Goal: Task Accomplishment & Management: Manage account settings

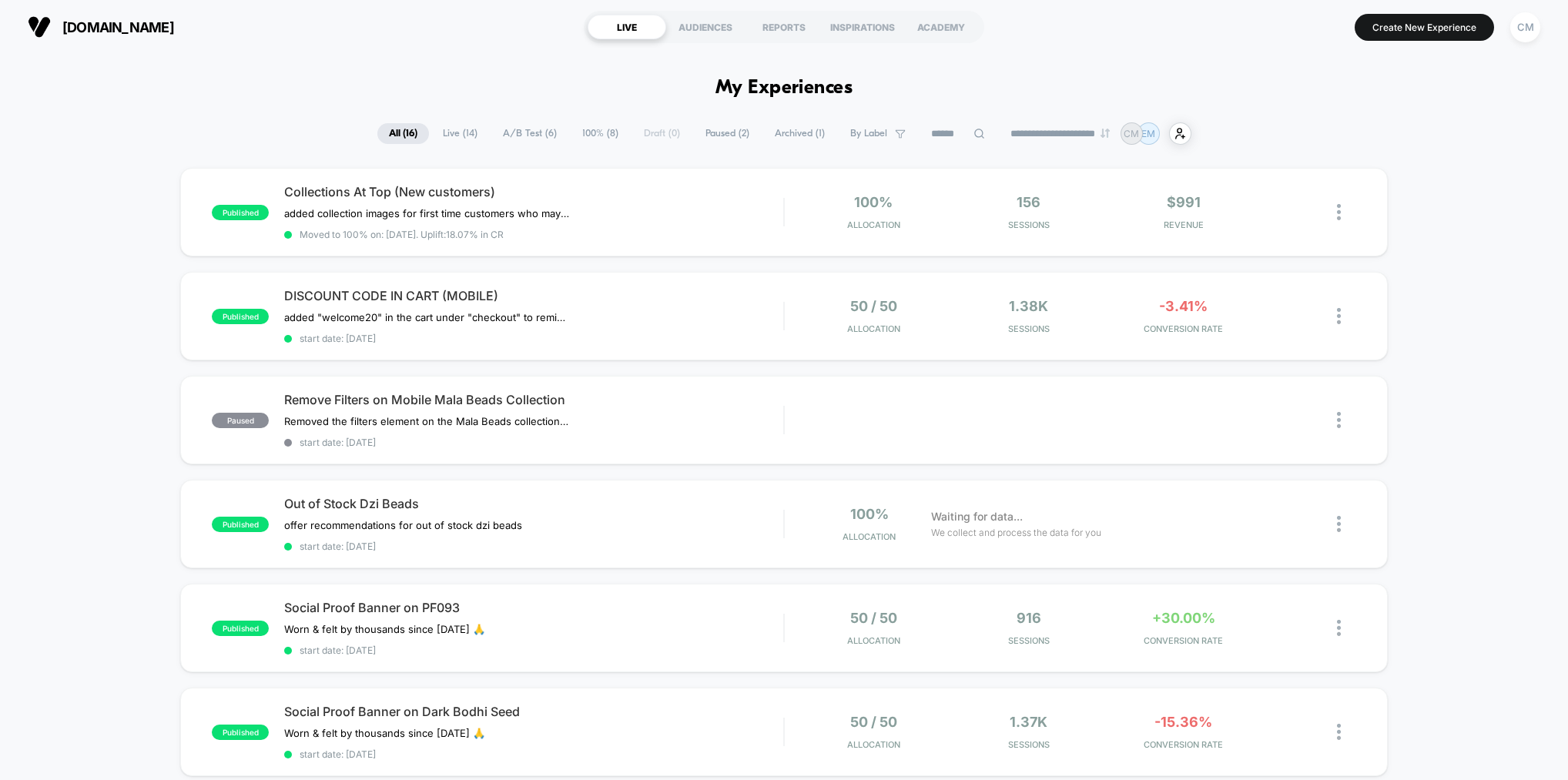
click at [1078, 129] on select "**********" at bounding box center [1061, 133] width 125 height 10
select select "*"
click at [999, 128] on select "**********" at bounding box center [1061, 133] width 125 height 10
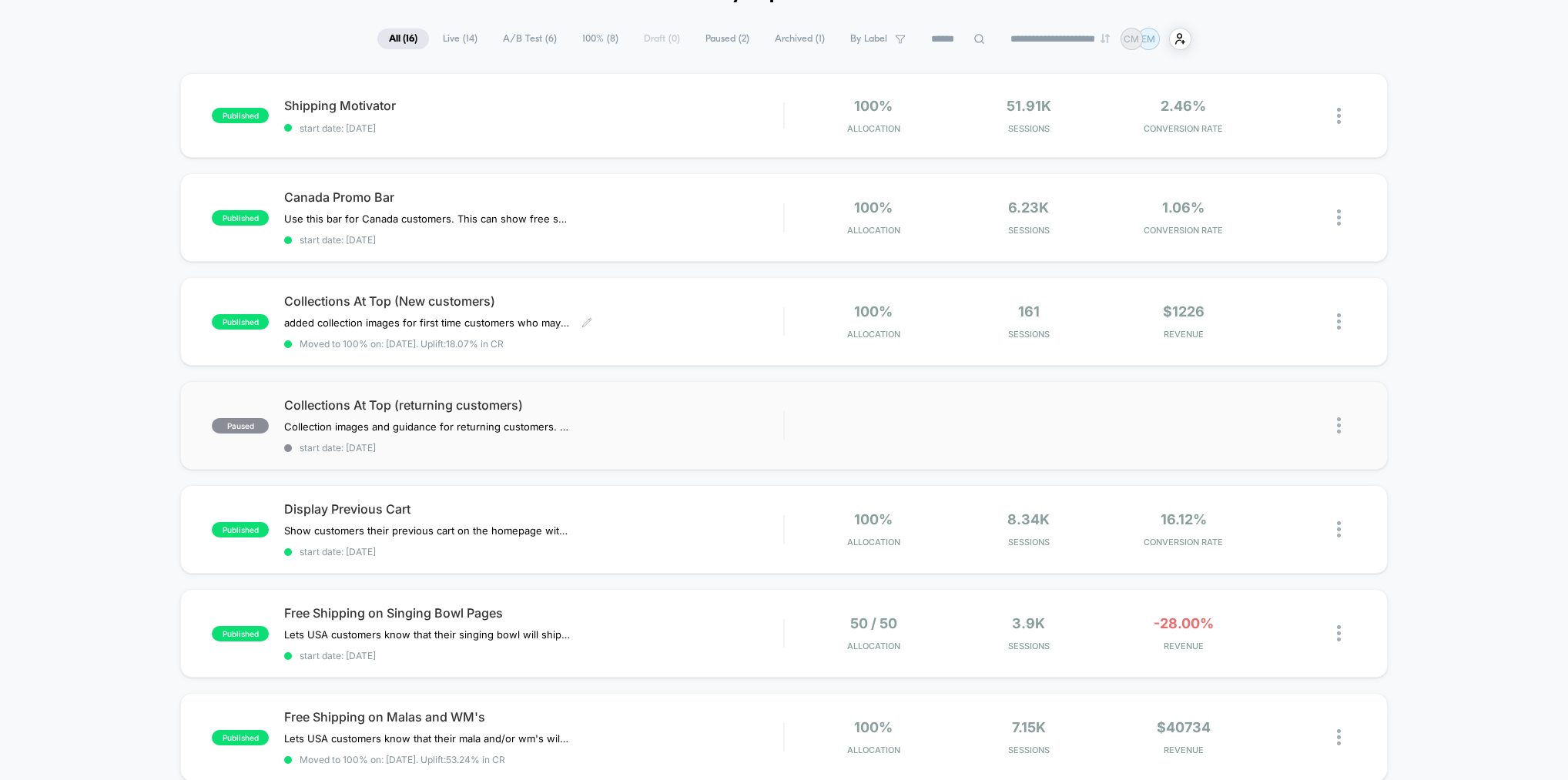
scroll to position [89, 0]
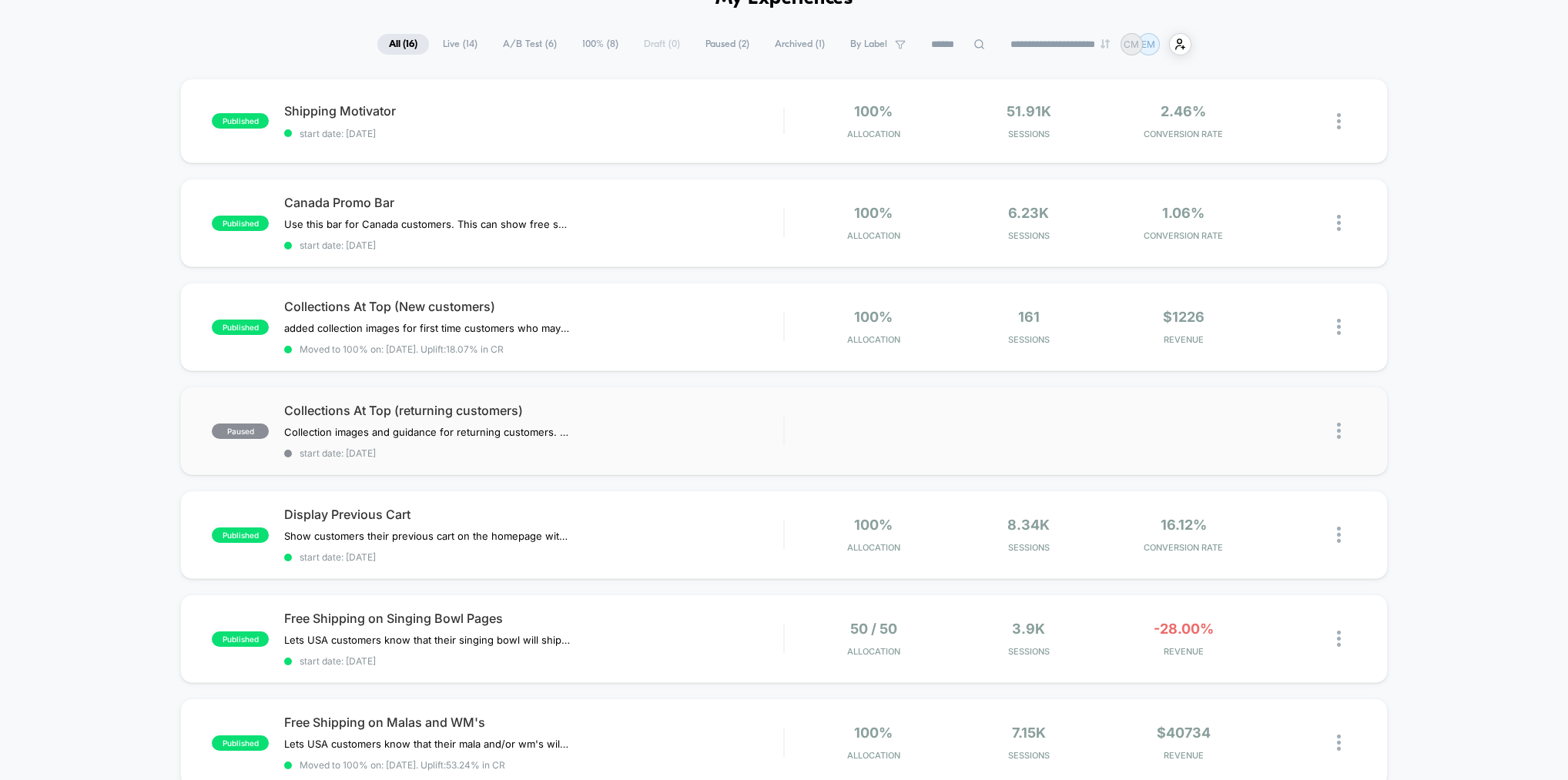
click at [1338, 424] on img at bounding box center [1339, 430] width 4 height 16
click at [1243, 517] on div "Archive" at bounding box center [1259, 516] width 139 height 35
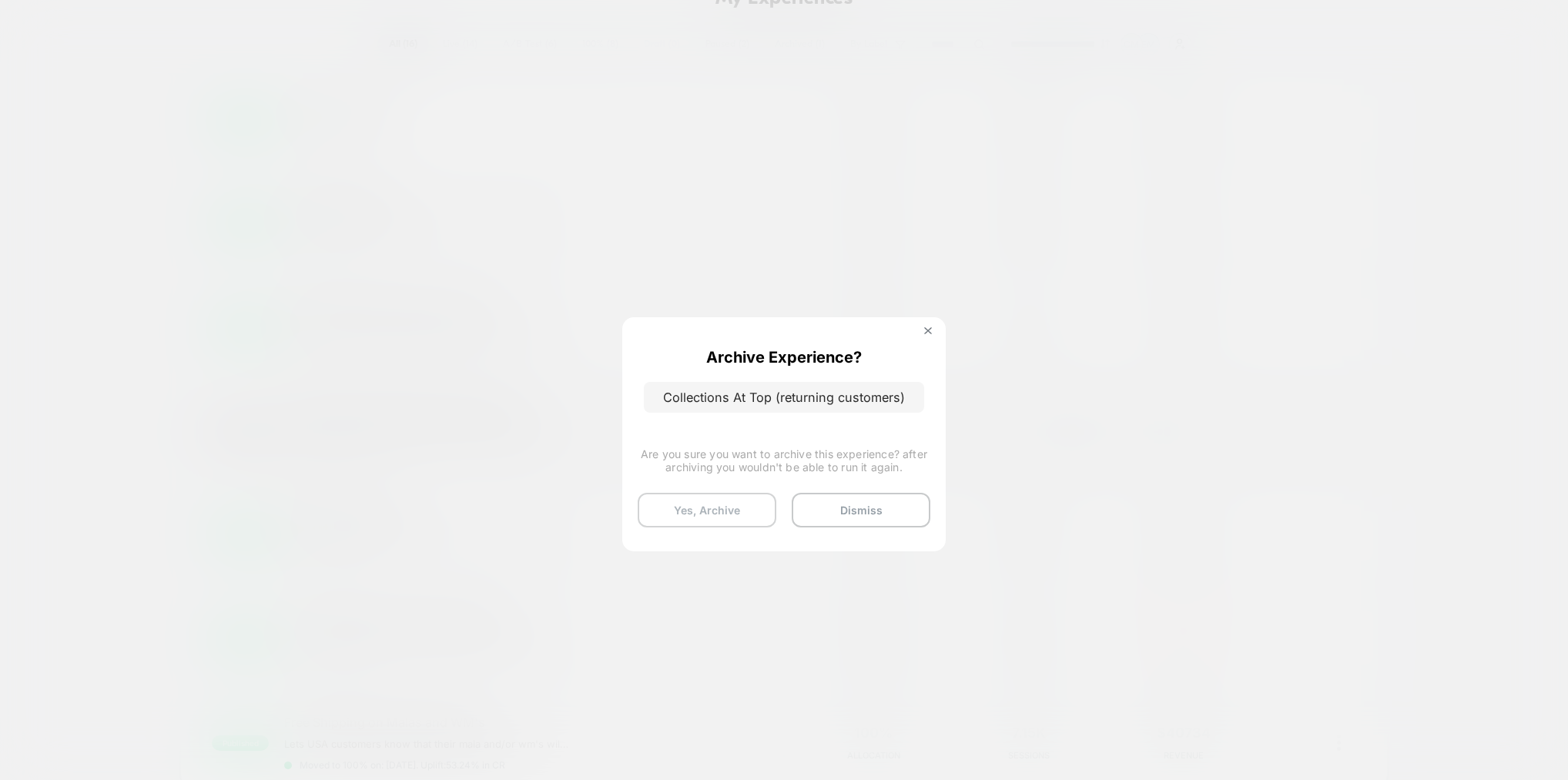
click at [730, 509] on button "Yes, Archive" at bounding box center [707, 510] width 139 height 35
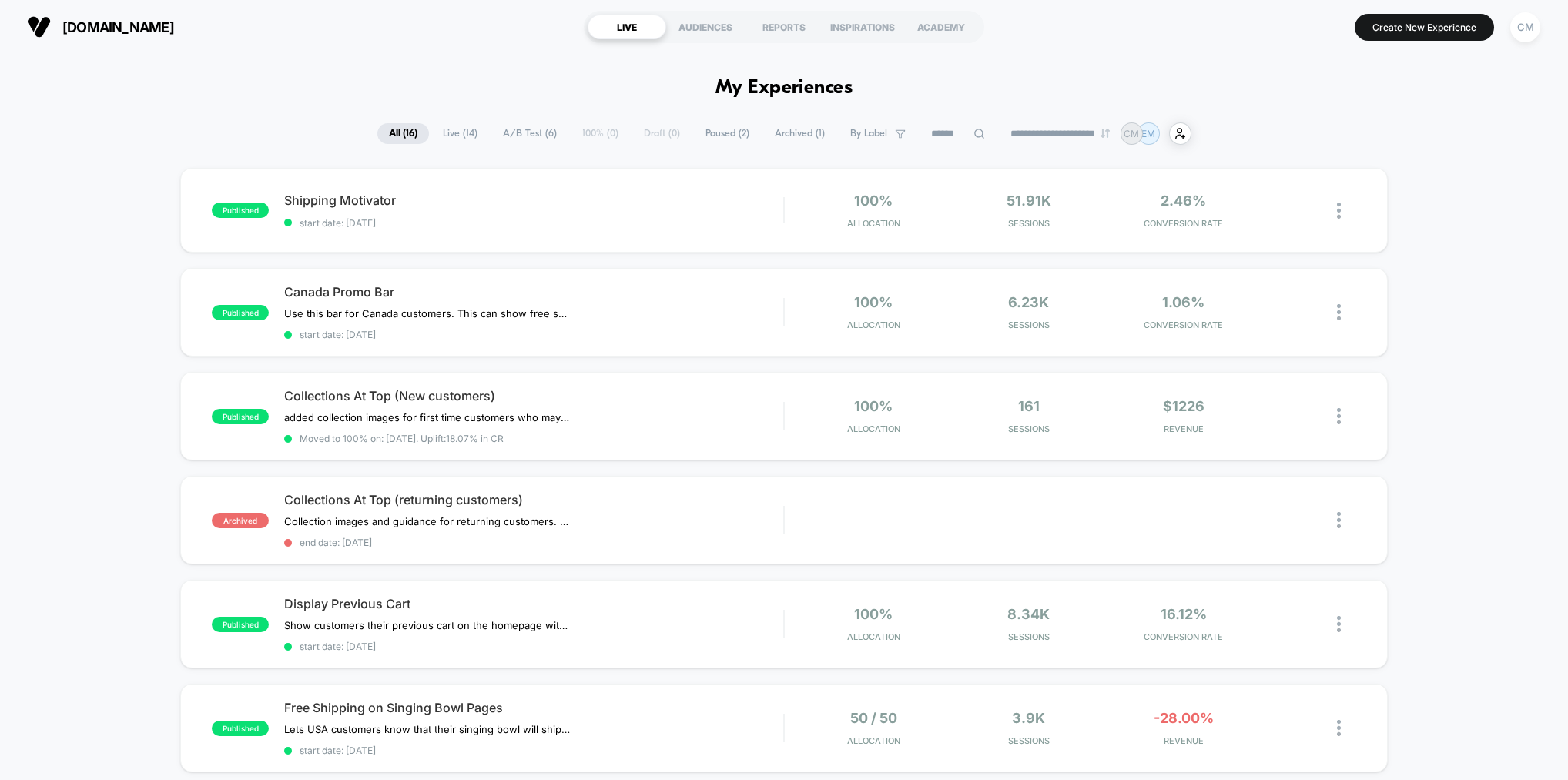
click at [463, 132] on span "Live ( 14 )" at bounding box center [460, 133] width 58 height 20
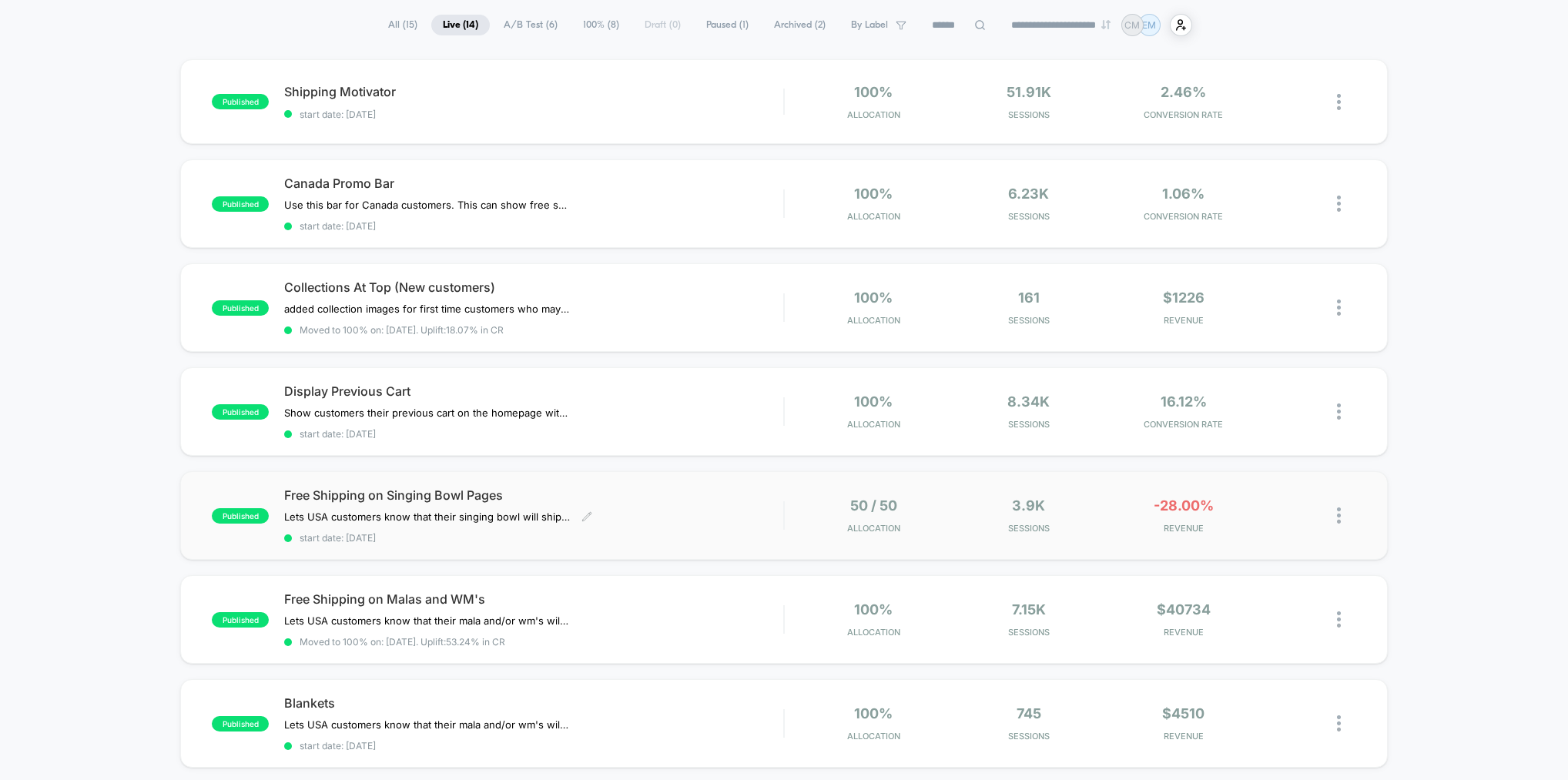
scroll to position [110, 0]
click at [777, 494] on span "Free Shipping on Singing Bowl Pages" at bounding box center [534, 493] width 499 height 15
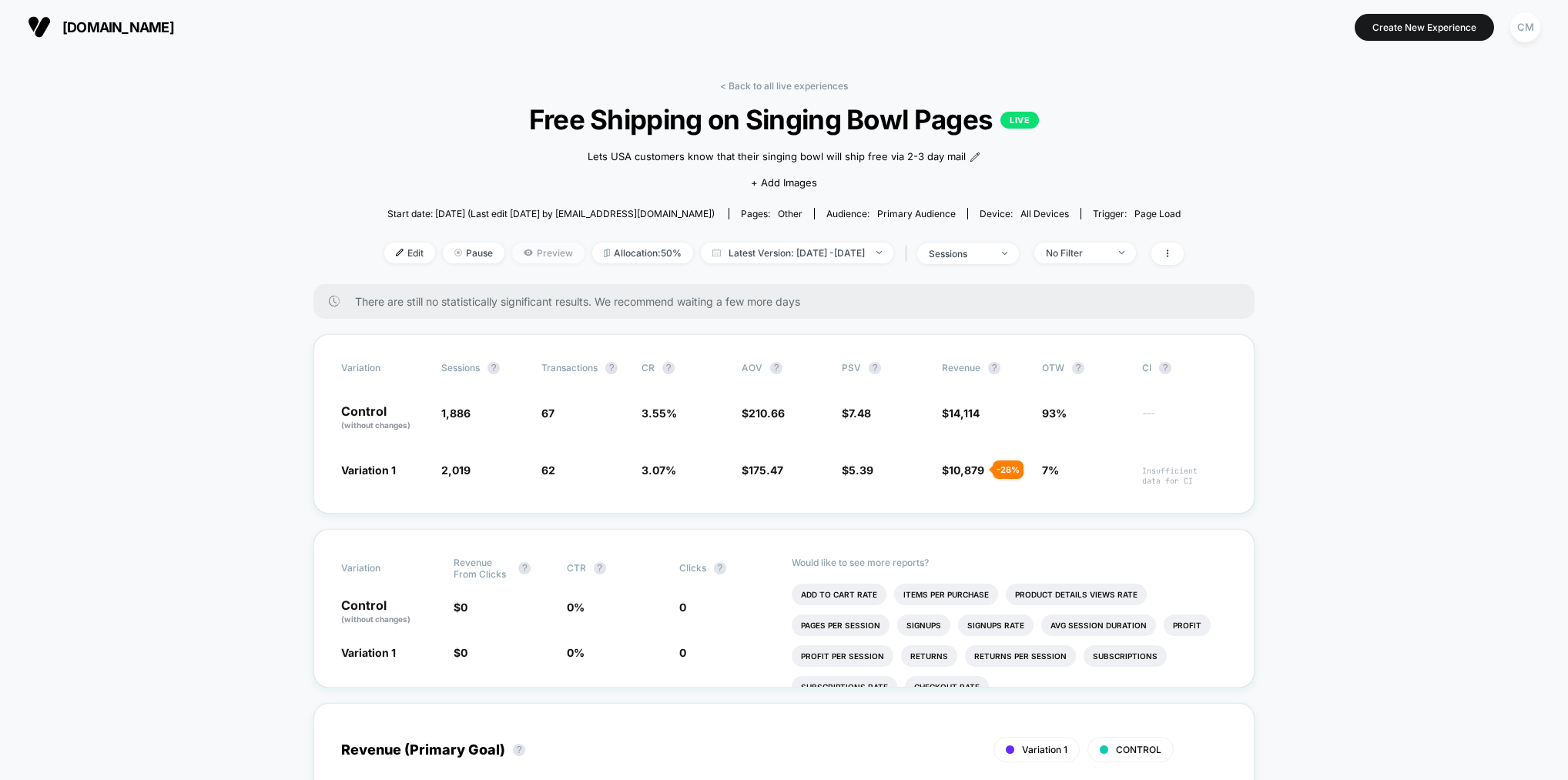
click at [519, 249] on span "Preview" at bounding box center [548, 252] width 73 height 20
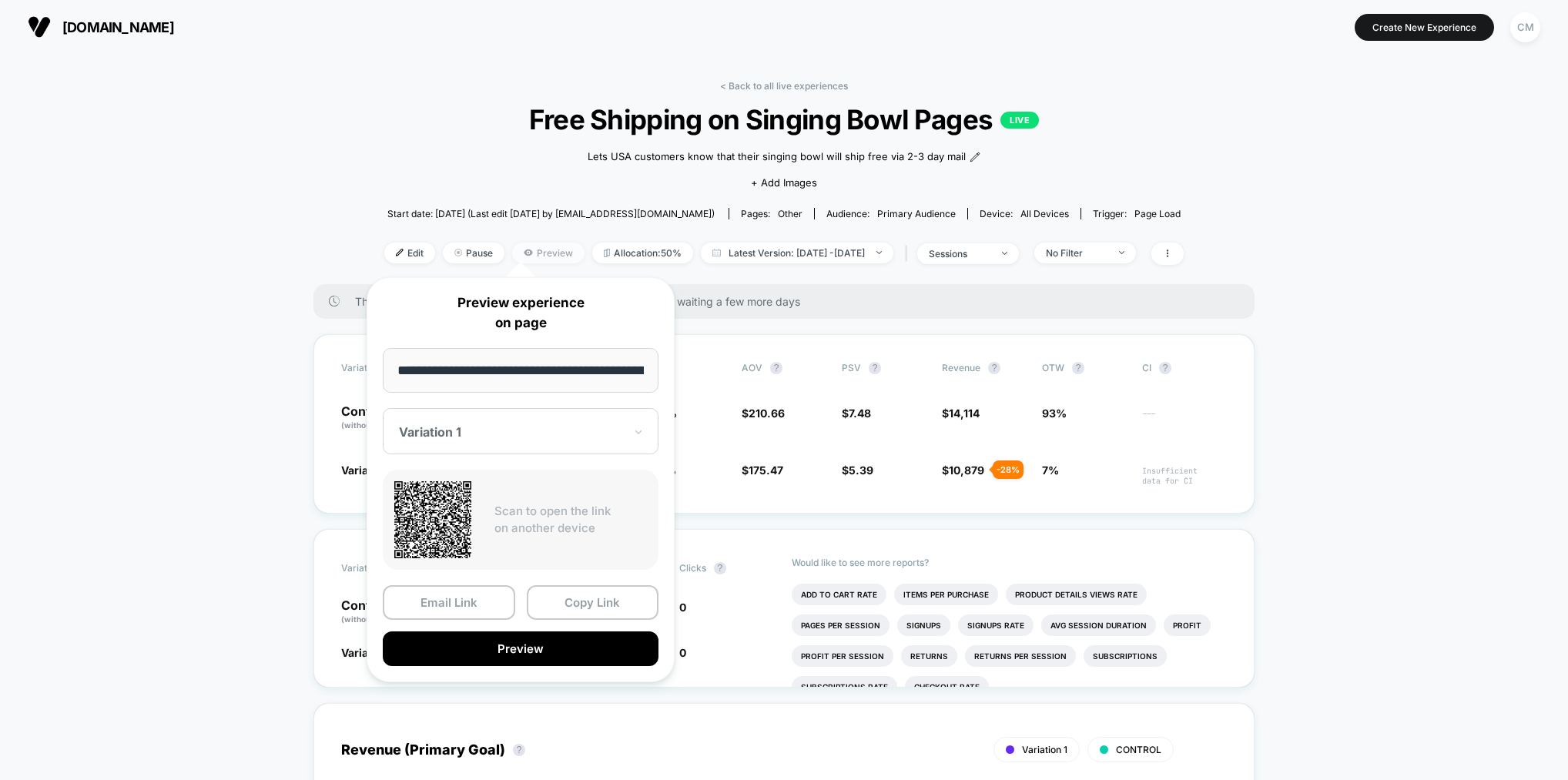
scroll to position [0, 297]
click at [563, 375] on input "**********" at bounding box center [521, 370] width 276 height 45
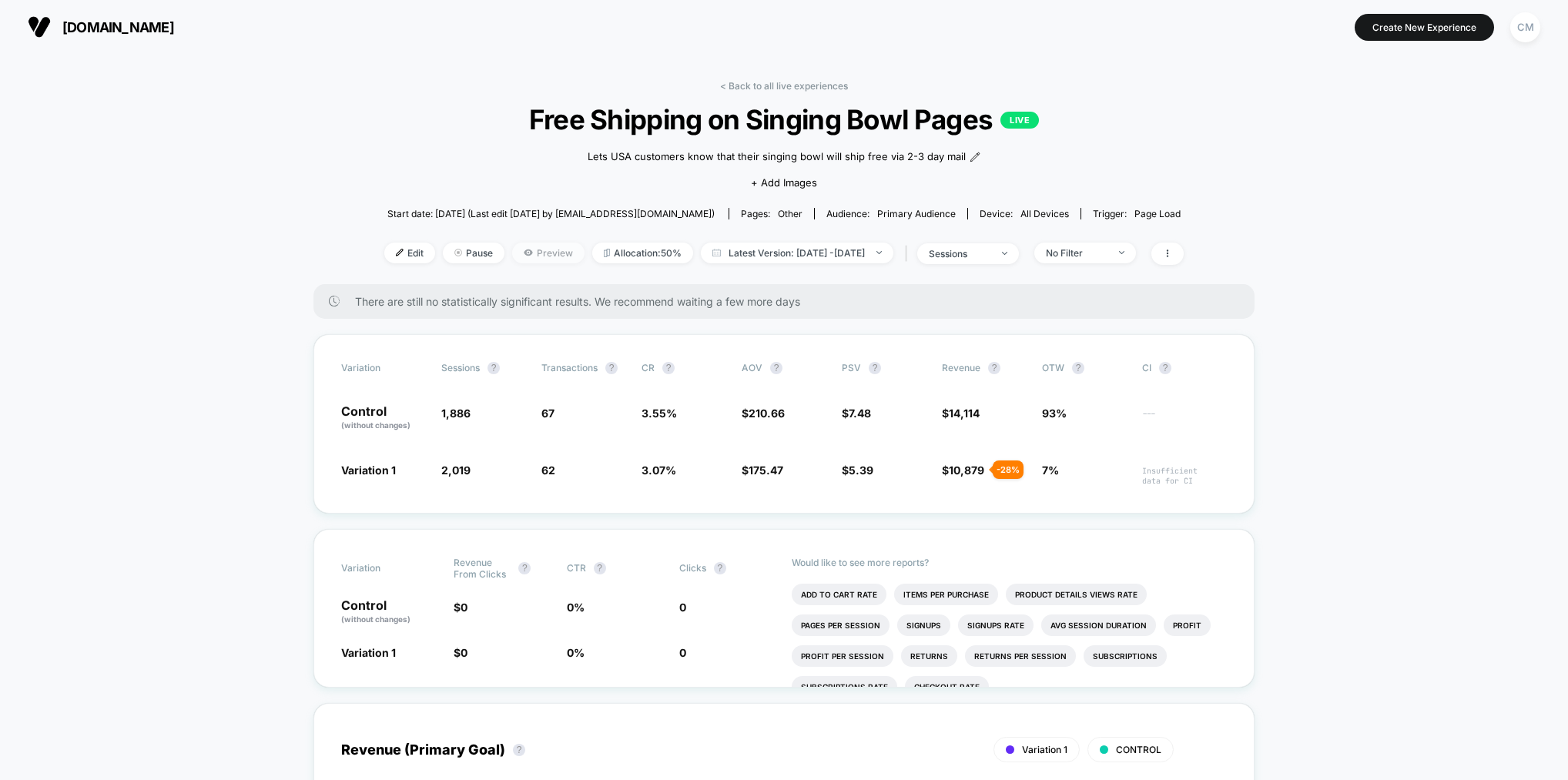
click at [520, 250] on span "Preview" at bounding box center [548, 252] width 73 height 20
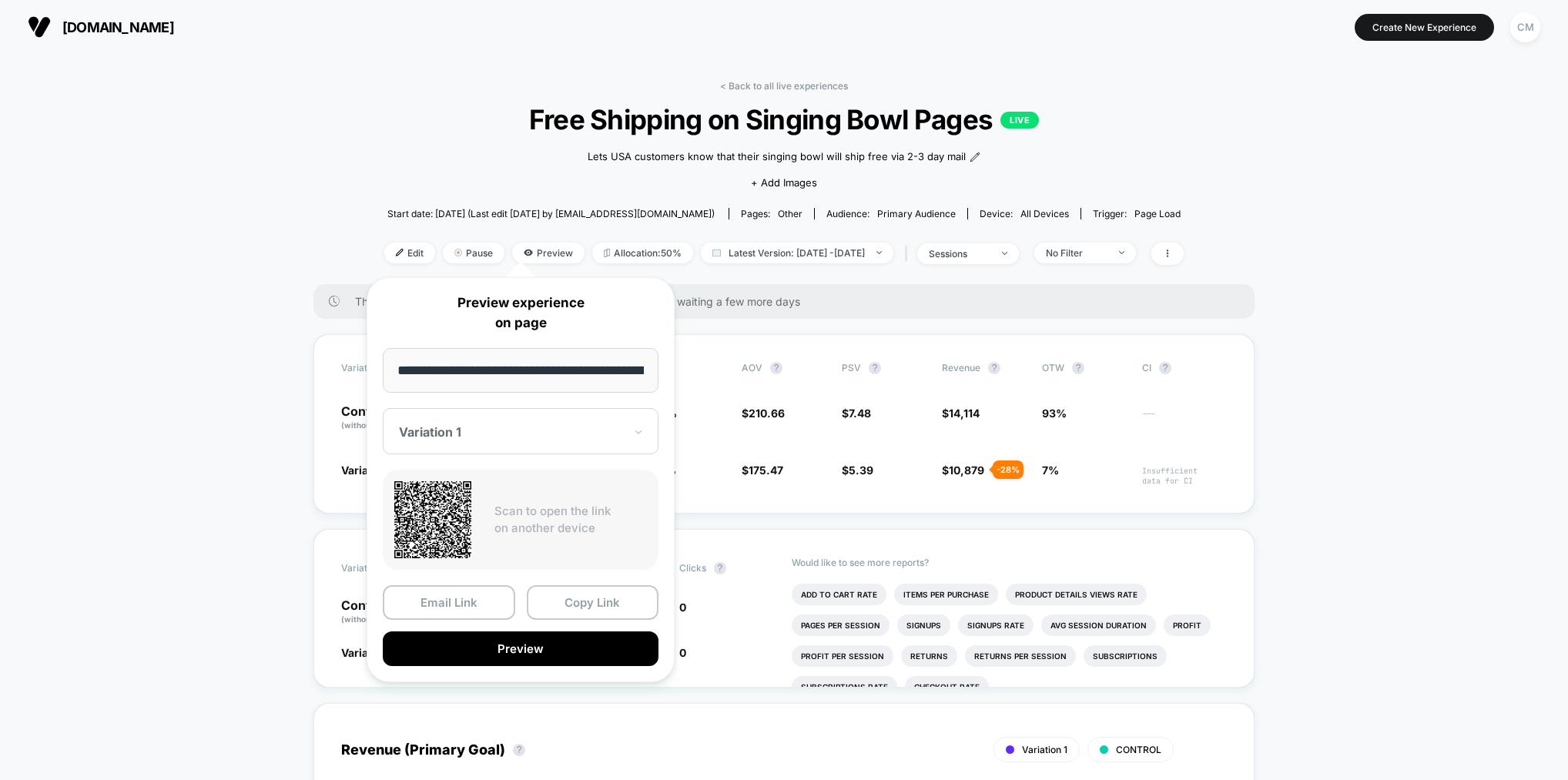
scroll to position [0, 297]
click at [528, 386] on input "**********" at bounding box center [521, 370] width 276 height 45
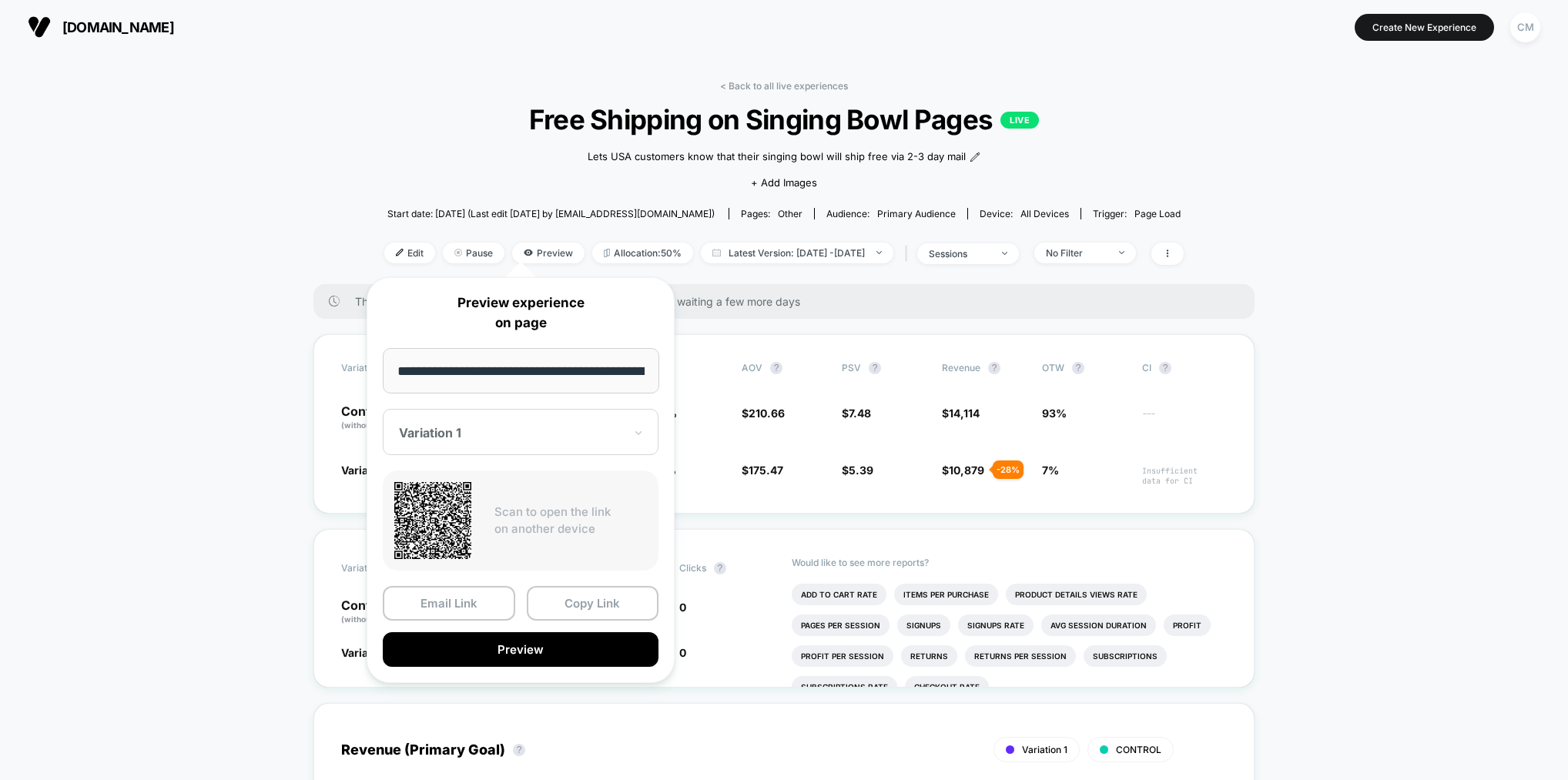
click at [552, 383] on input "**********" at bounding box center [521, 370] width 276 height 45
click at [553, 644] on button "Preview" at bounding box center [520, 649] width 275 height 35
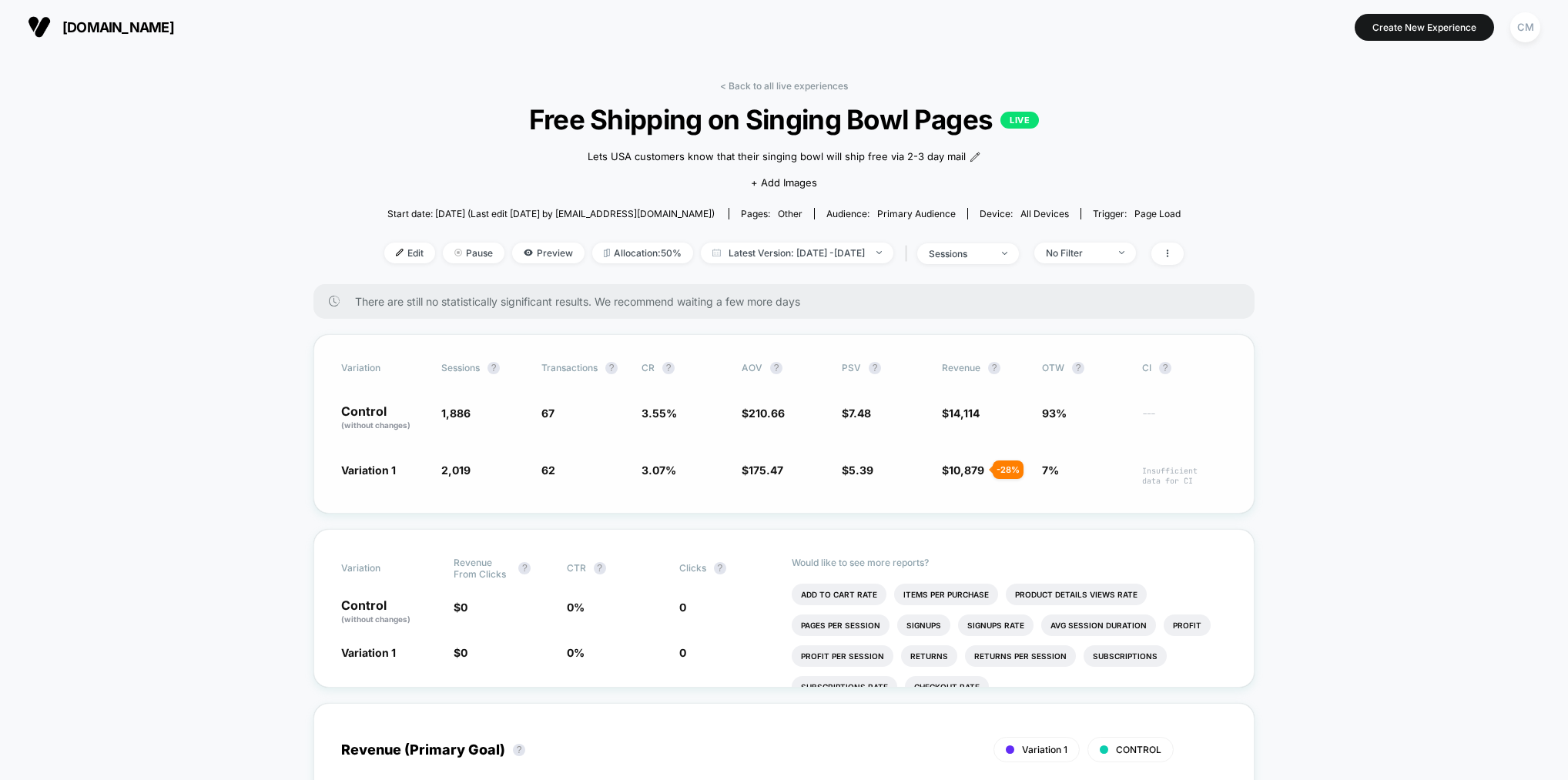
drag, startPoint x: 539, startPoint y: 282, endPoint x: 478, endPoint y: 345, distance: 87.7
click at [539, 284] on div "There are still no statistically significant results. We recommend waiting a fe…" at bounding box center [784, 301] width 941 height 35
click at [384, 245] on span "Edit" at bounding box center [409, 252] width 50 height 20
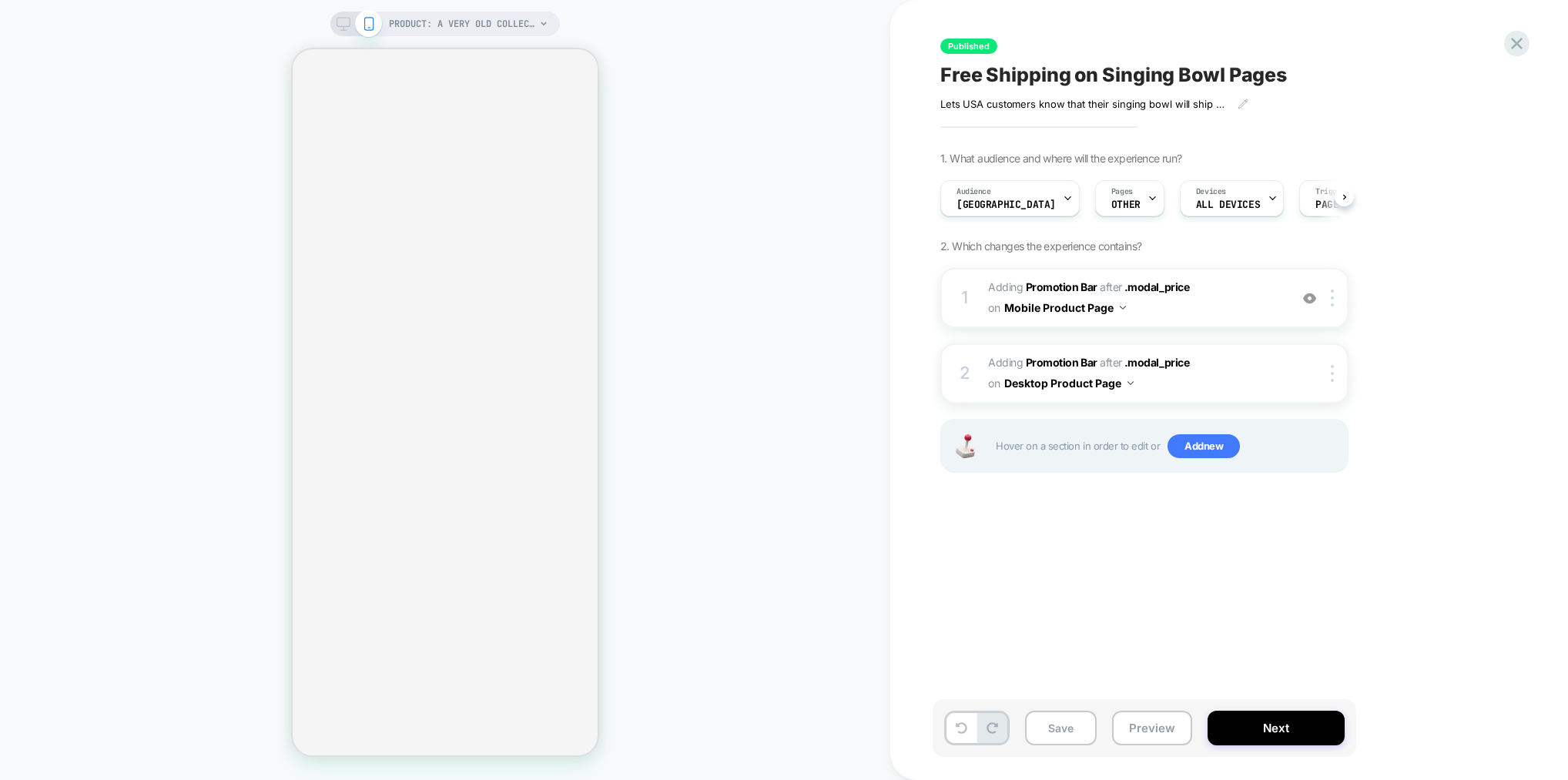
scroll to position [0, 1]
select select "**********"
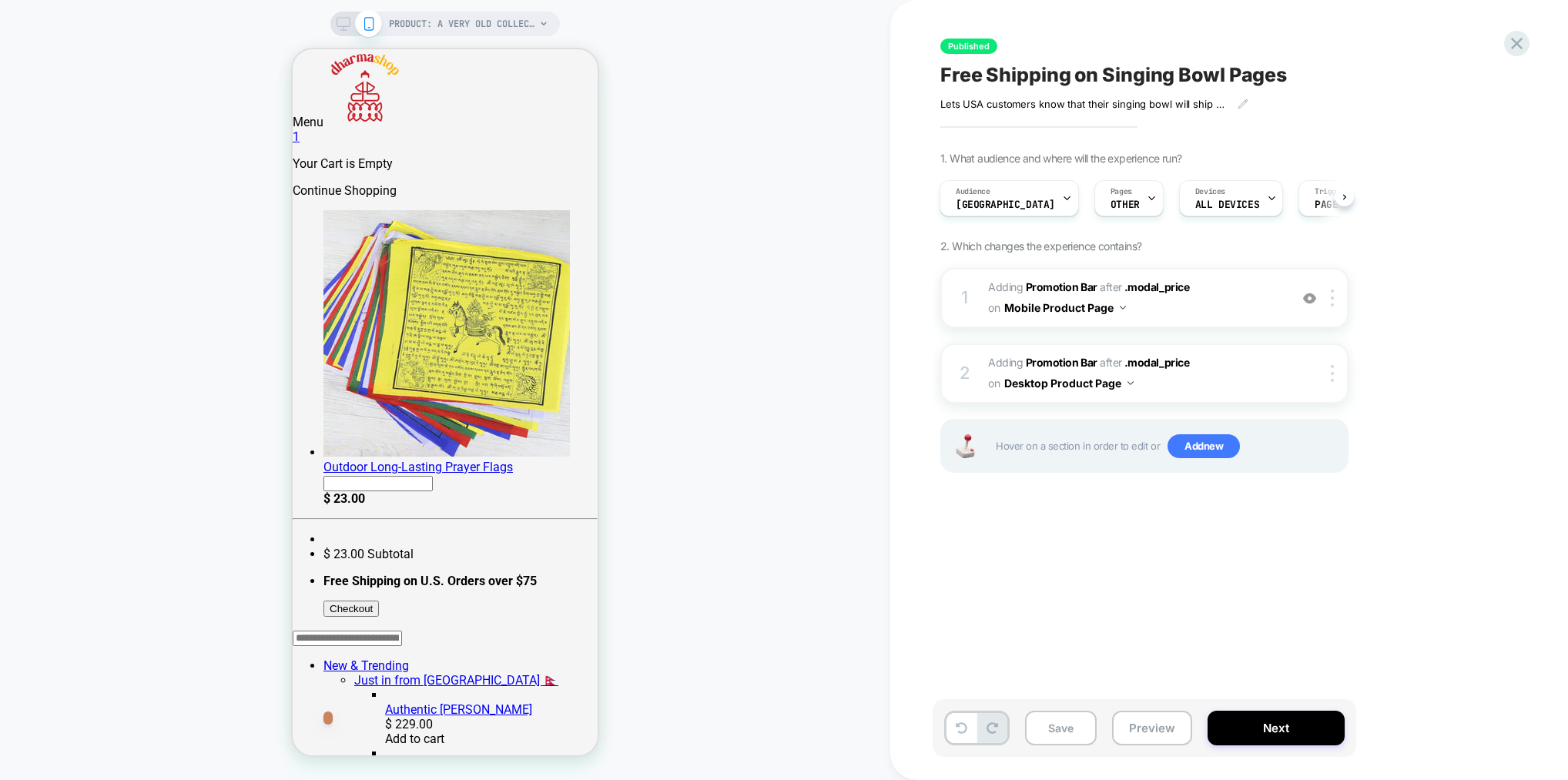
scroll to position [0, 0]
click at [542, 20] on icon at bounding box center [544, 24] width 9 height 9
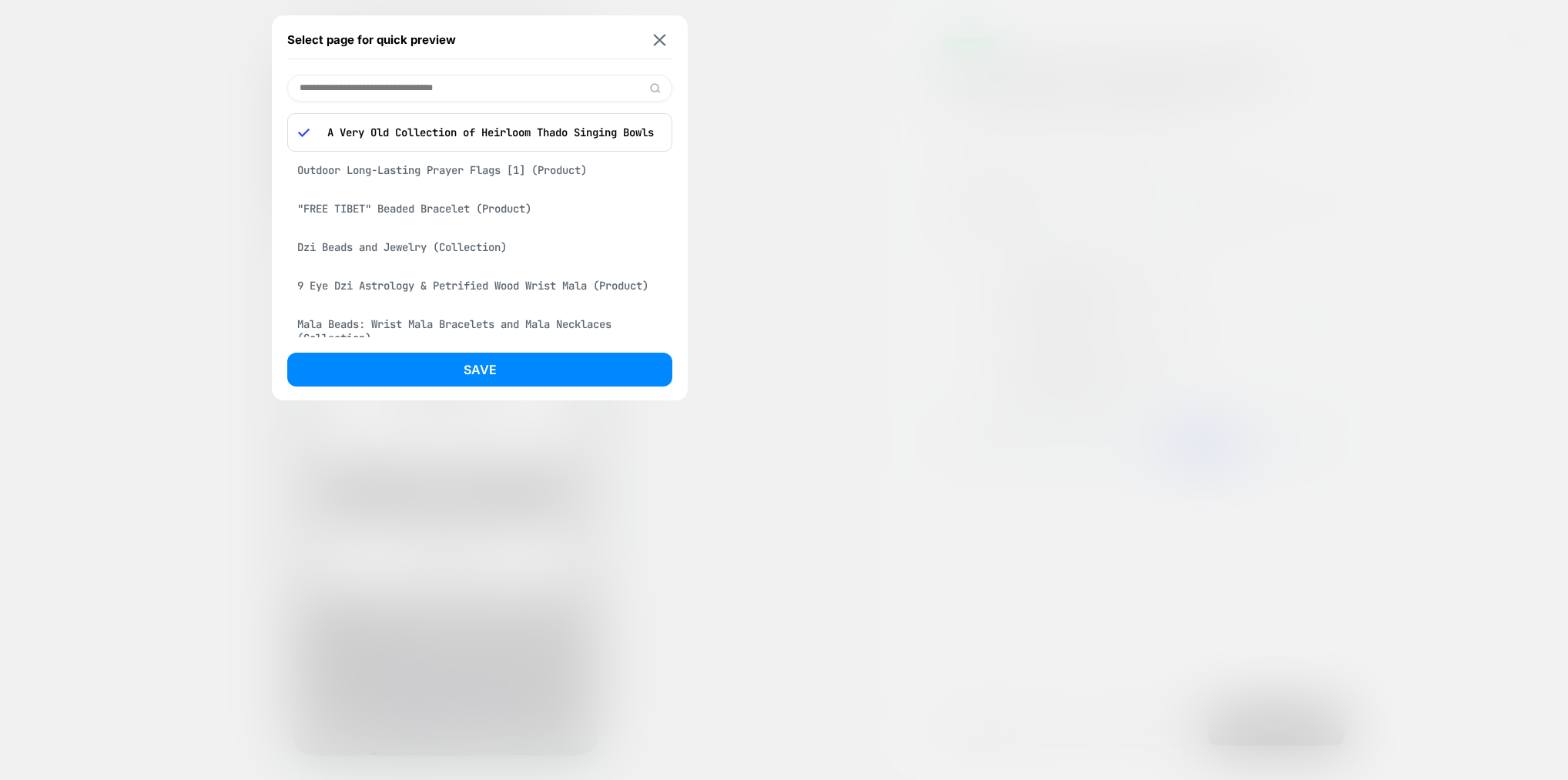
click at [540, 89] on input at bounding box center [479, 88] width 385 height 27
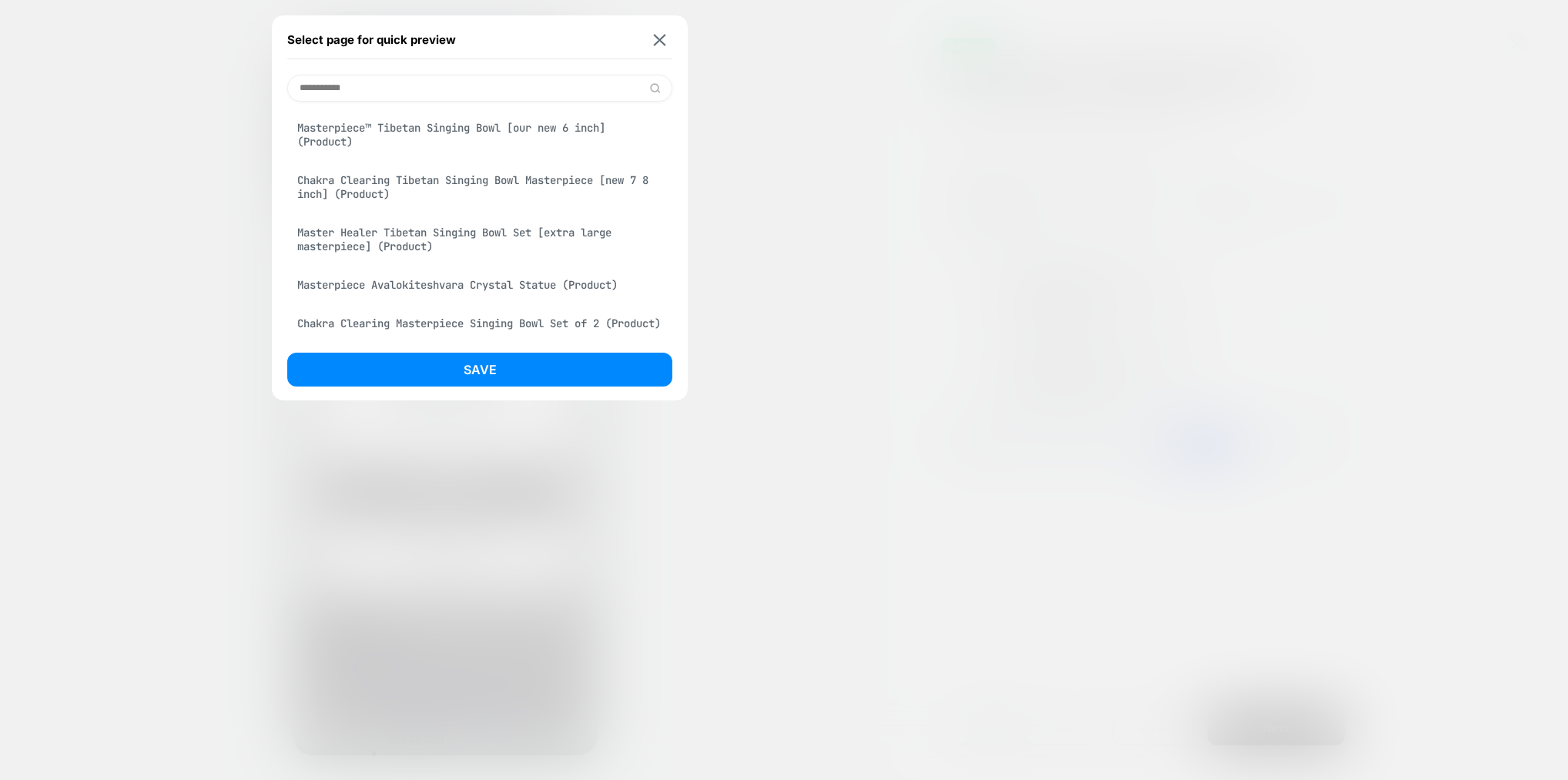
type input "**********"
click at [442, 129] on div "Masterpiece™ Tibetan Singing Bowl [our new 6 inch] (Product)" at bounding box center [479, 135] width 385 height 43
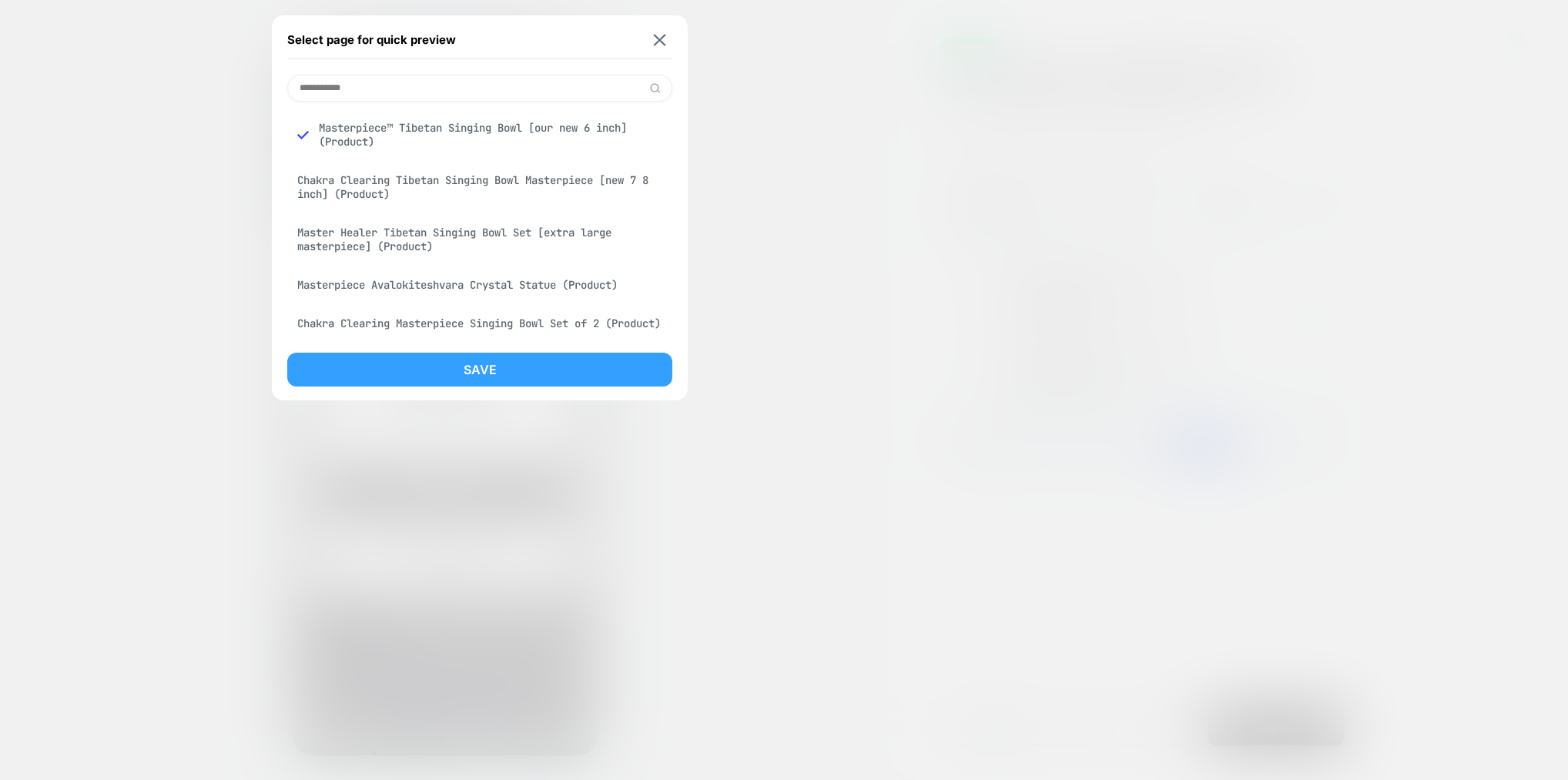
click at [517, 369] on button "Save" at bounding box center [479, 369] width 385 height 34
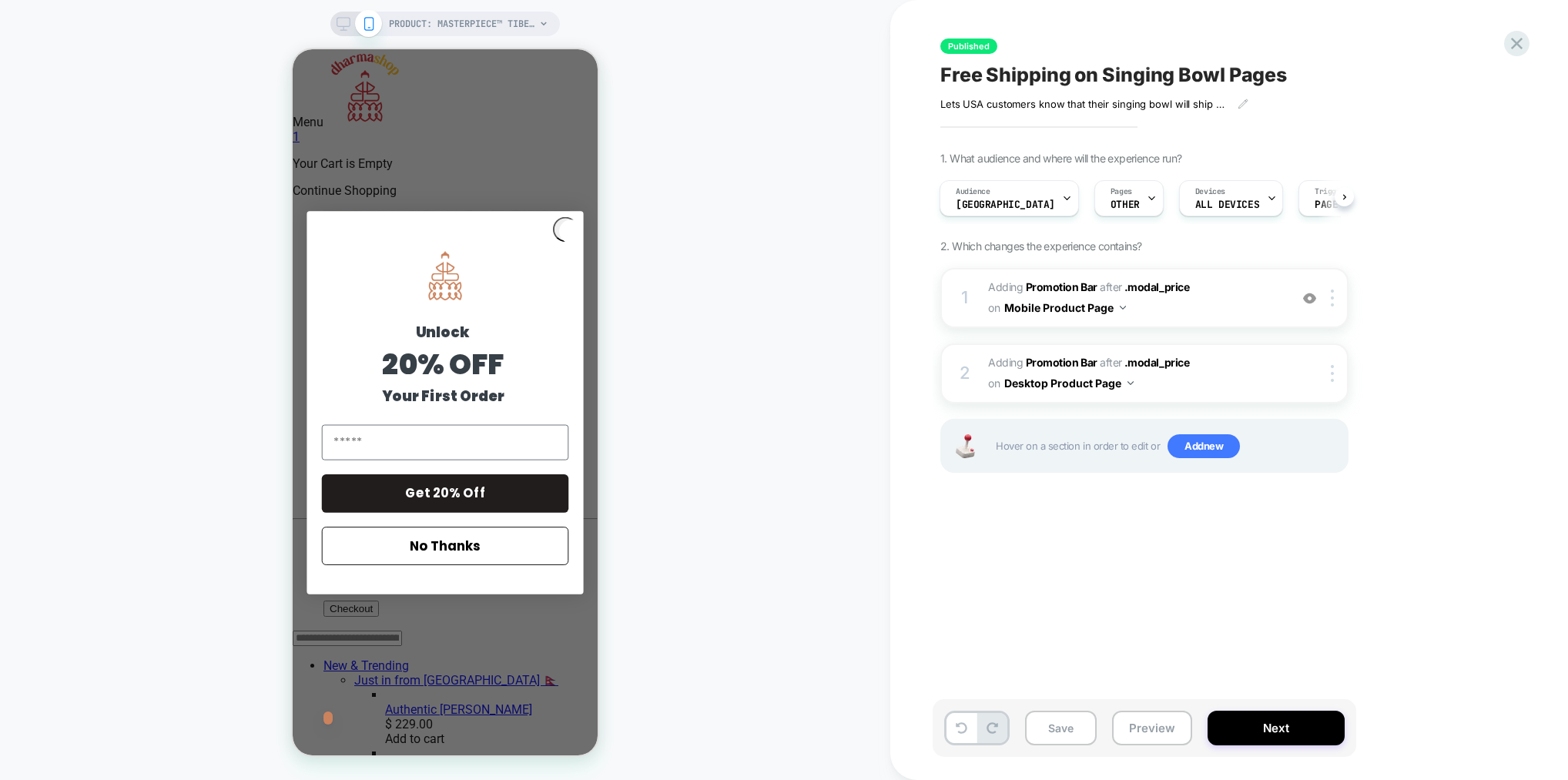
scroll to position [0, 2]
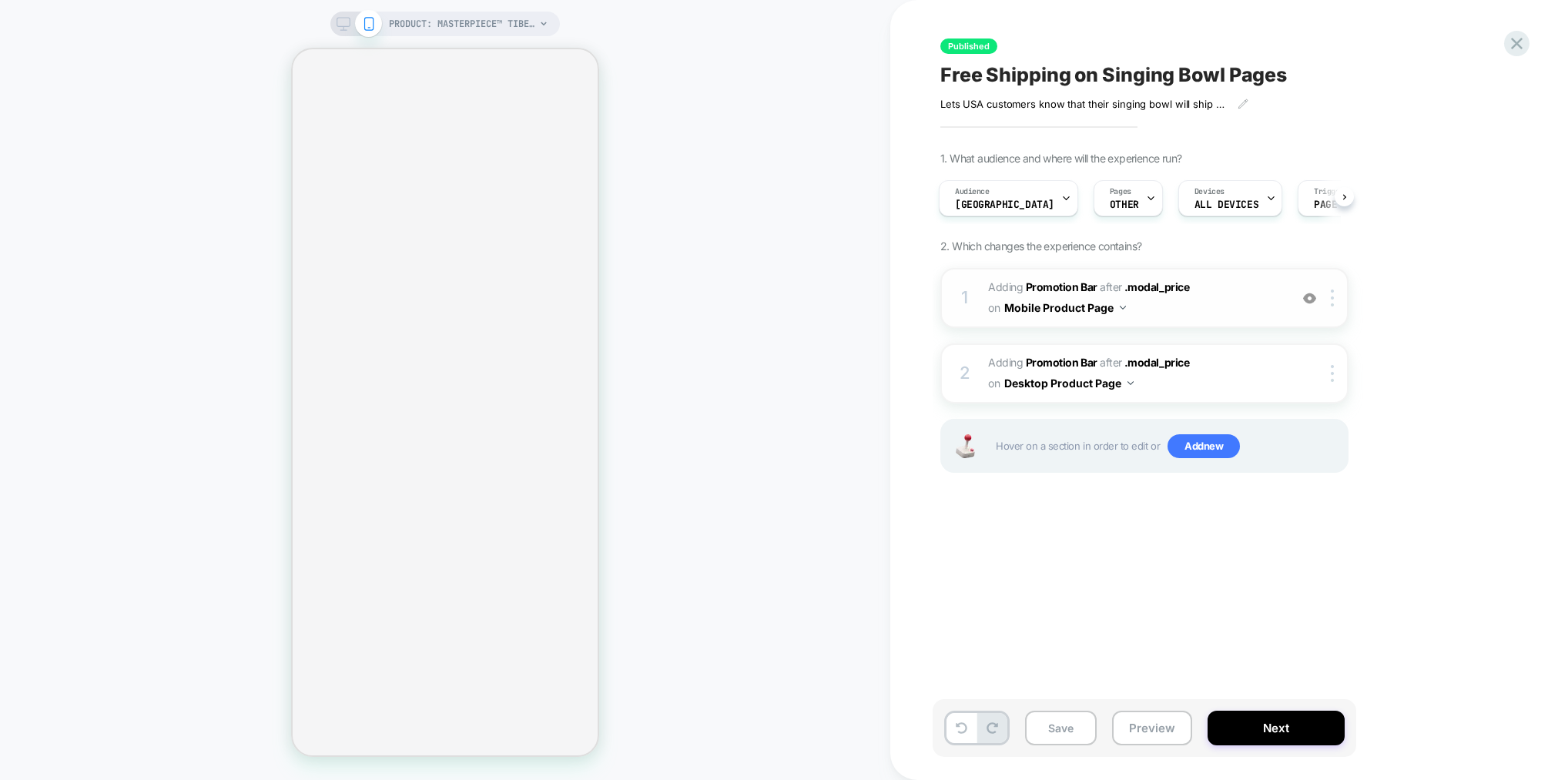
select select "**********"
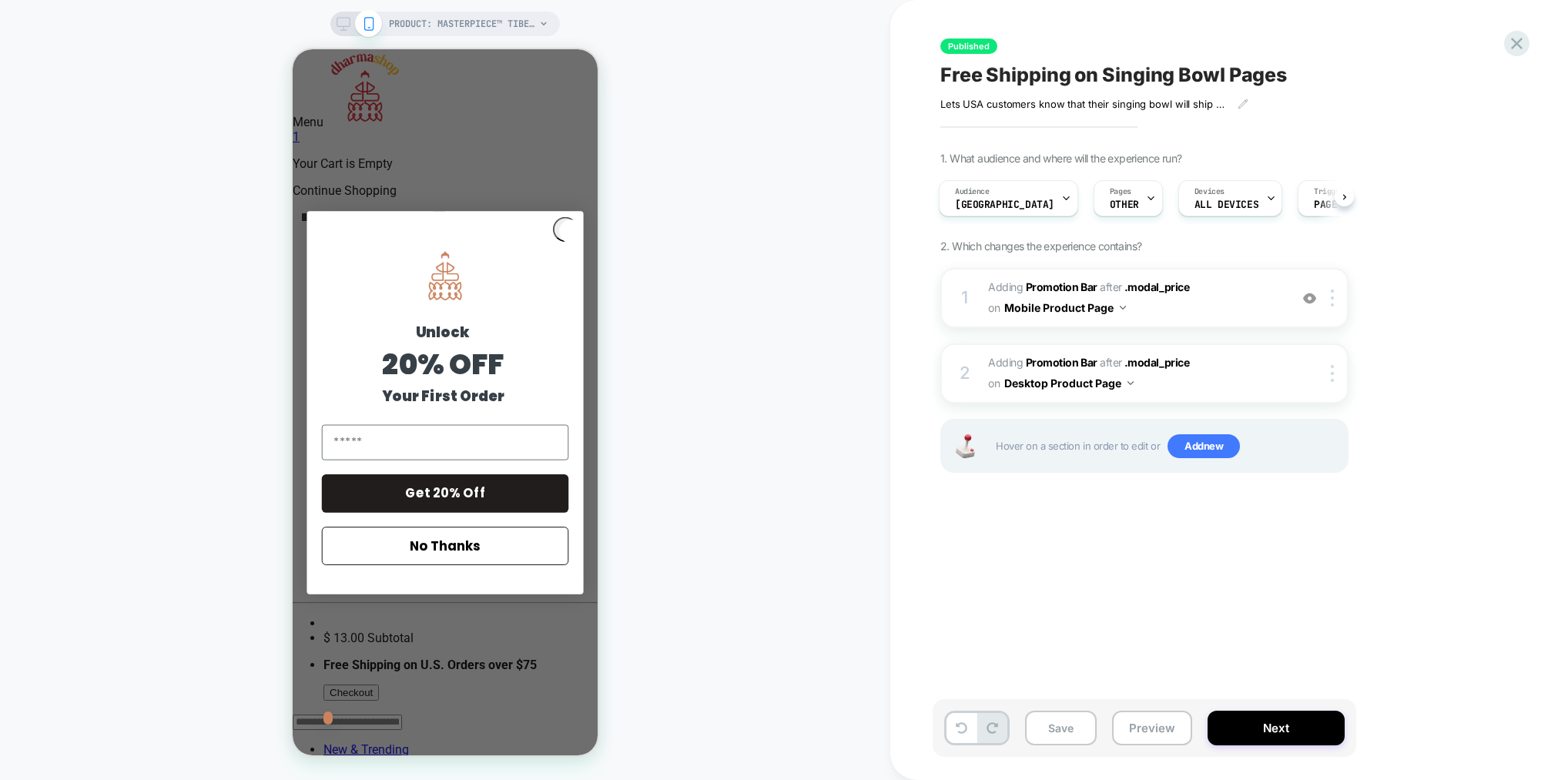
scroll to position [0, 0]
click at [447, 534] on button "No Thanks" at bounding box center [444, 545] width 246 height 38
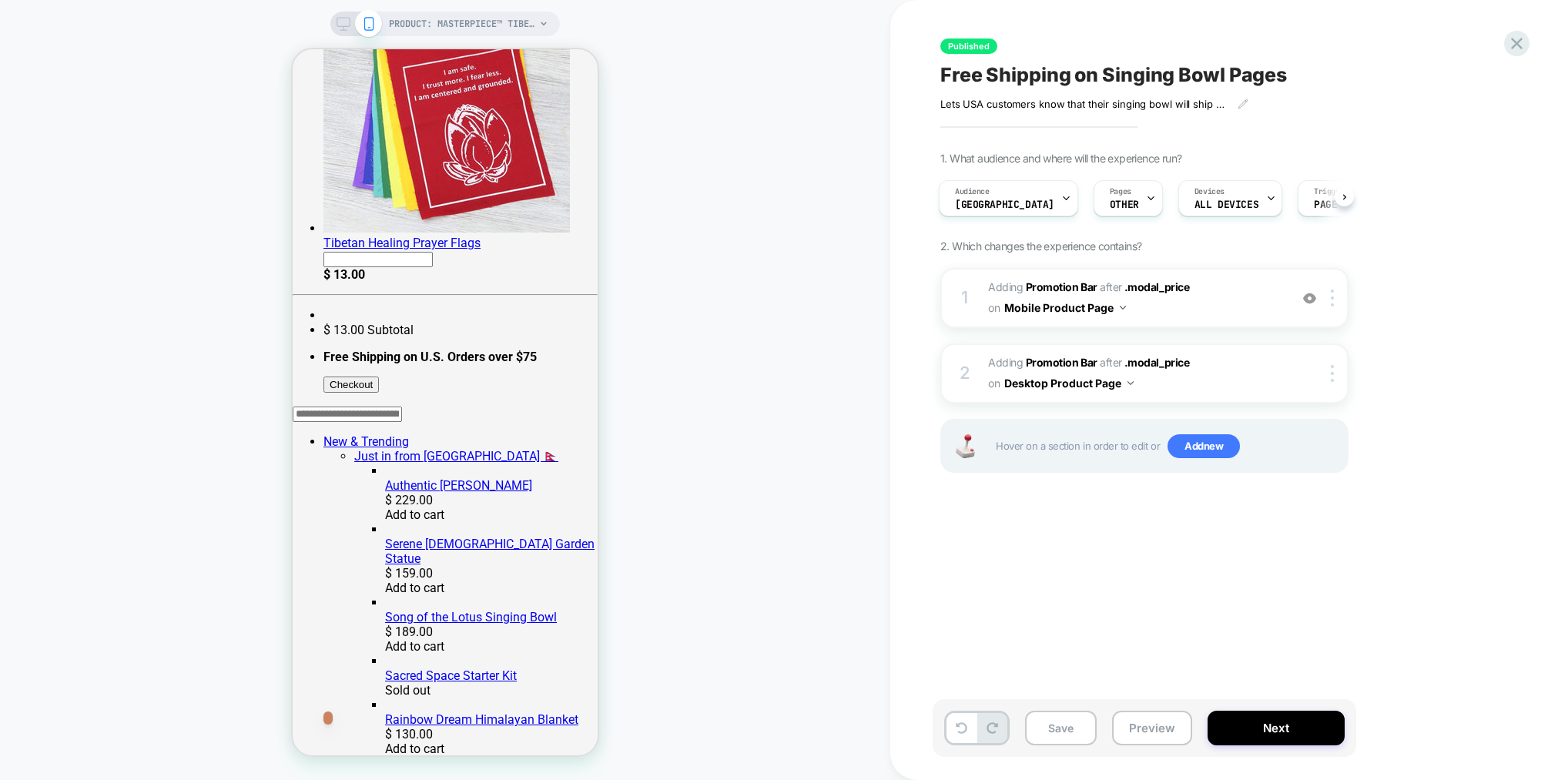
scroll to position [284, 0]
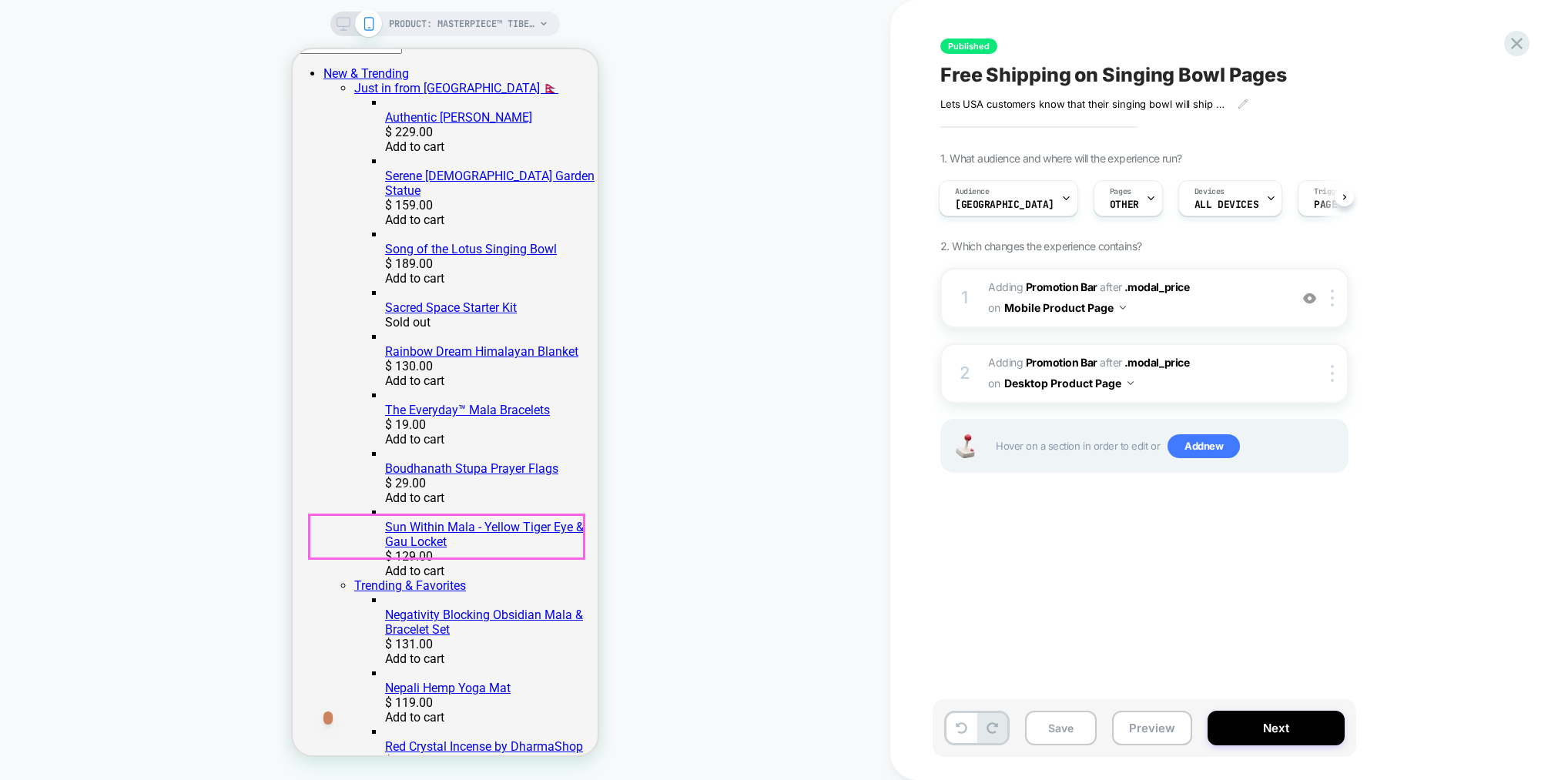
scroll to position [712, 0]
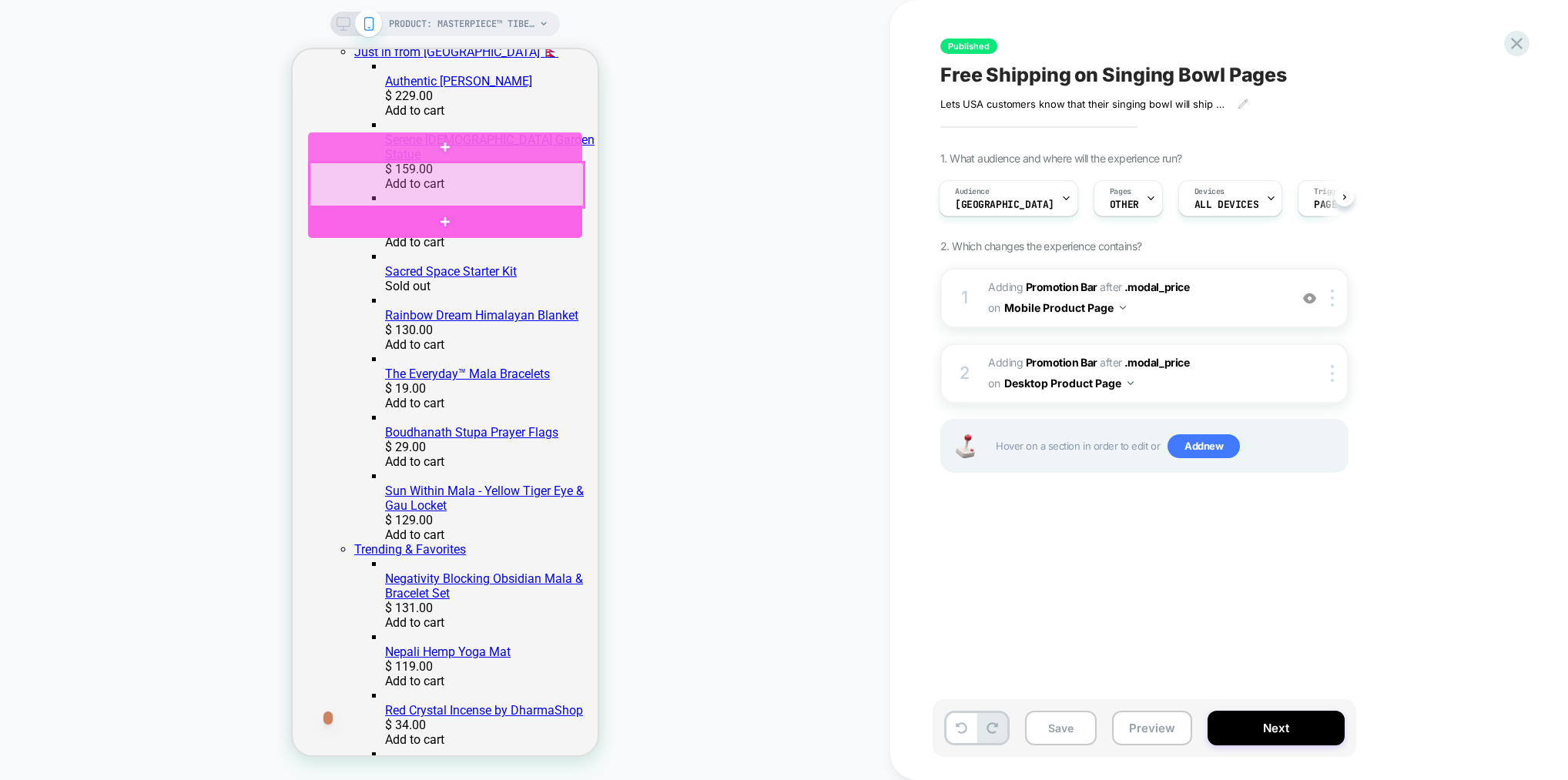
drag, startPoint x: 466, startPoint y: 182, endPoint x: 515, endPoint y: 180, distance: 49.0
click at [515, 180] on div at bounding box center [447, 184] width 274 height 44
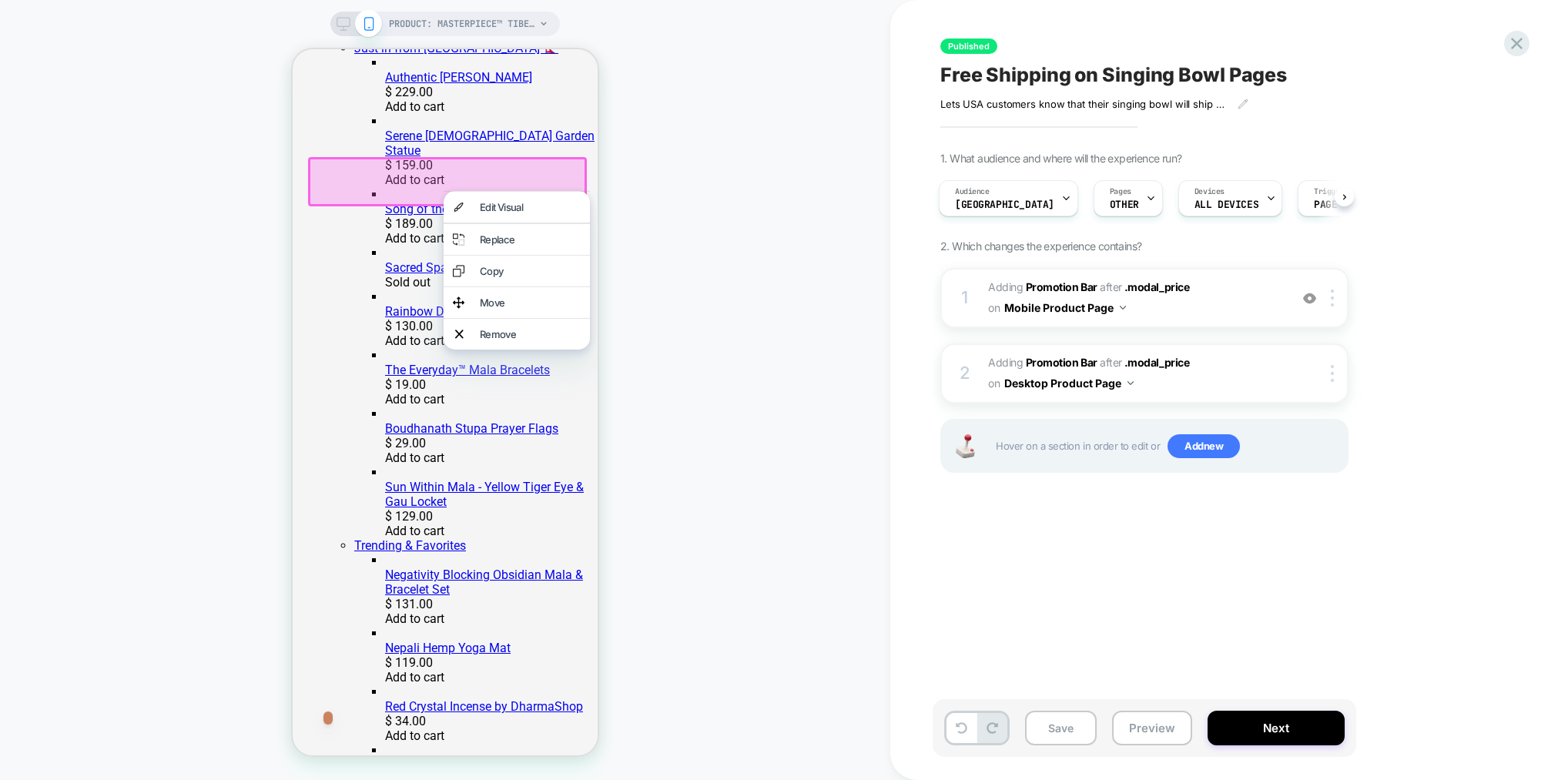
click at [464, 318] on div "Move" at bounding box center [516, 302] width 146 height 31
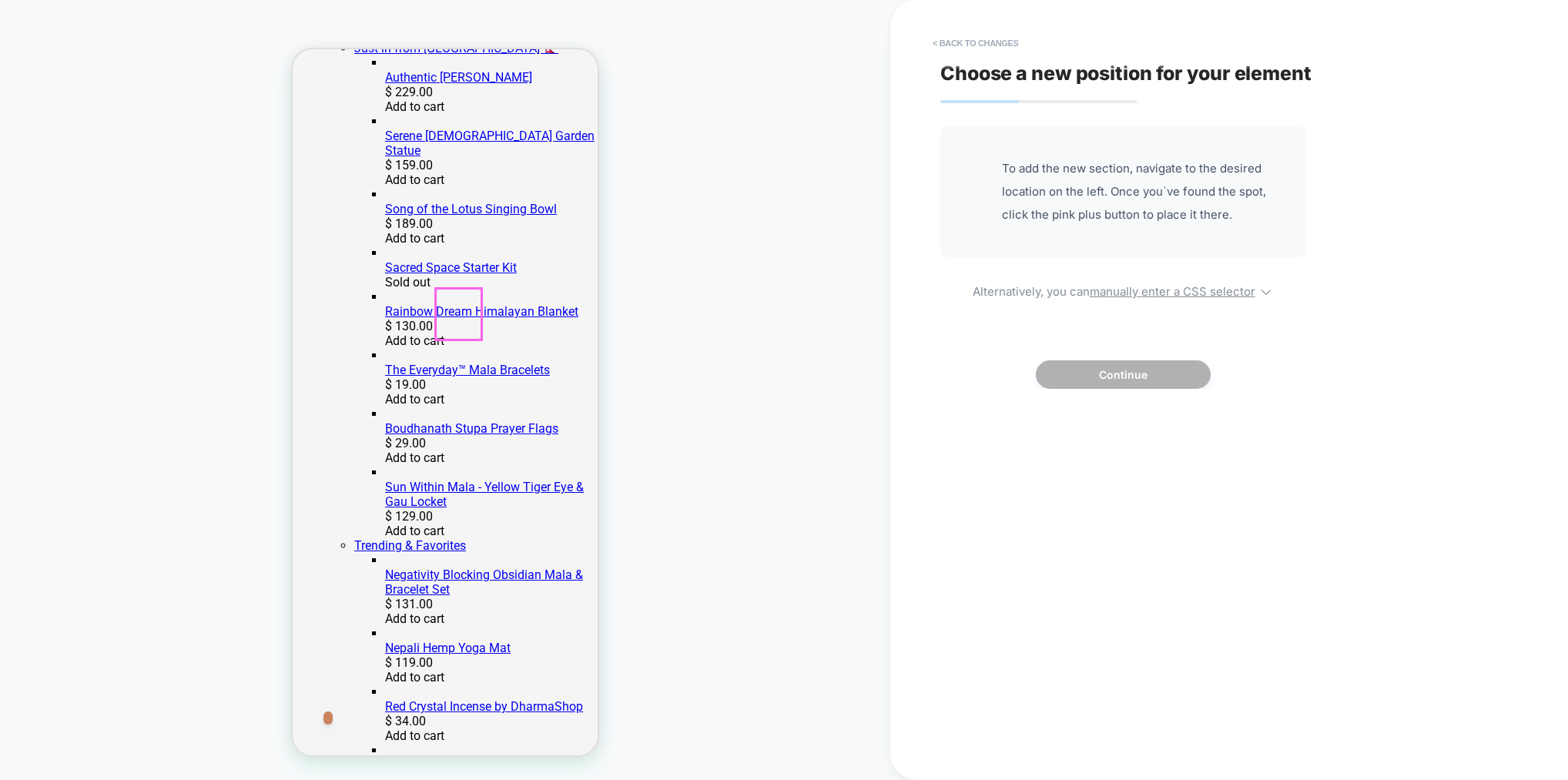
scroll to position [723, 0]
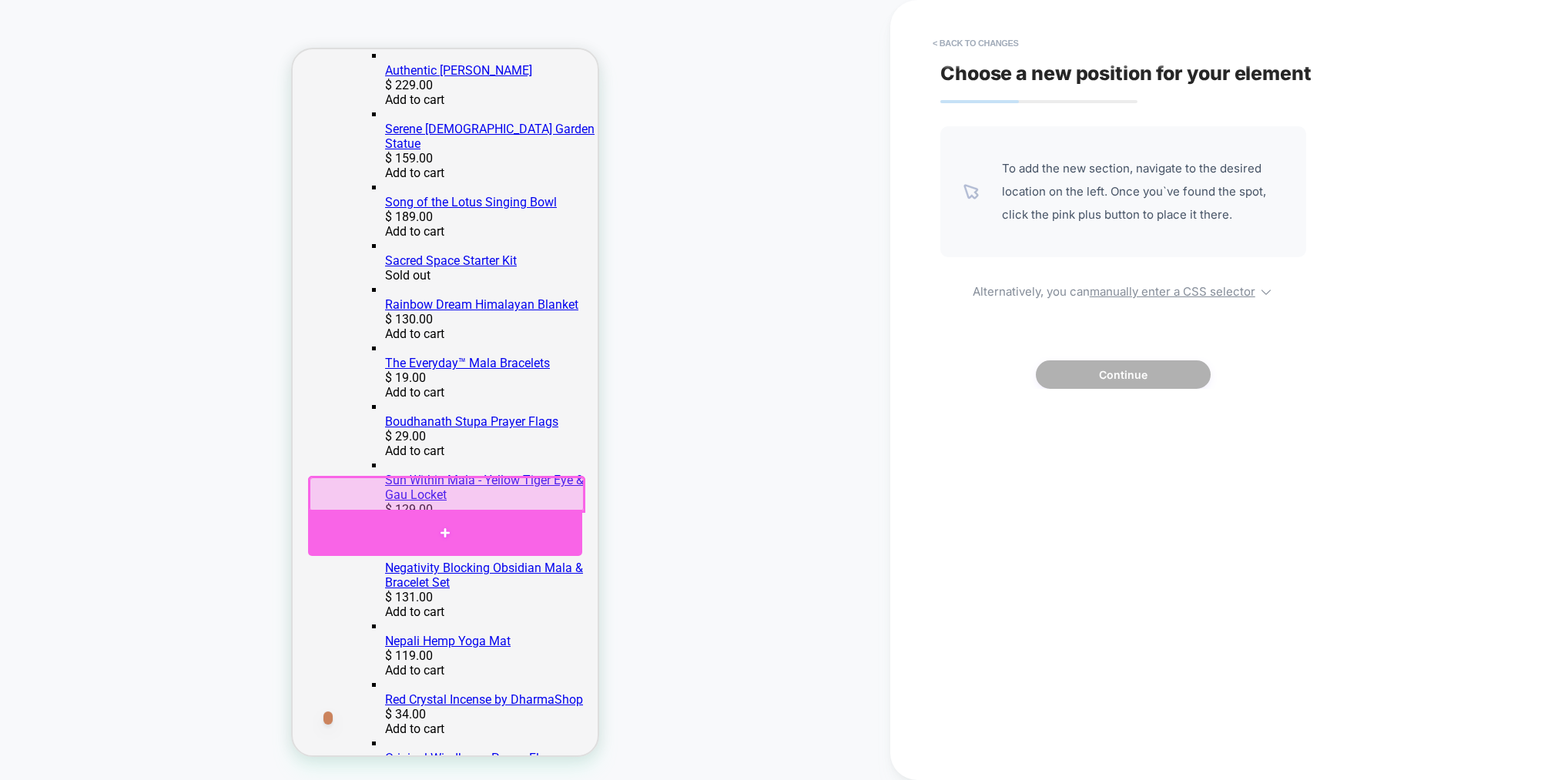
click at [443, 533] on div at bounding box center [445, 533] width 274 height 46
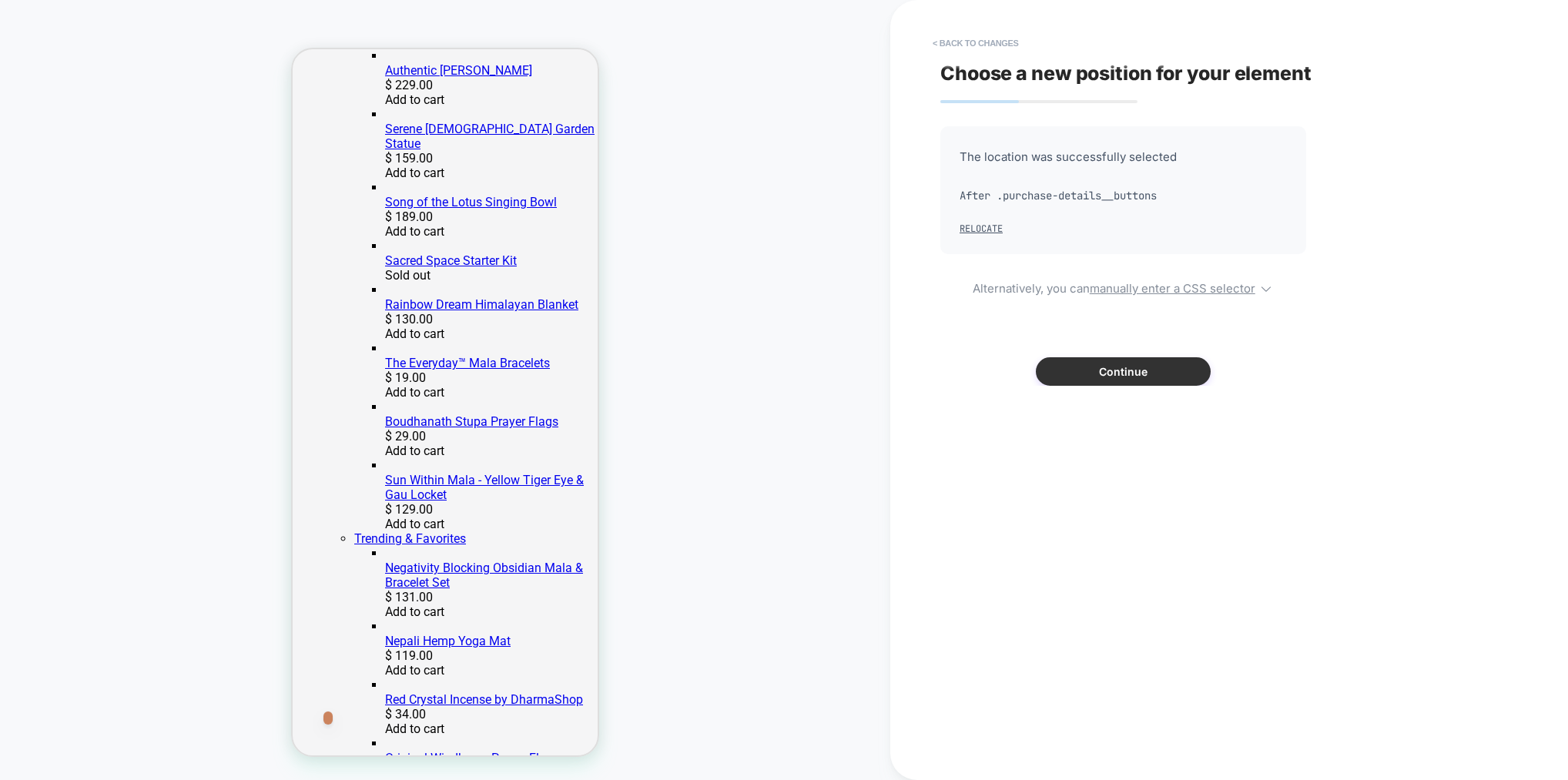
click at [1131, 372] on button "Continue" at bounding box center [1123, 372] width 174 height 28
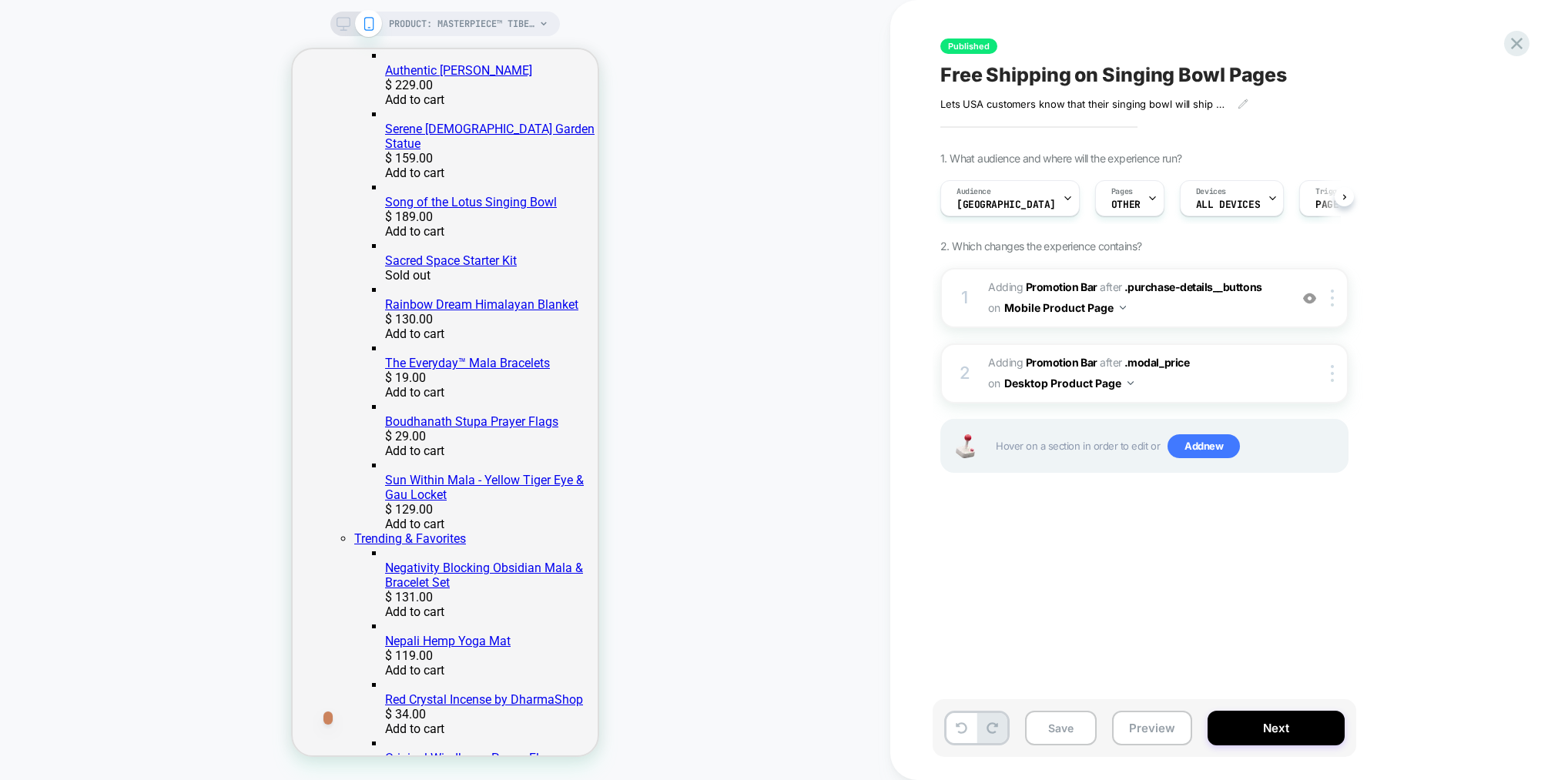
scroll to position [0, 1]
click at [1213, 301] on span "#_loomi_addon_1751378545508 Adding Promotion Bar AFTER .purchase-details__butto…" at bounding box center [1134, 297] width 293 height 42
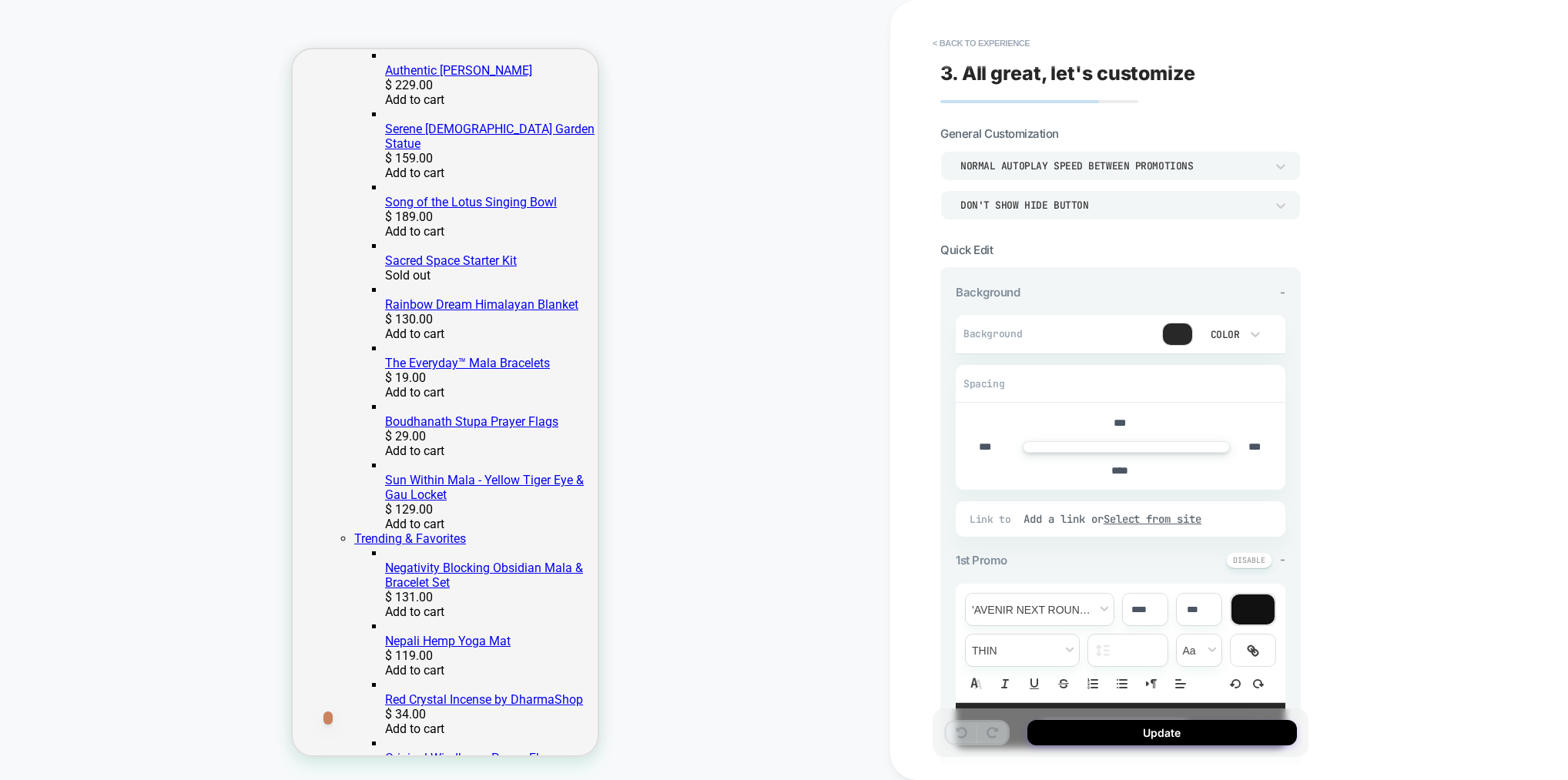
scroll to position [800, 0]
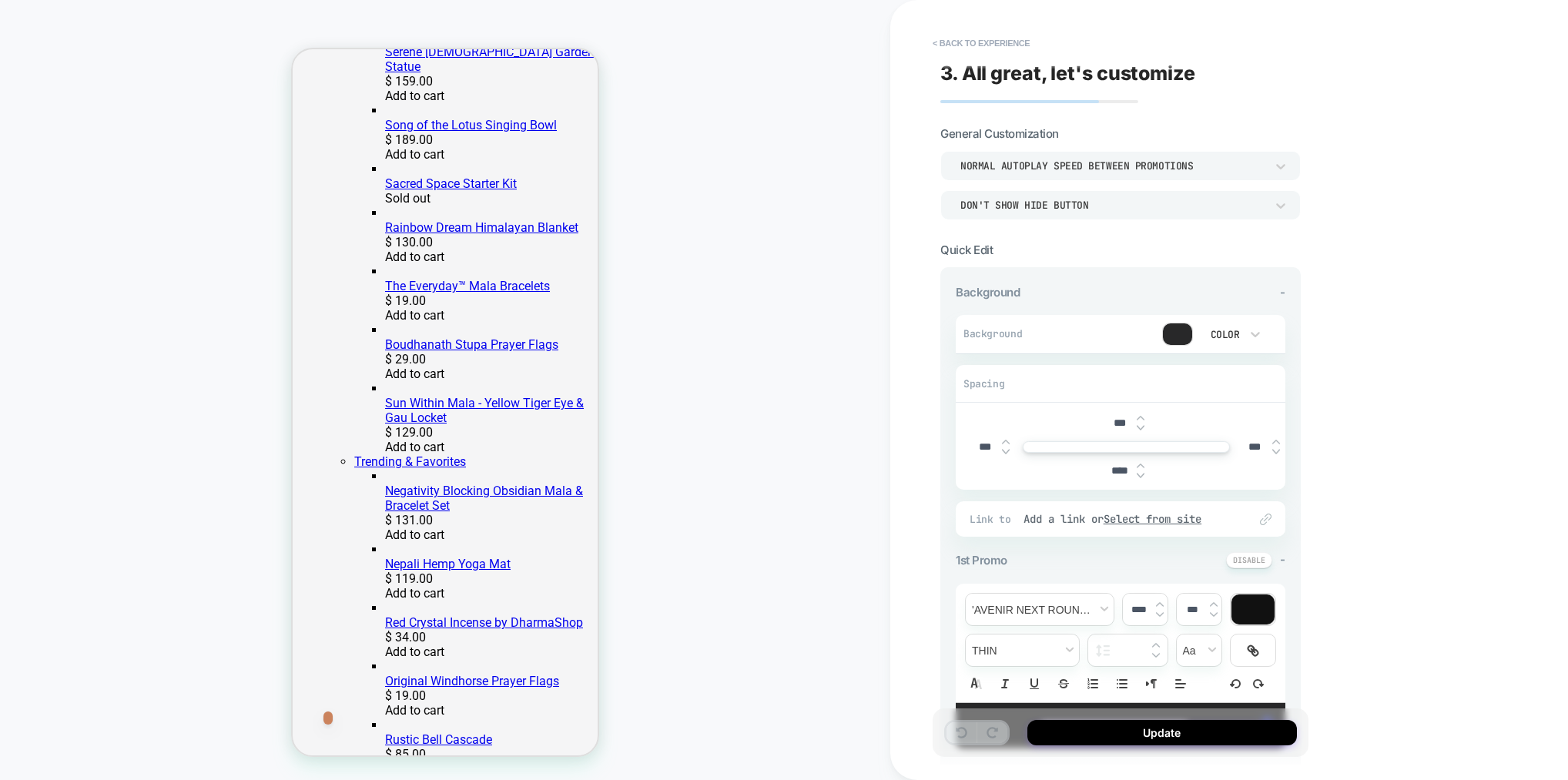
click at [1137, 416] on img at bounding box center [1140, 418] width 8 height 6
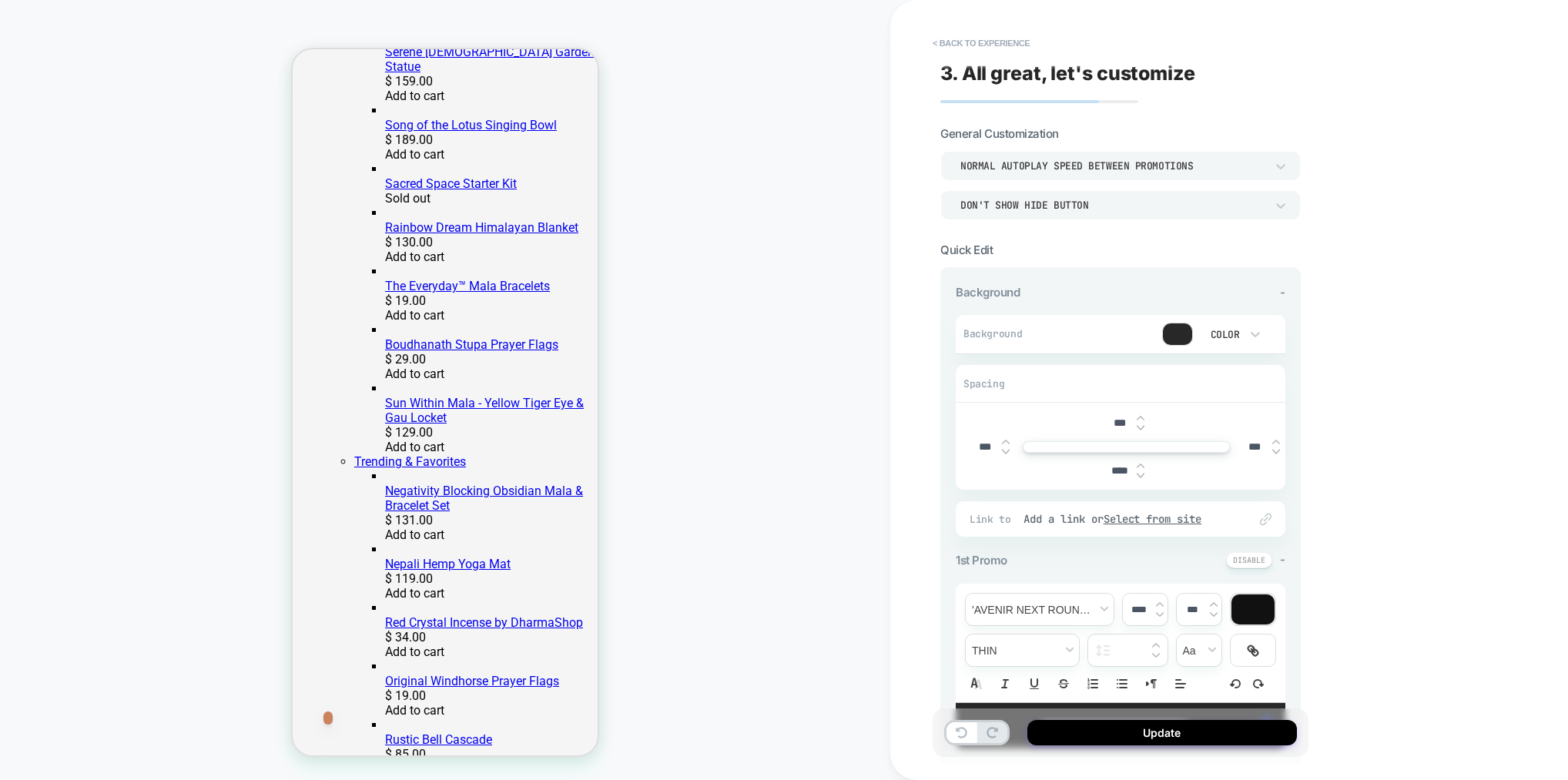
click at [1137, 416] on img at bounding box center [1140, 418] width 8 height 6
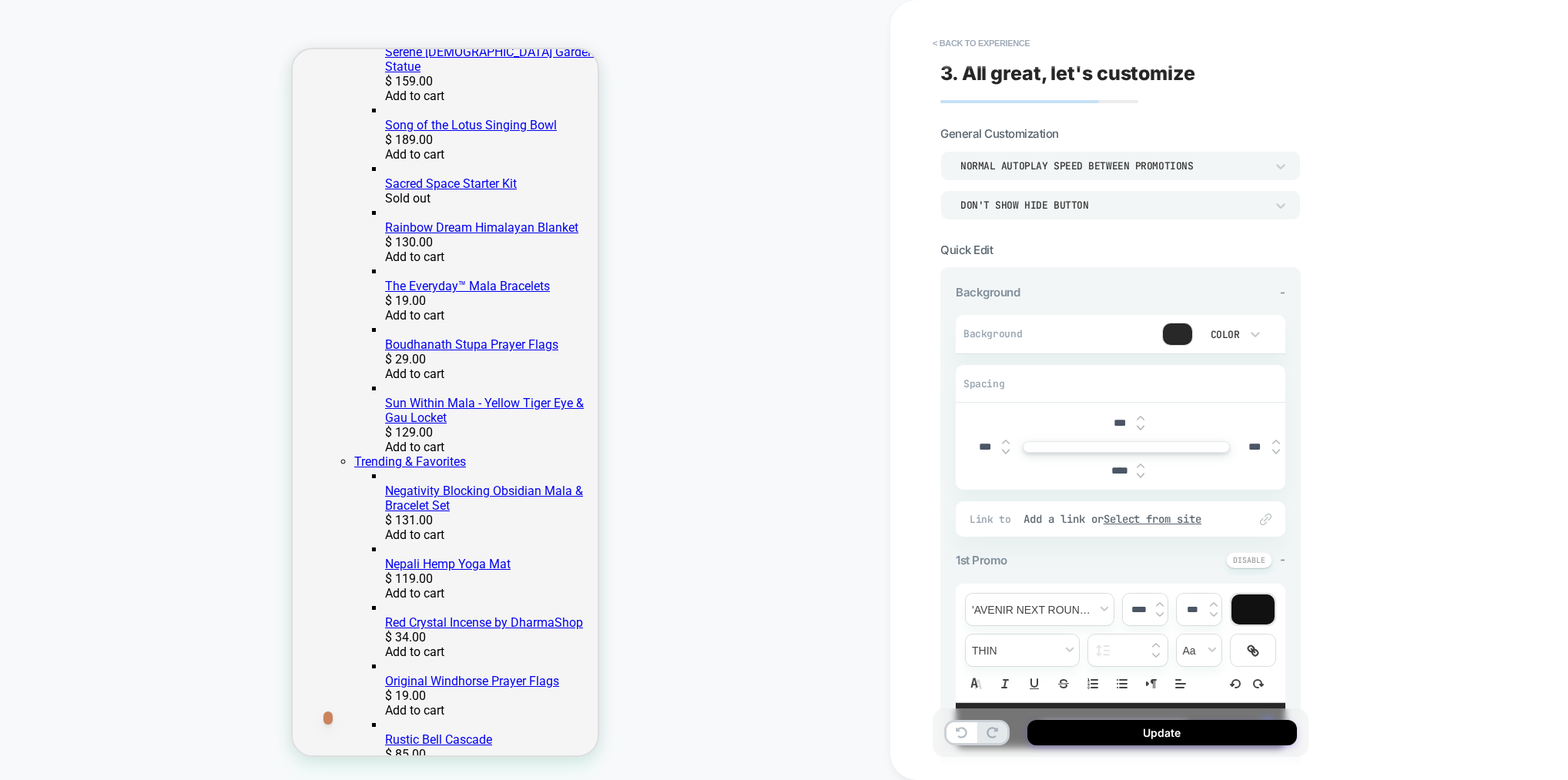
type input "****"
click at [1169, 732] on button "Update" at bounding box center [1162, 732] width 269 height 26
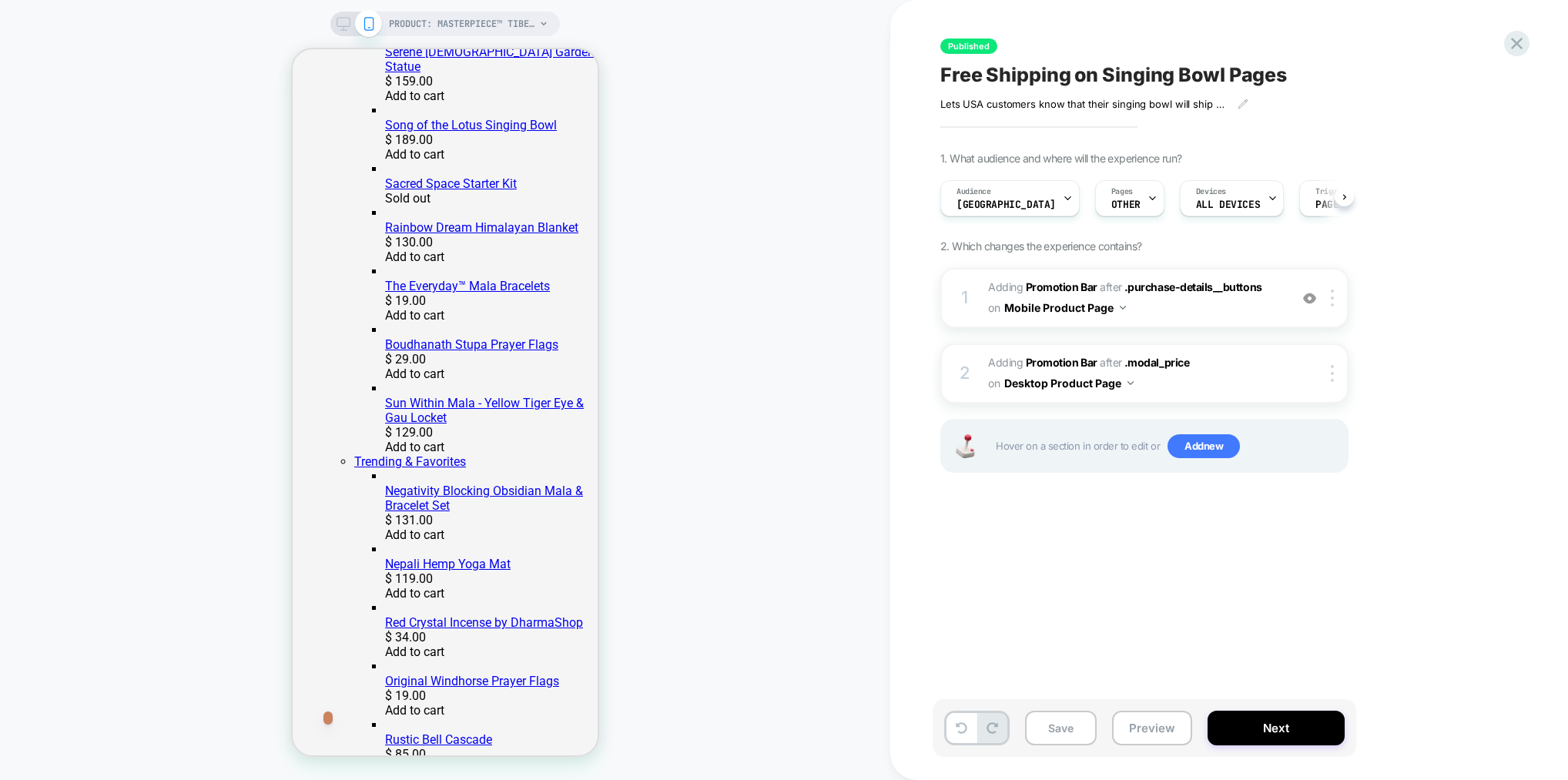
scroll to position [0, 1]
click at [1249, 374] on span "#_loomi_addon_1751383355630 Adding Promotion Bar AFTER .modal_price .modal_pric…" at bounding box center [1134, 373] width 293 height 42
click at [1232, 369] on span "#_loomi_addon_1751383355630 Adding Promotion Bar AFTER .modal_price .modal_pric…" at bounding box center [1134, 373] width 293 height 42
click at [1329, 373] on div at bounding box center [1334, 373] width 26 height 17
drag, startPoint x: 1159, startPoint y: 386, endPoint x: 1217, endPoint y: 377, distance: 58.7
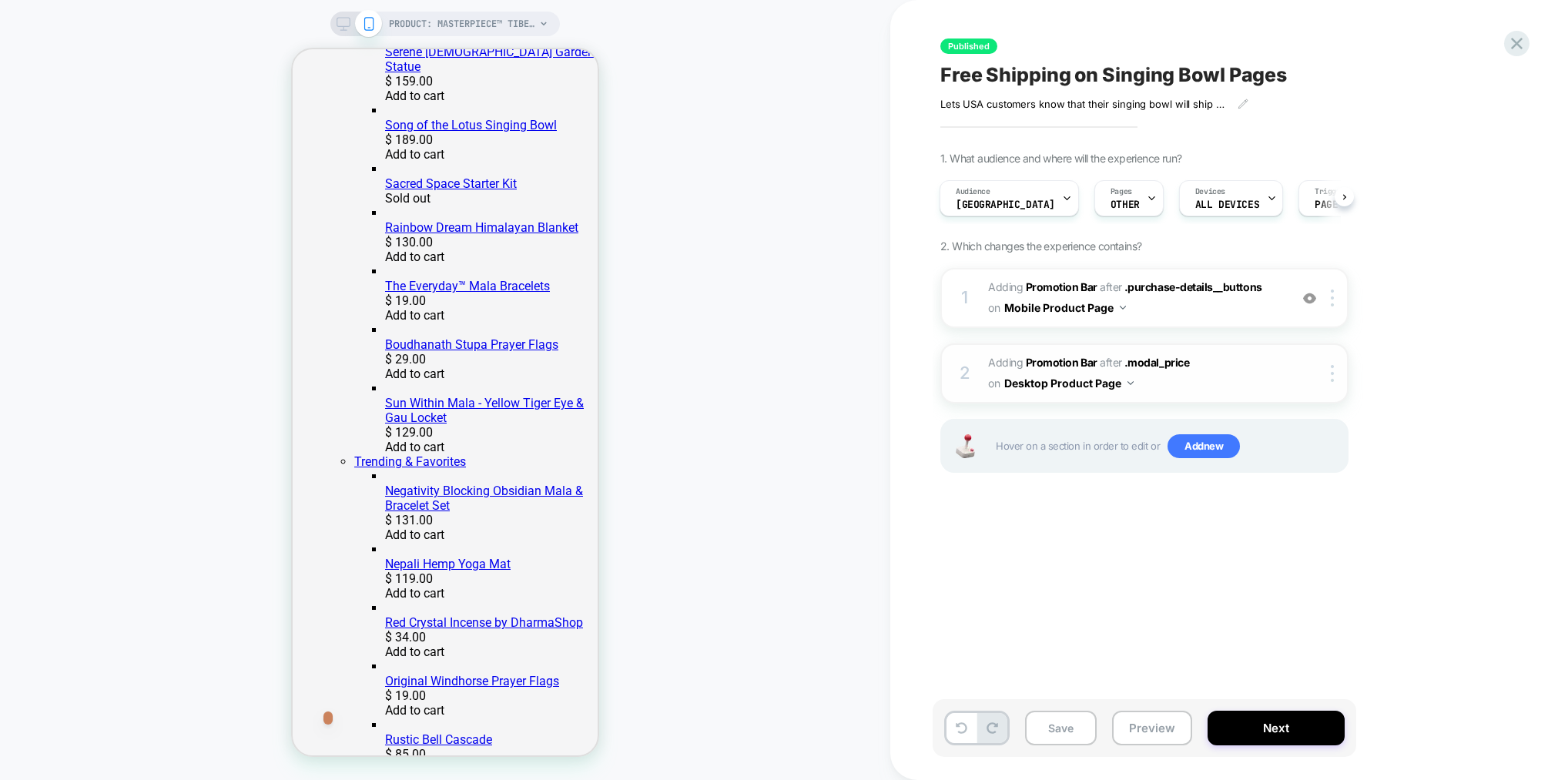
click at [1159, 386] on span "#_loomi_addon_1751383355630 Adding Promotion Bar AFTER .modal_price .modal_pric…" at bounding box center [1134, 373] width 293 height 42
click at [1331, 373] on img at bounding box center [1332, 373] width 3 height 17
click at [1186, 554] on div "Published Free Shipping on Singing Bowl Pages Lets USA customers know that thei…" at bounding box center [1221, 390] width 577 height 749
drag, startPoint x: 1278, startPoint y: 367, endPoint x: 1268, endPoint y: 369, distance: 10.2
click at [1278, 367] on span "#_loomi_addon_1751383355630 Adding Promotion Bar AFTER .modal_price .modal_pric…" at bounding box center [1134, 373] width 293 height 42
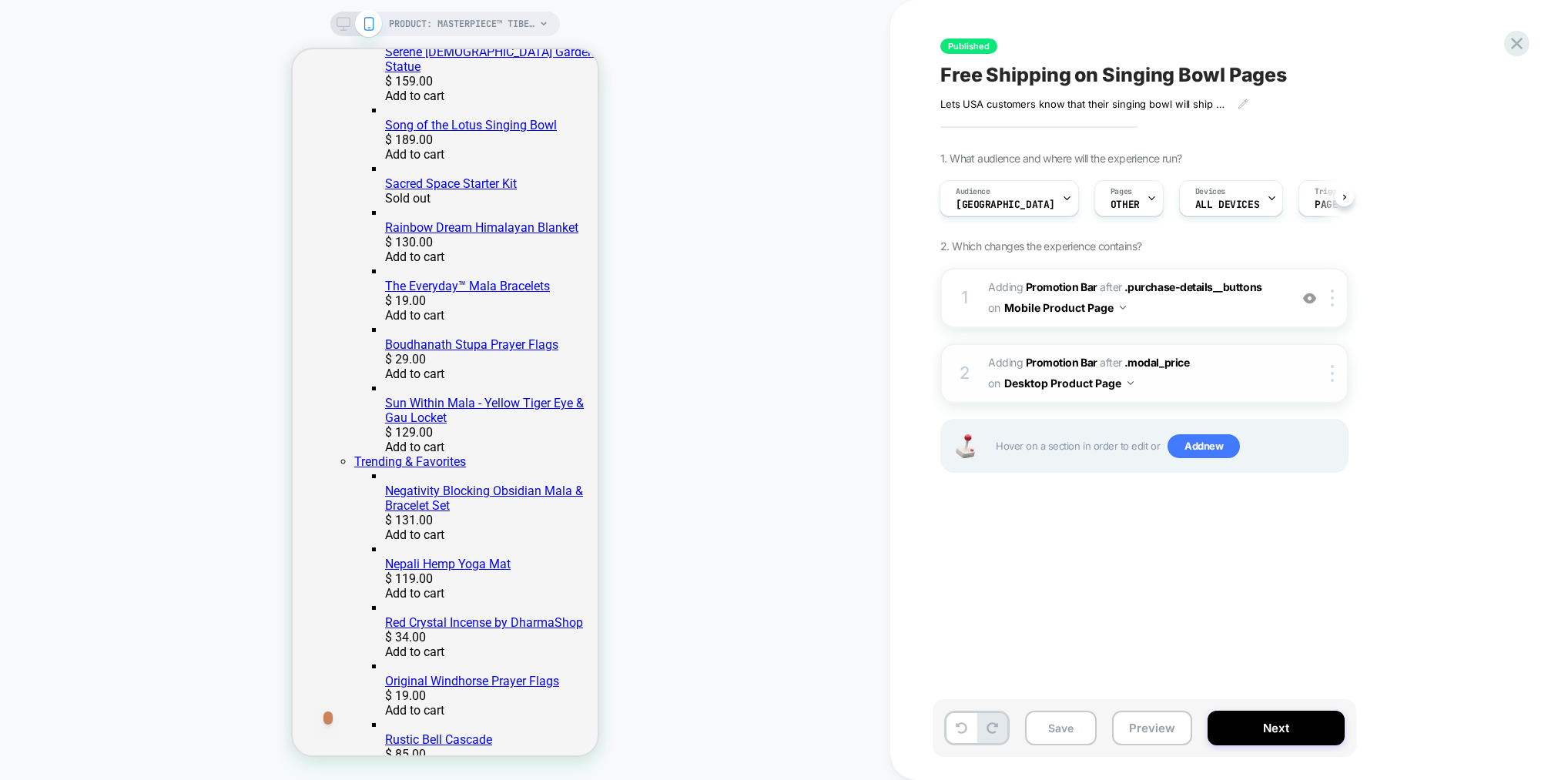
click at [1210, 376] on span "#_loomi_addon_1751383355630 Adding Promotion Bar AFTER .modal_price .modal_pric…" at bounding box center [1134, 373] width 293 height 42
click at [1338, 302] on div at bounding box center [1334, 297] width 26 height 17
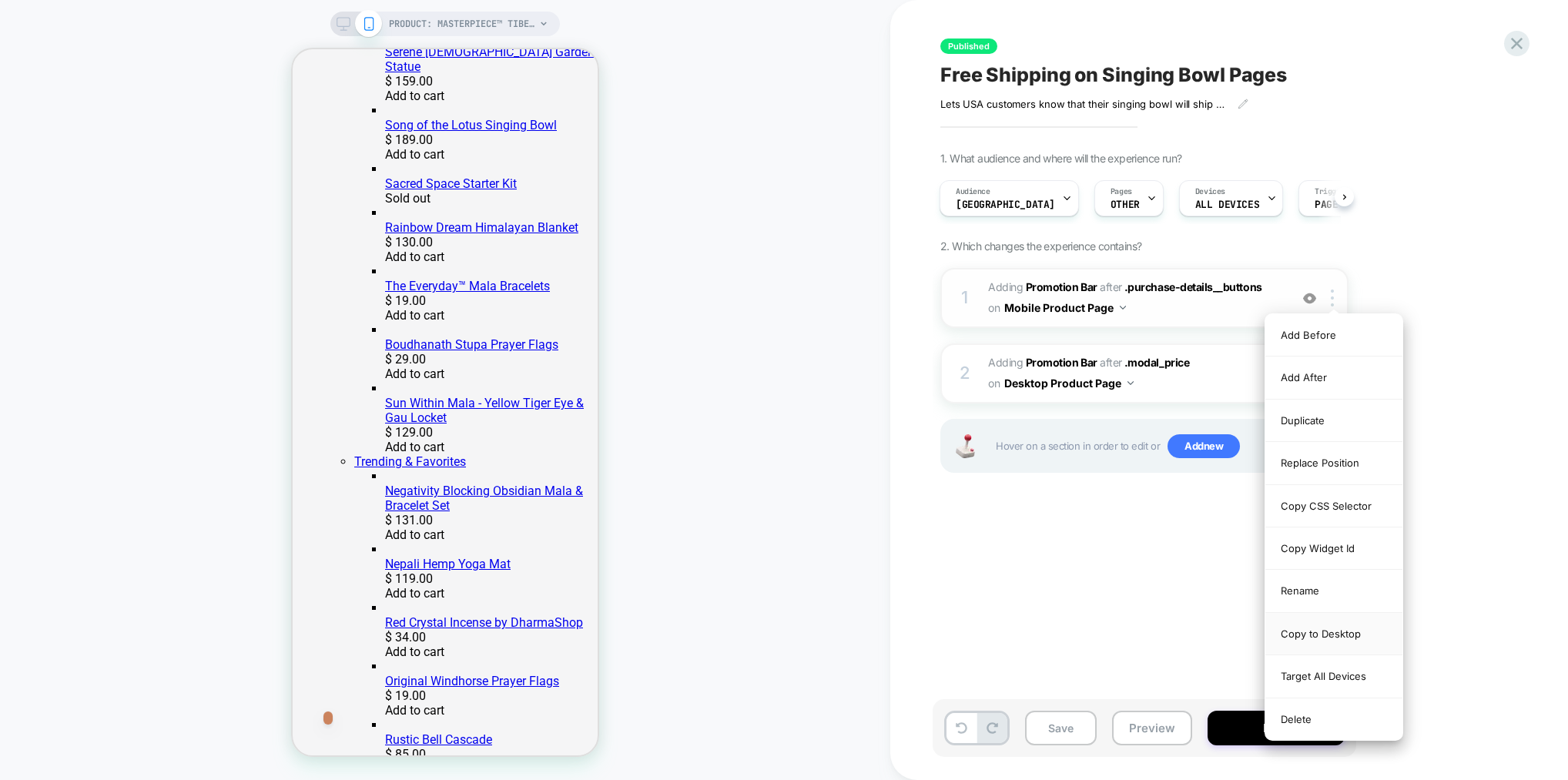
click at [1318, 634] on div "Copy to Desktop" at bounding box center [1333, 634] width 137 height 42
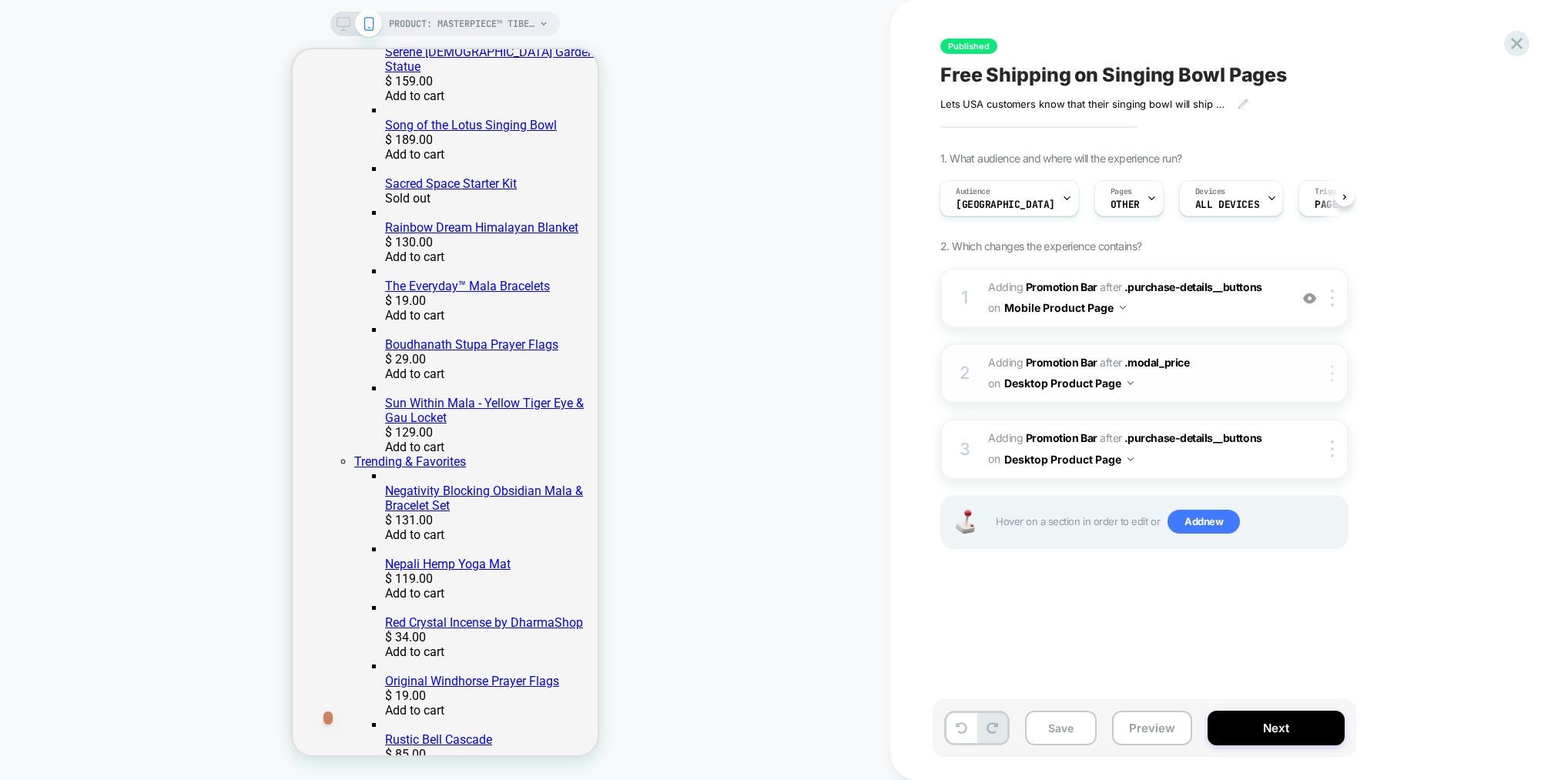
click at [1333, 375] on div at bounding box center [1334, 373] width 26 height 17
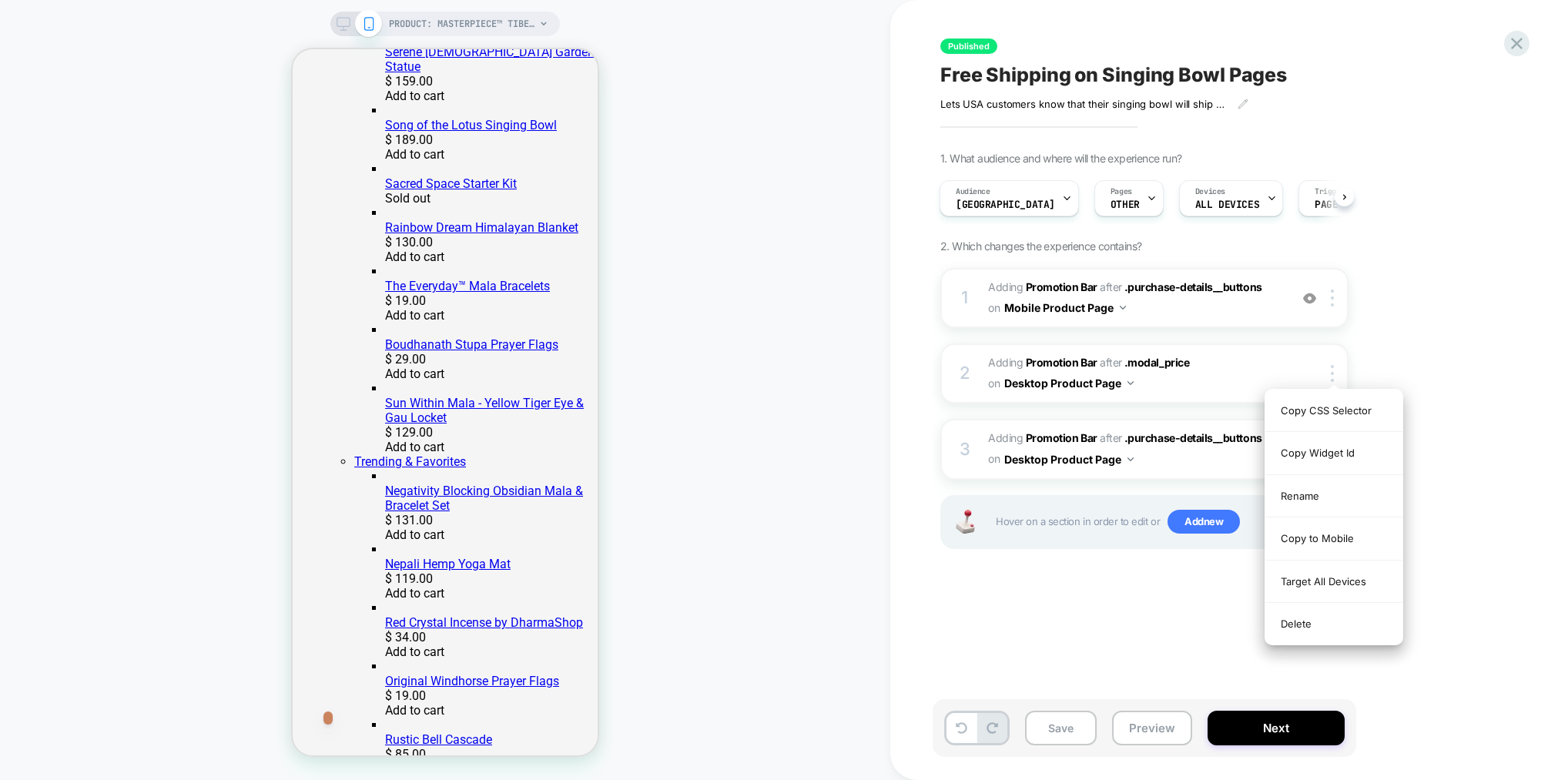
drag, startPoint x: 1309, startPoint y: 623, endPoint x: 1318, endPoint y: 613, distance: 13.5
click at [1309, 623] on div "Delete" at bounding box center [1333, 623] width 137 height 42
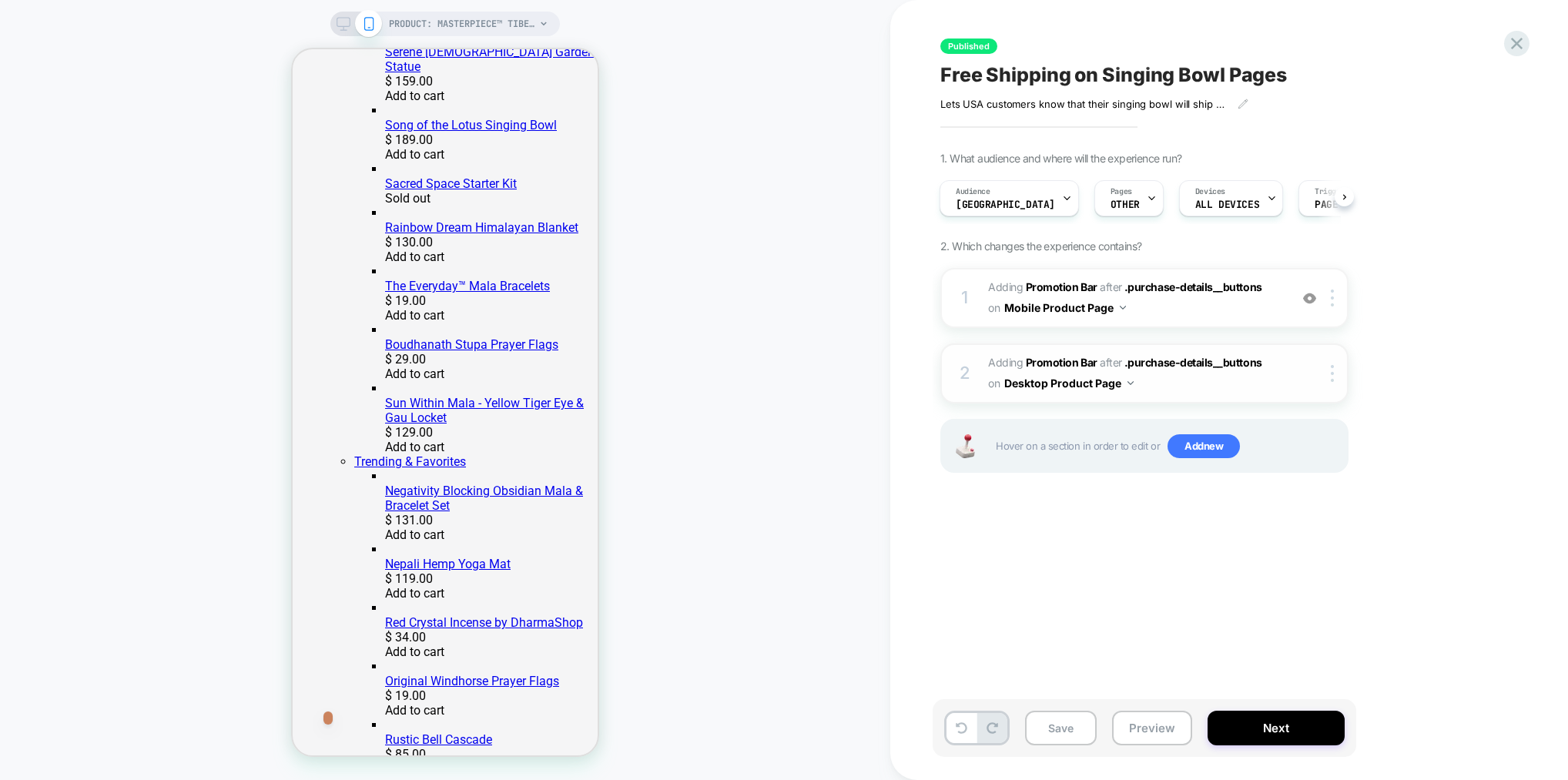
click at [1284, 381] on div "2 #_loomi_addon_1755612444186 Adding Promotion Bar AFTER .purchase-details__but…" at bounding box center [1144, 374] width 408 height 60
drag, startPoint x: 1284, startPoint y: 381, endPoint x: 1168, endPoint y: 374, distance: 116.2
click at [1284, 381] on div "2 #_loomi_addon_1755612444186 Adding Promotion Bar AFTER .purchase-details__but…" at bounding box center [1144, 374] width 408 height 60
click at [343, 30] on rect at bounding box center [344, 30] width 7 height 1
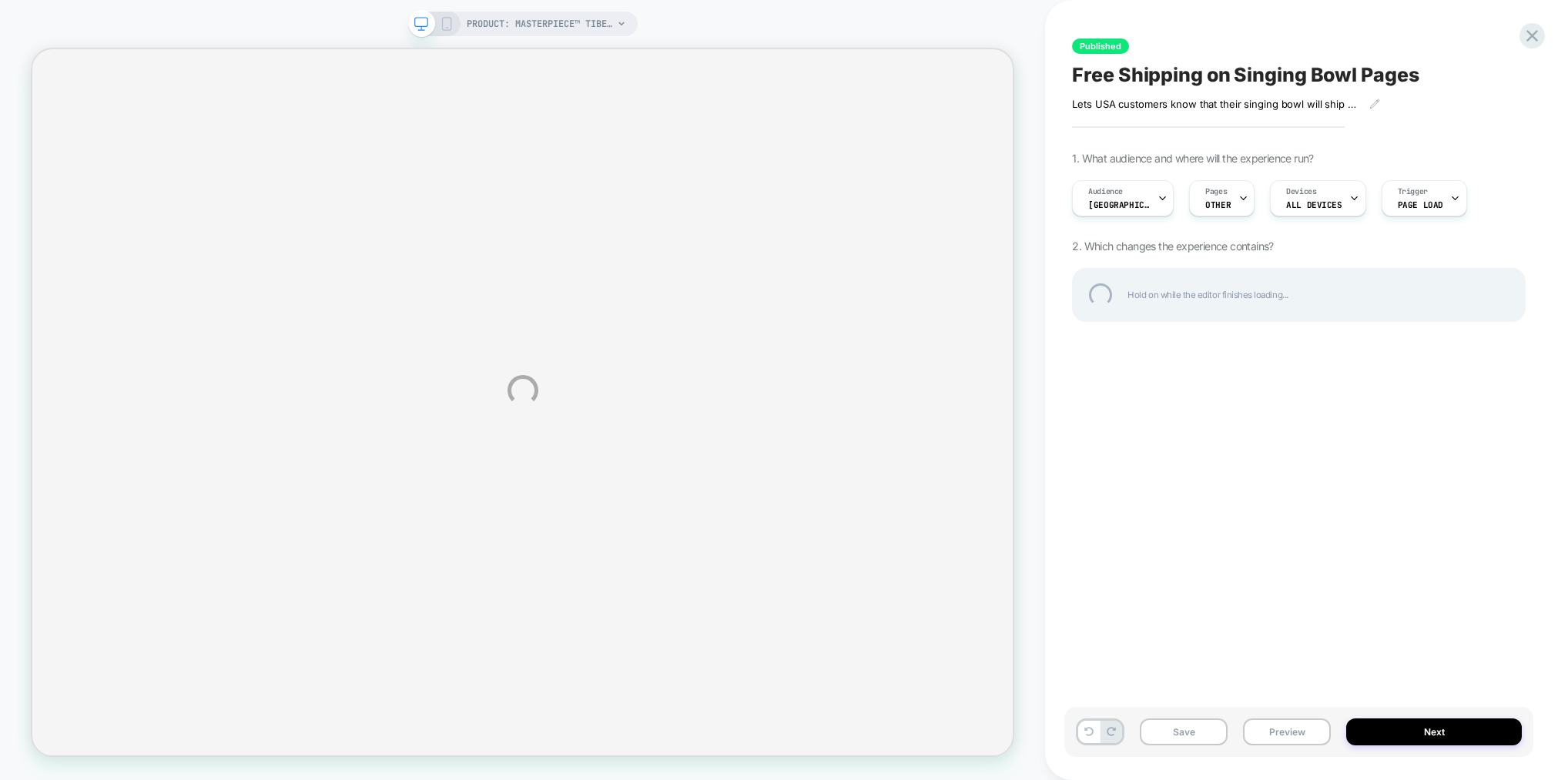
select select "**********"
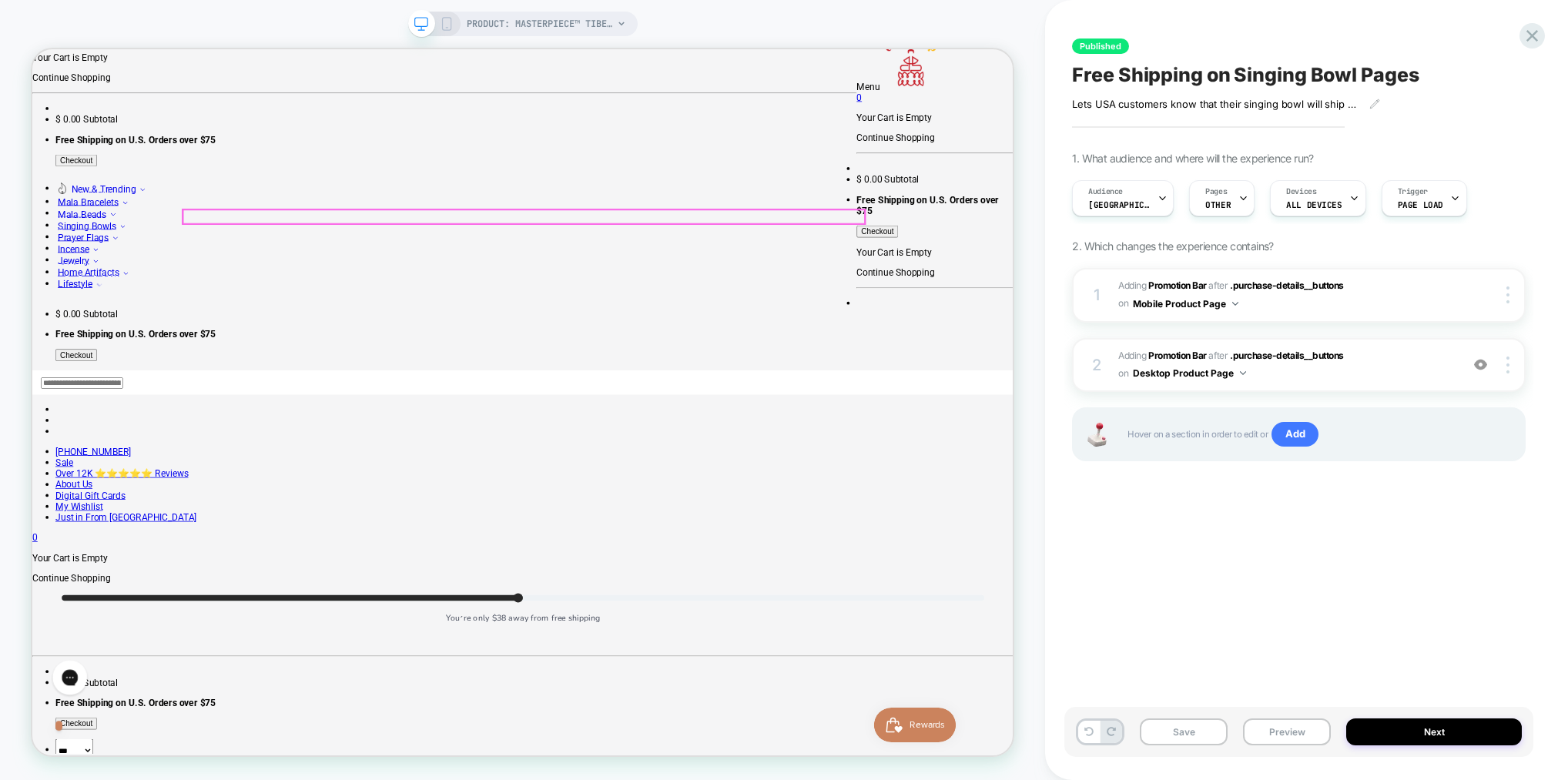
scroll to position [337, 0]
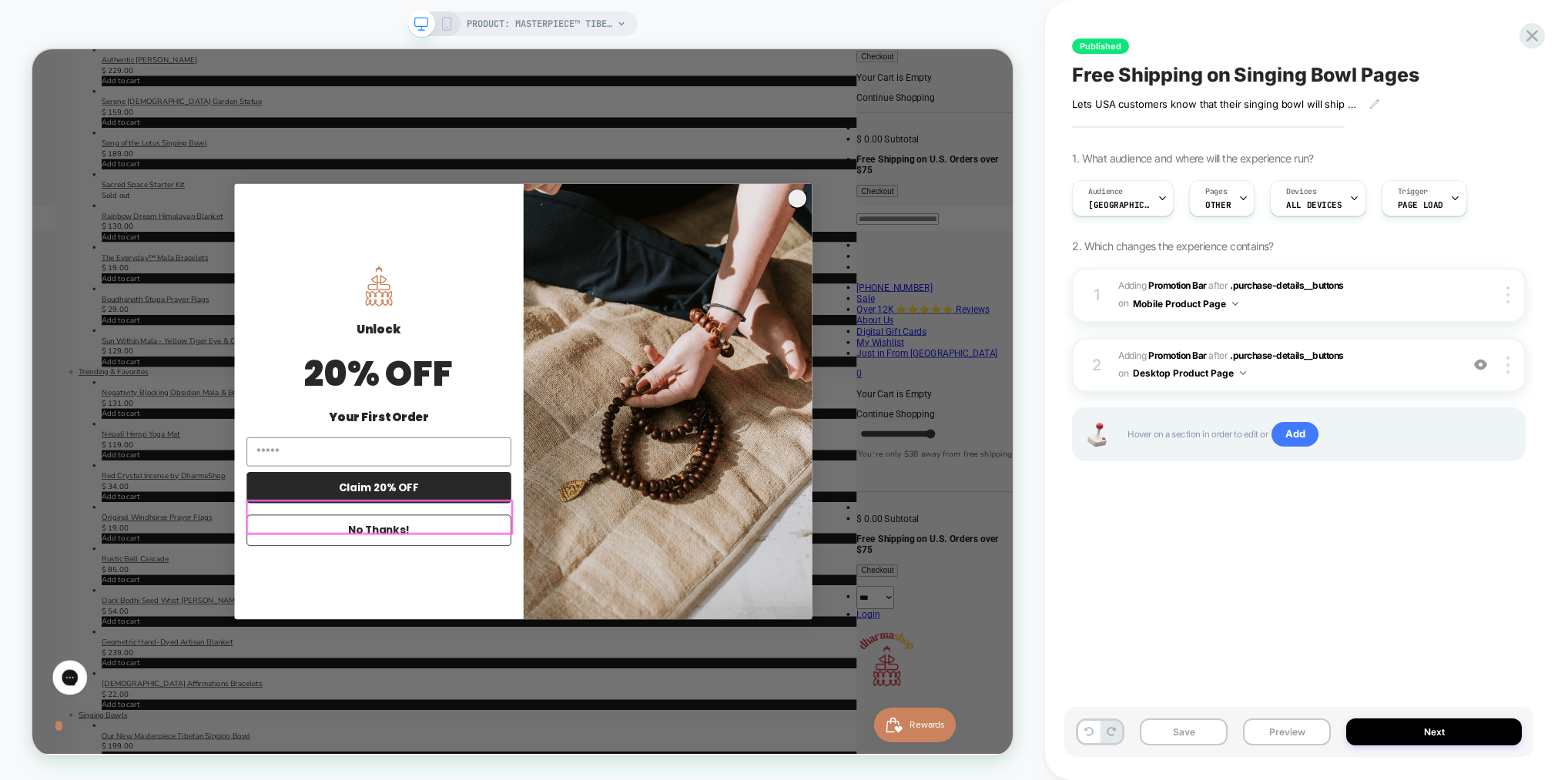
click at [534, 678] on button "No Thanks!" at bounding box center [494, 691] width 352 height 42
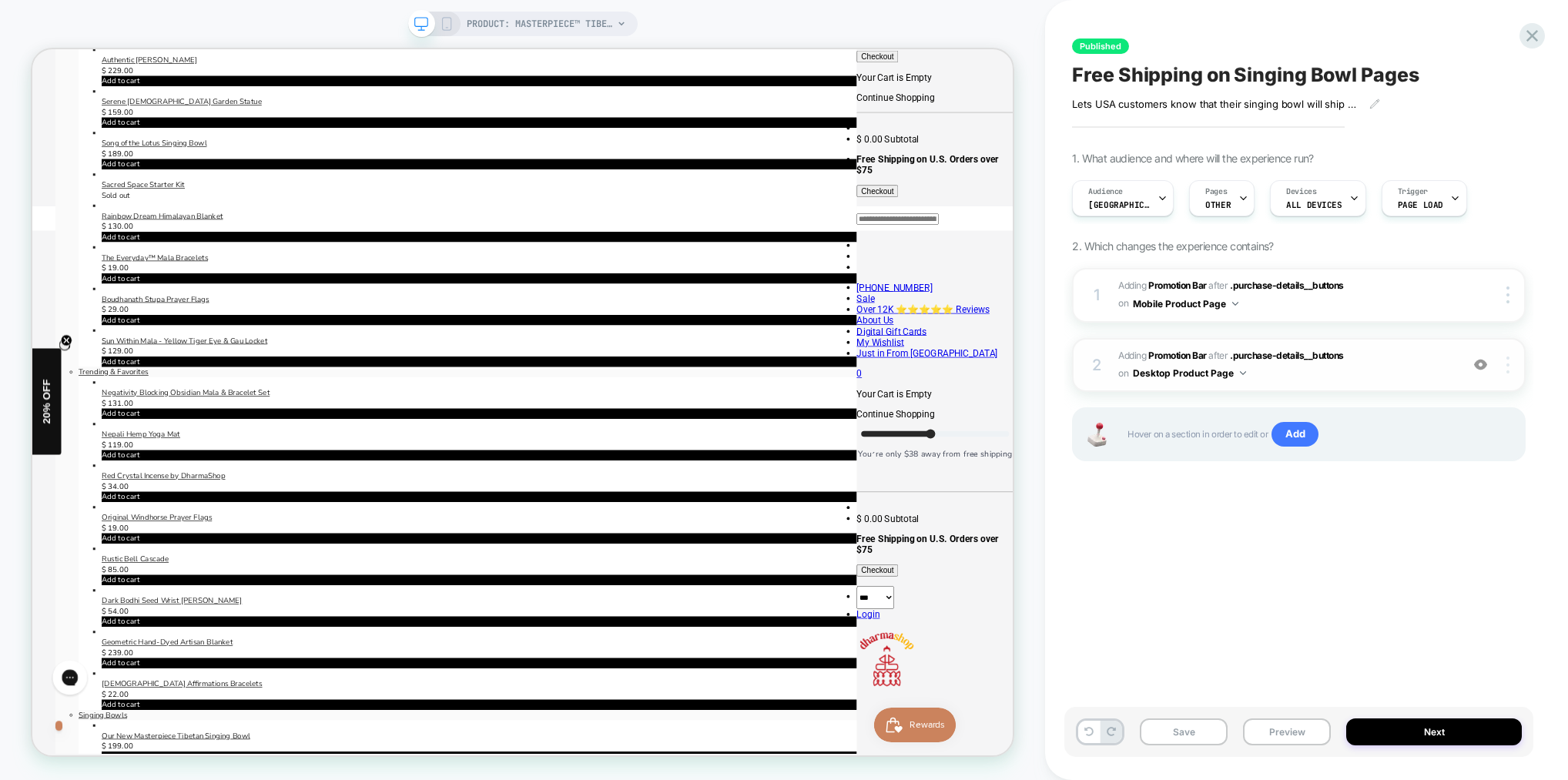
click at [1509, 363] on div at bounding box center [1510, 365] width 29 height 17
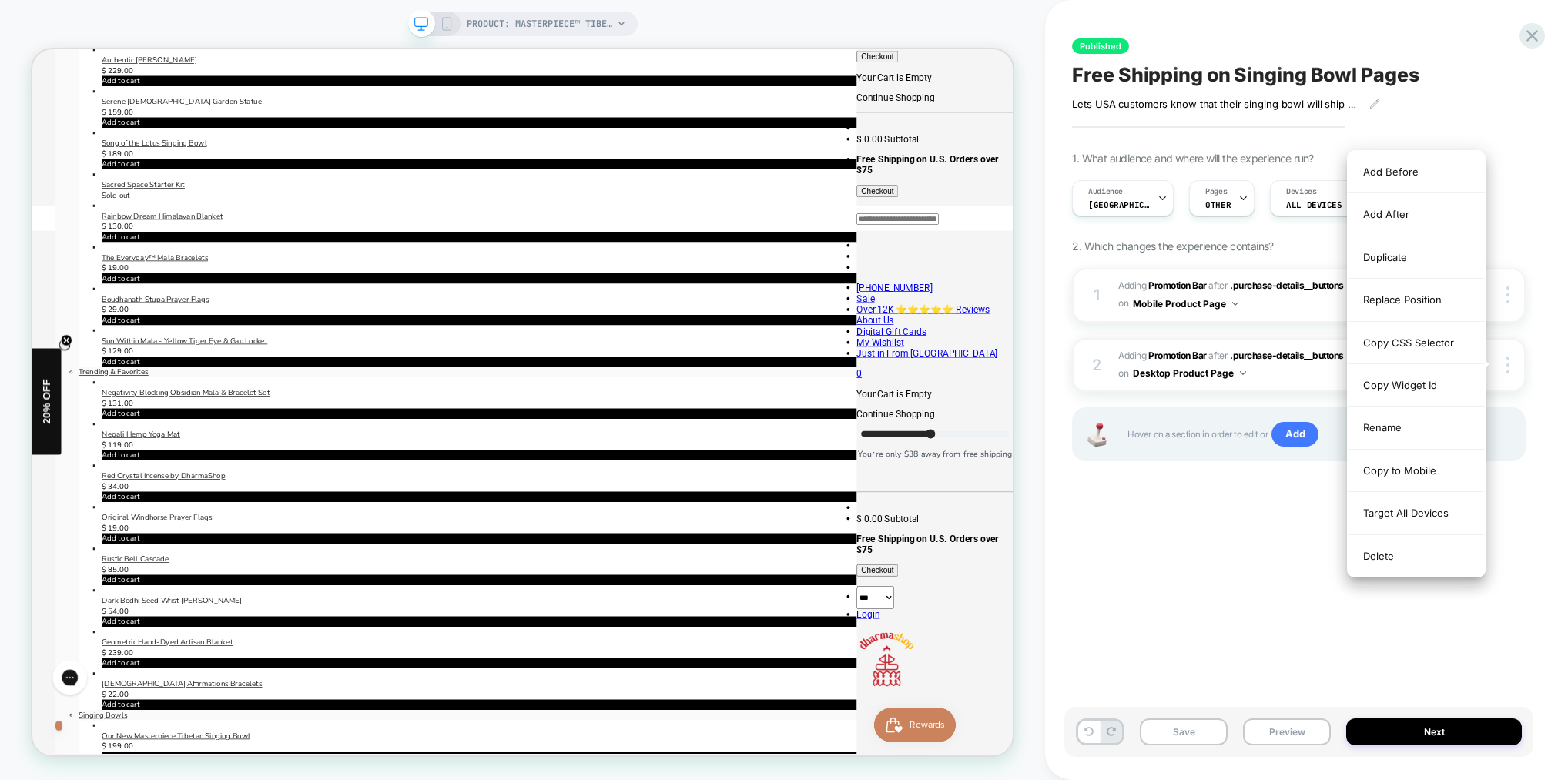
click at [1401, 555] on div "Delete" at bounding box center [1416, 555] width 137 height 42
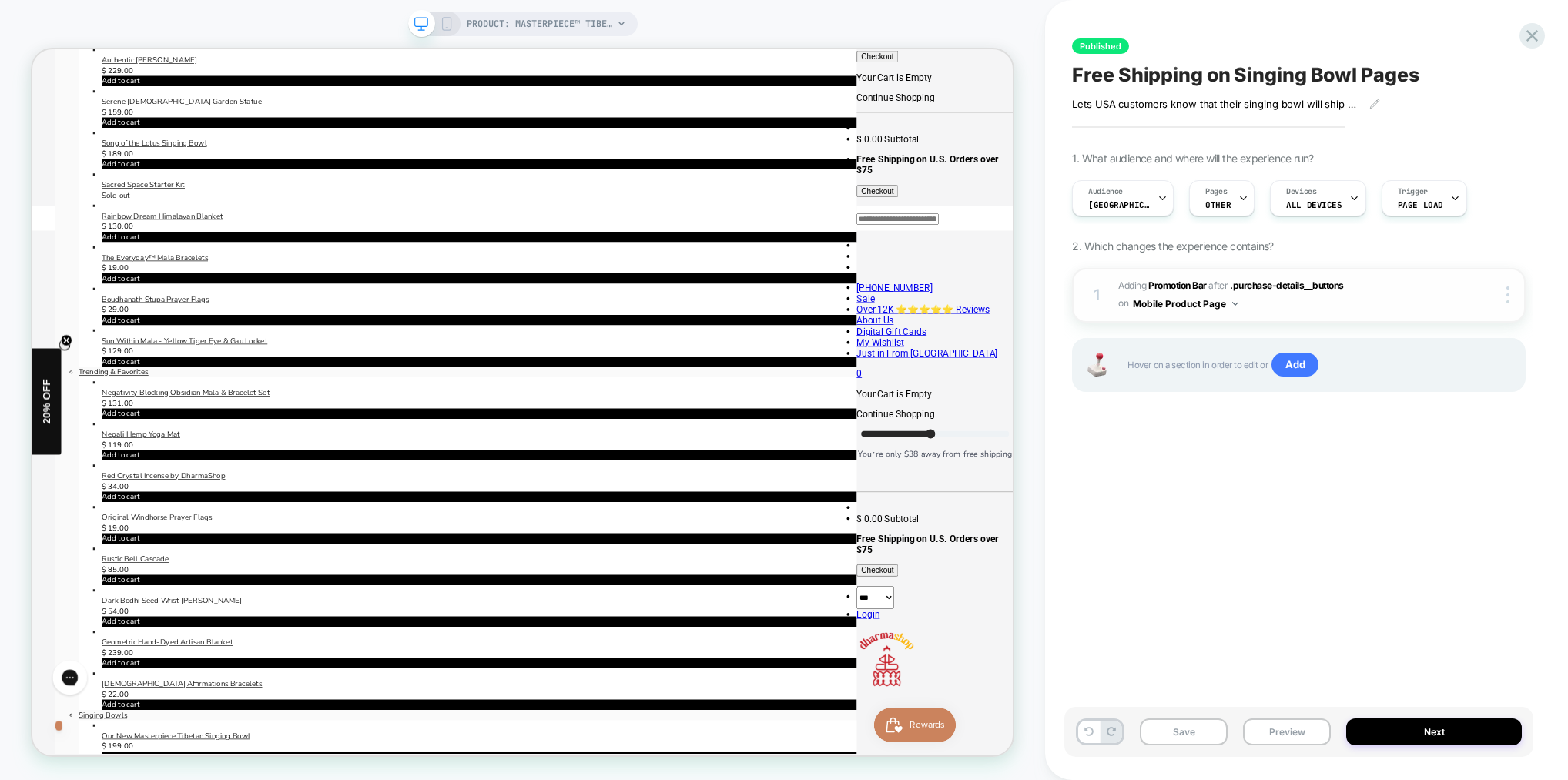
click at [1404, 286] on span "#_loomi_addon_1751378545508 Adding Promotion Bar AFTER .purchase-details__butto…" at bounding box center [1285, 295] width 334 height 36
click at [434, 19] on span at bounding box center [421, 23] width 27 height 27
click at [449, 23] on icon at bounding box center [447, 24] width 14 height 14
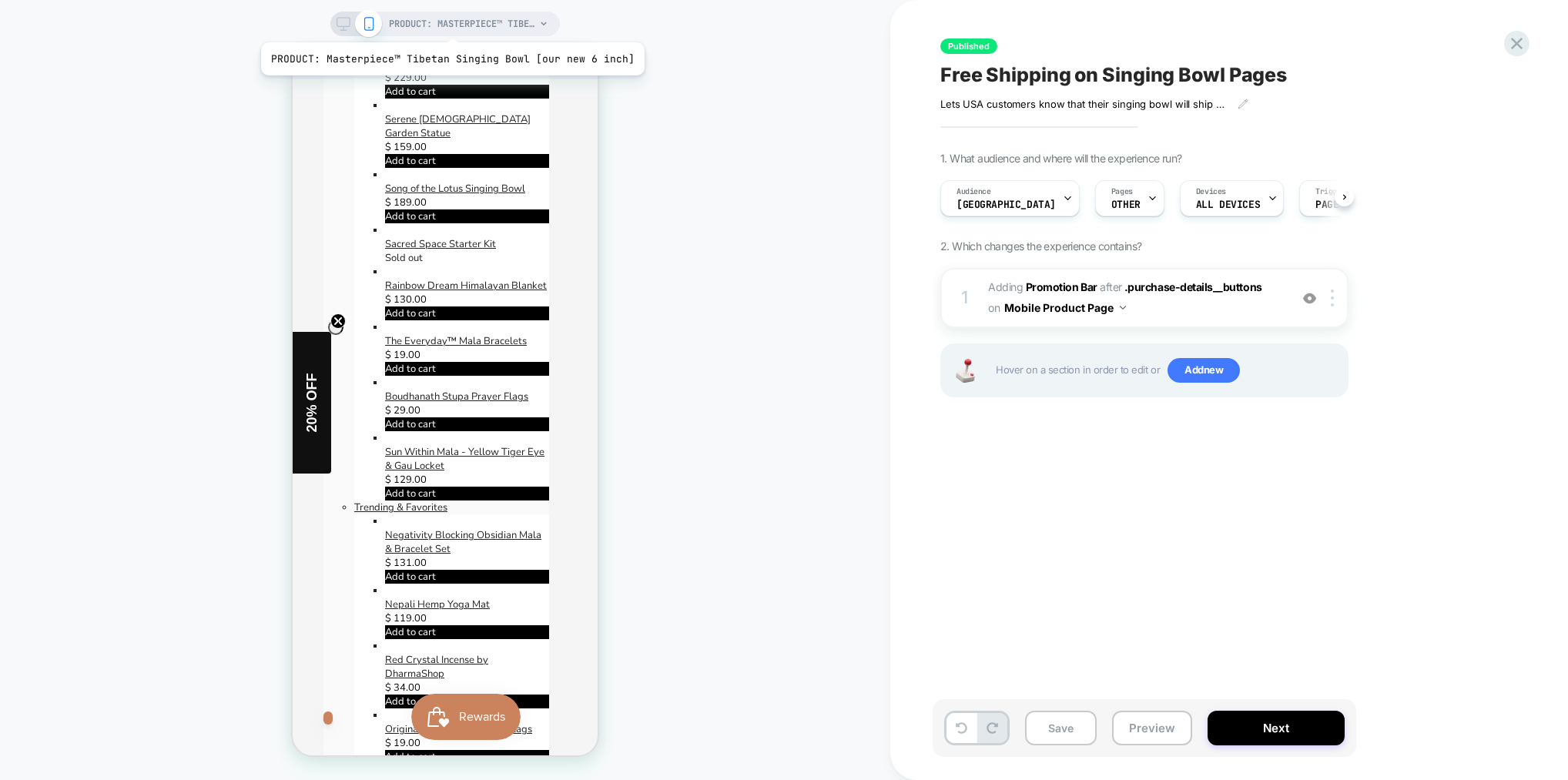
scroll to position [368, 0]
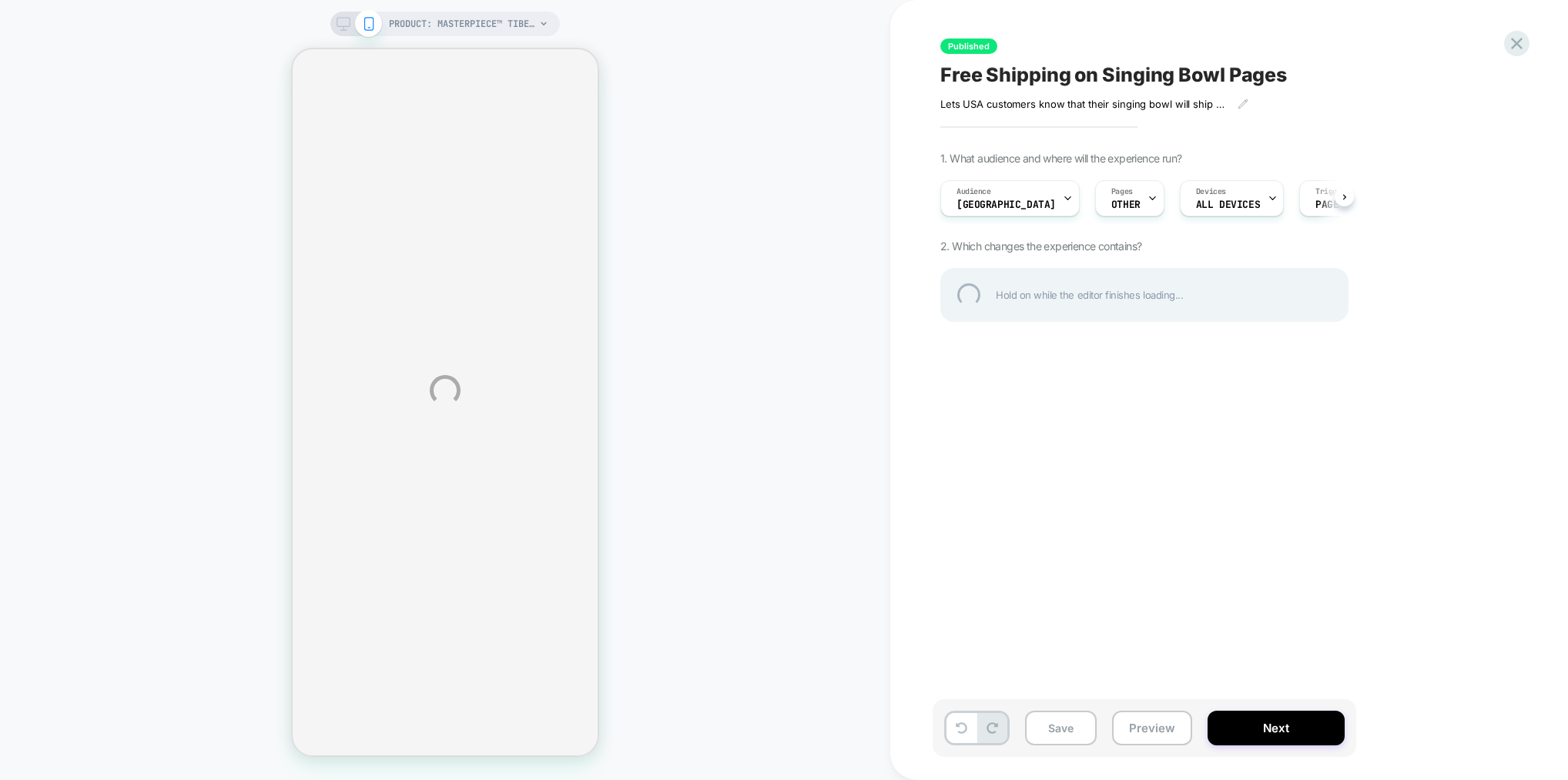
select select "**********"
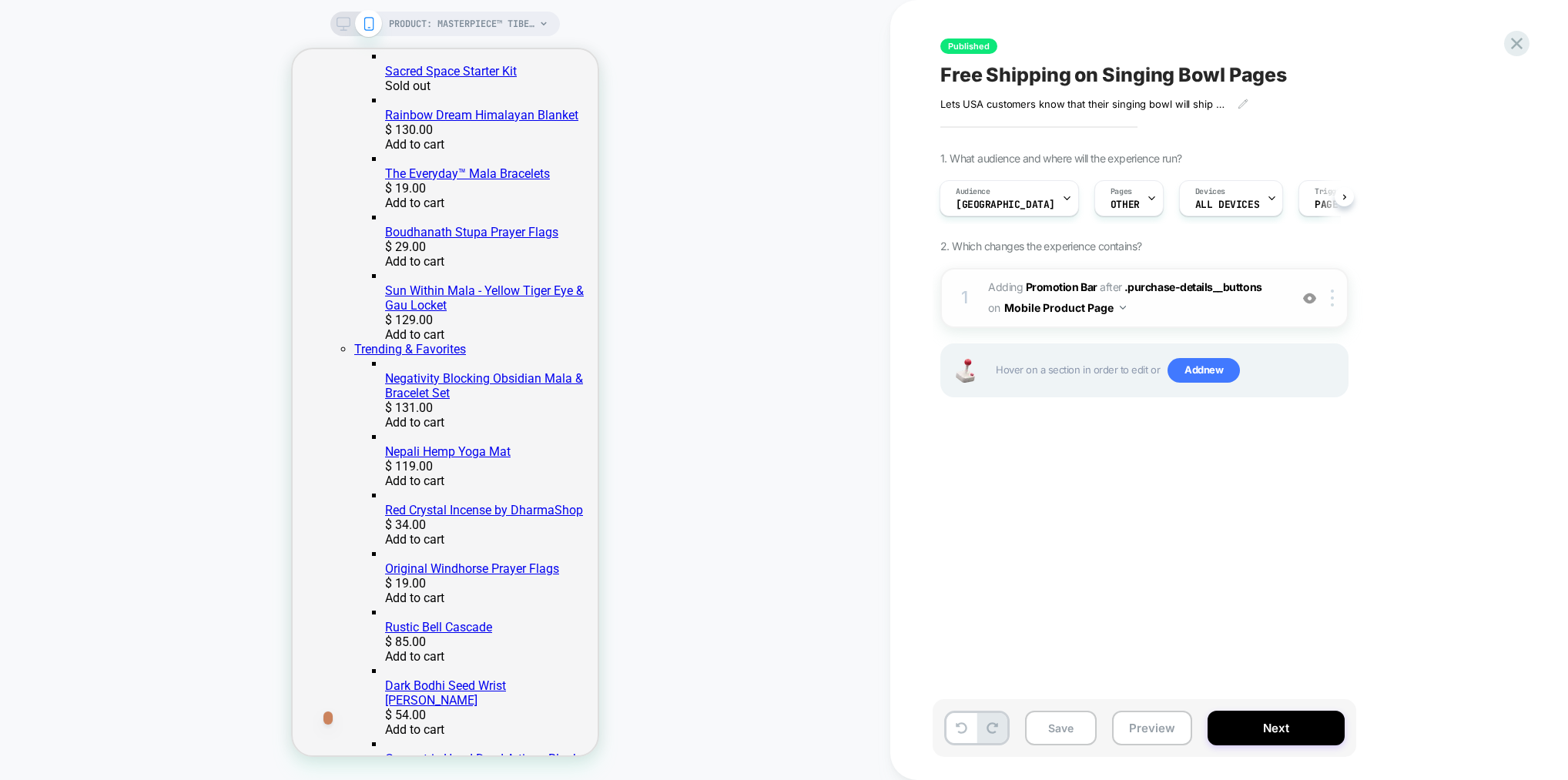
scroll to position [0, 0]
click at [1201, 298] on span "#_loomi_addon_1751378545508 Adding Promotion Bar AFTER .purchase-details__butto…" at bounding box center [1134, 297] width 293 height 42
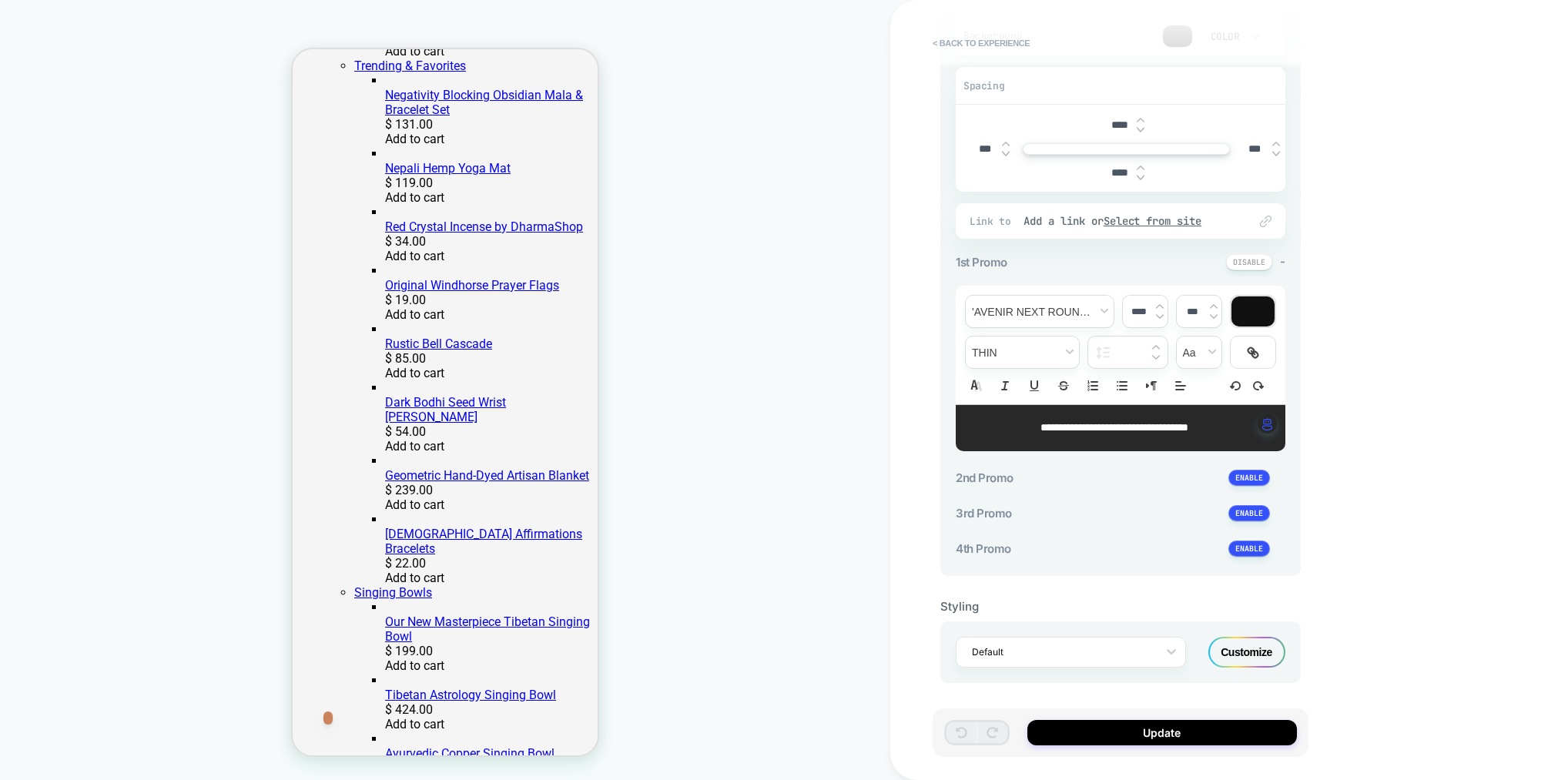
scroll to position [298, 0]
drag, startPoint x: 1111, startPoint y: 425, endPoint x: 1101, endPoint y: 427, distance: 10.2
click at [1101, 427] on strong "**********" at bounding box center [1114, 428] width 148 height 11
drag, startPoint x: 1178, startPoint y: 728, endPoint x: 1186, endPoint y: 725, distance: 8.5
click at [1178, 728] on button "Update" at bounding box center [1162, 732] width 269 height 26
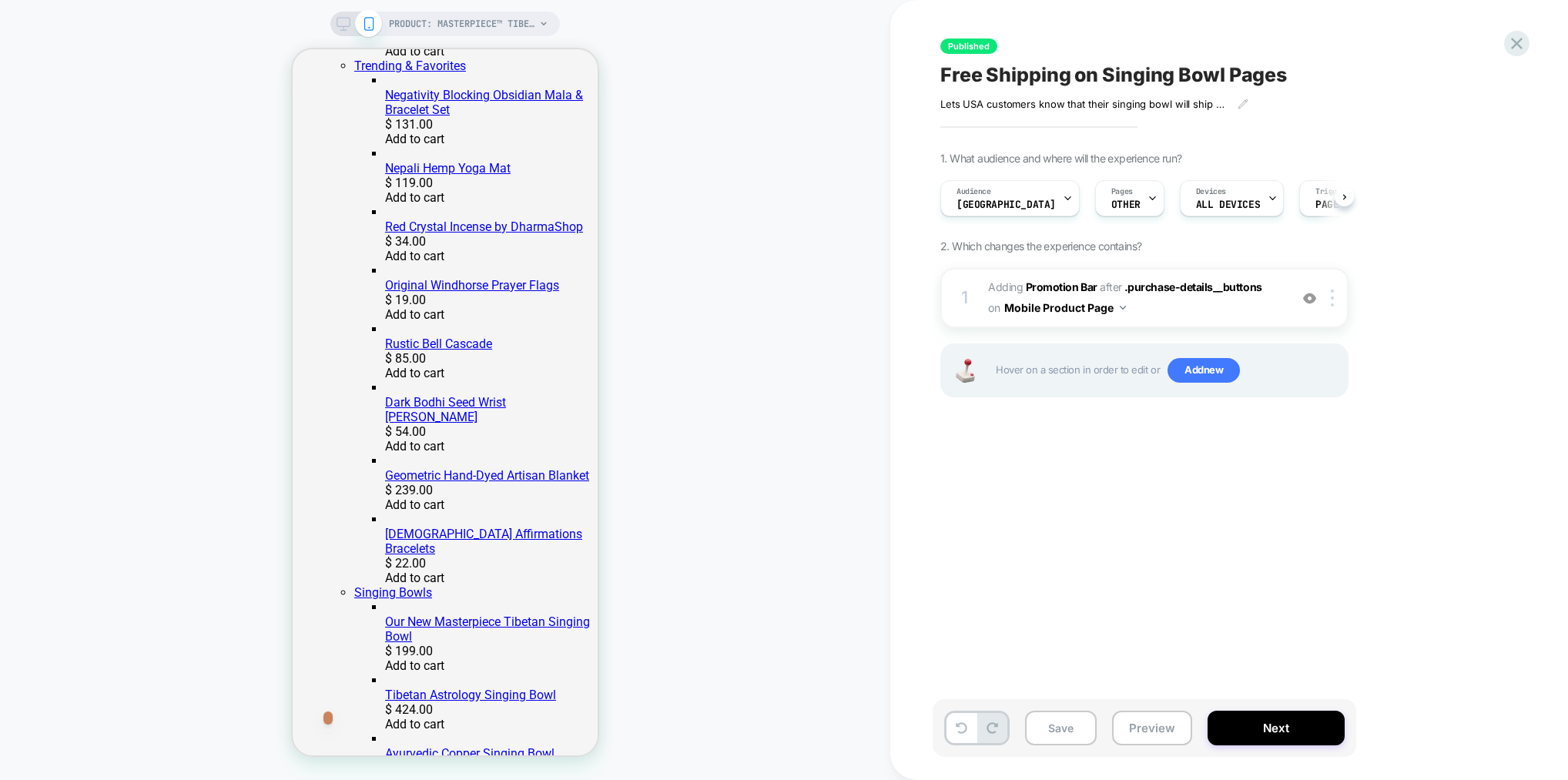
scroll to position [0, 1]
click at [1326, 295] on div at bounding box center [1334, 297] width 26 height 17
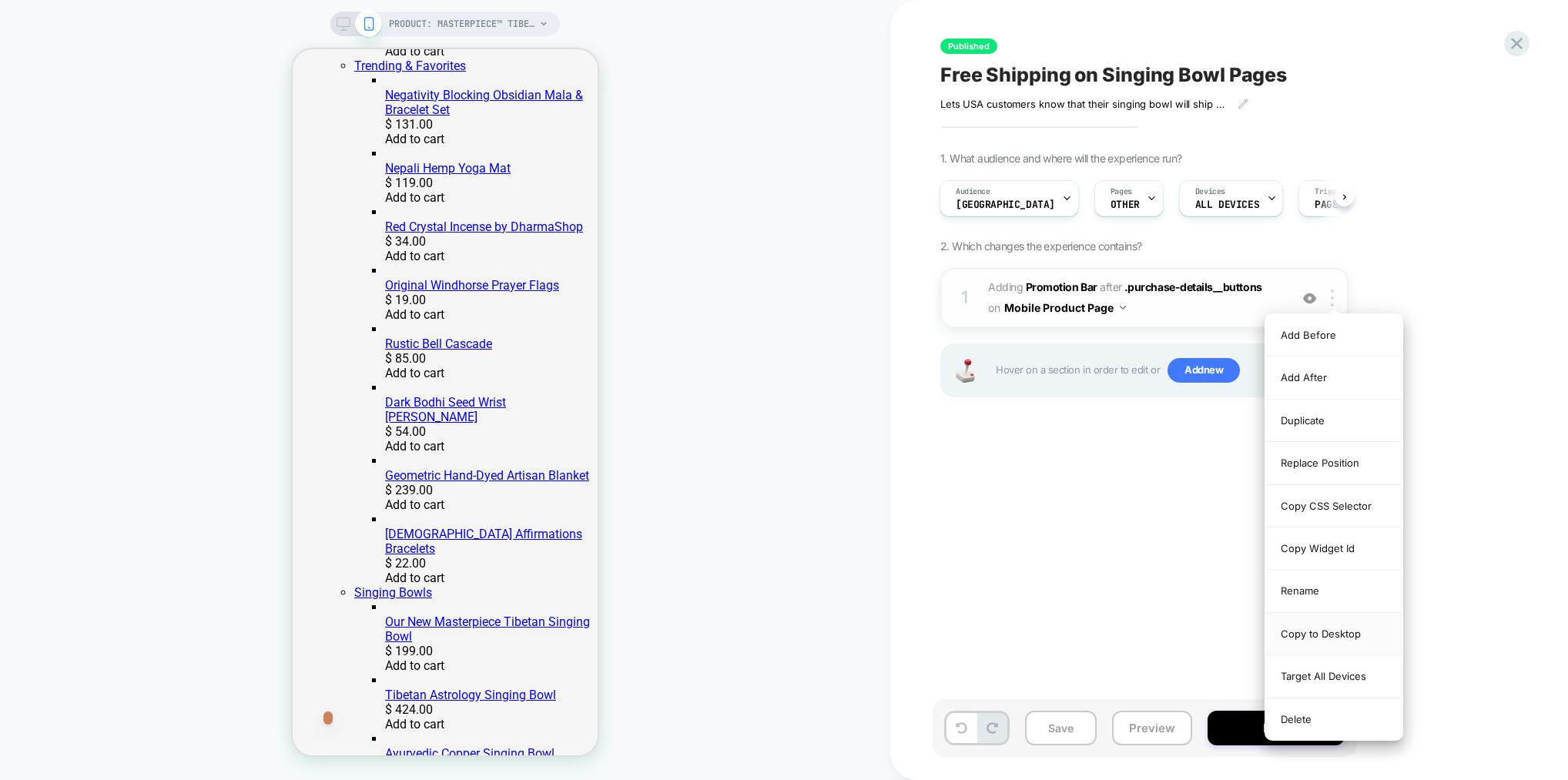
drag, startPoint x: 1323, startPoint y: 629, endPoint x: 1308, endPoint y: 635, distance: 16.2
click at [1323, 629] on div "Copy to Desktop" at bounding box center [1333, 634] width 137 height 42
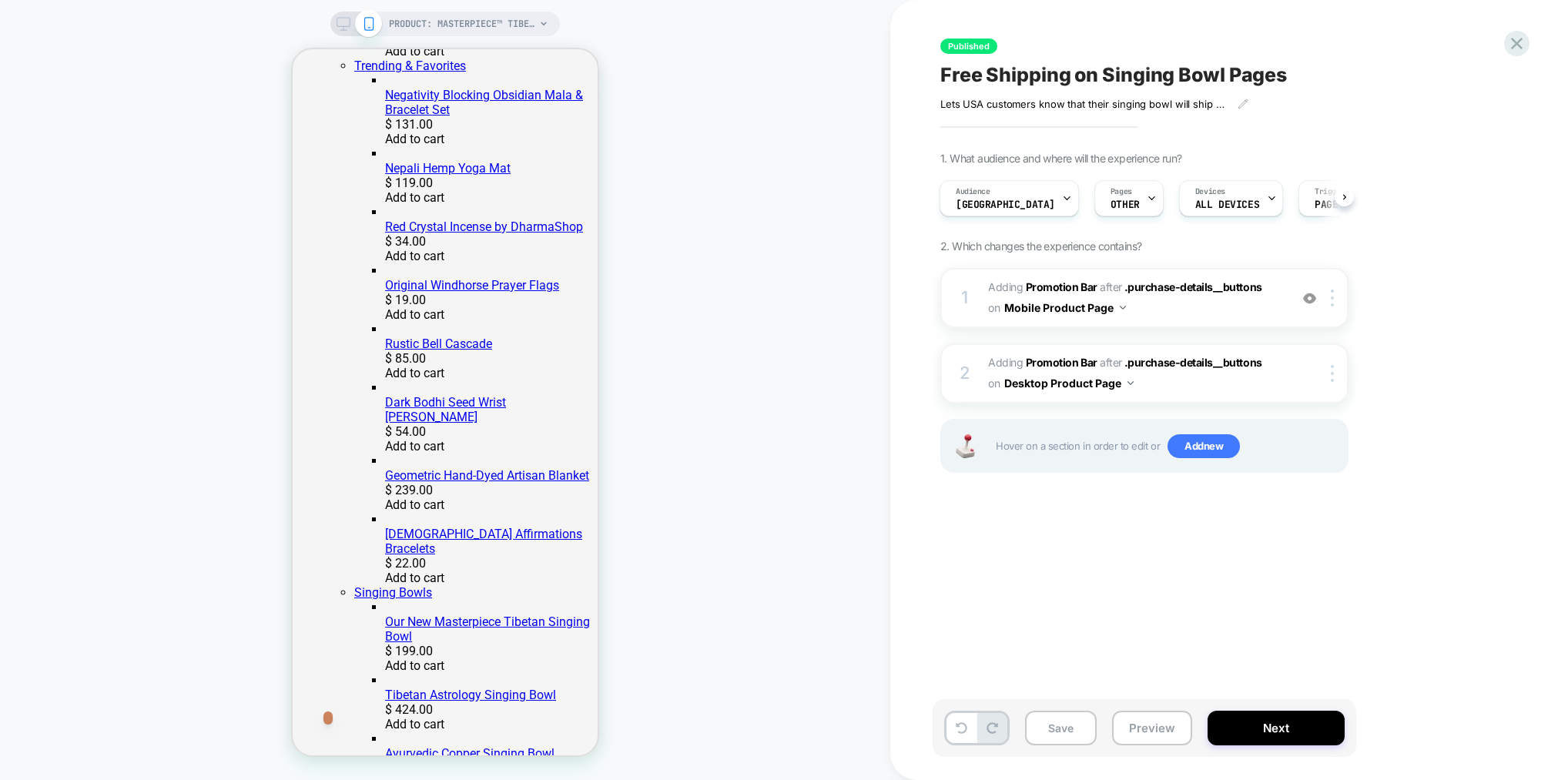
drag, startPoint x: 346, startPoint y: 27, endPoint x: 347, endPoint y: 35, distance: 8.1
click at [346, 27] on rect at bounding box center [344, 22] width 13 height 9
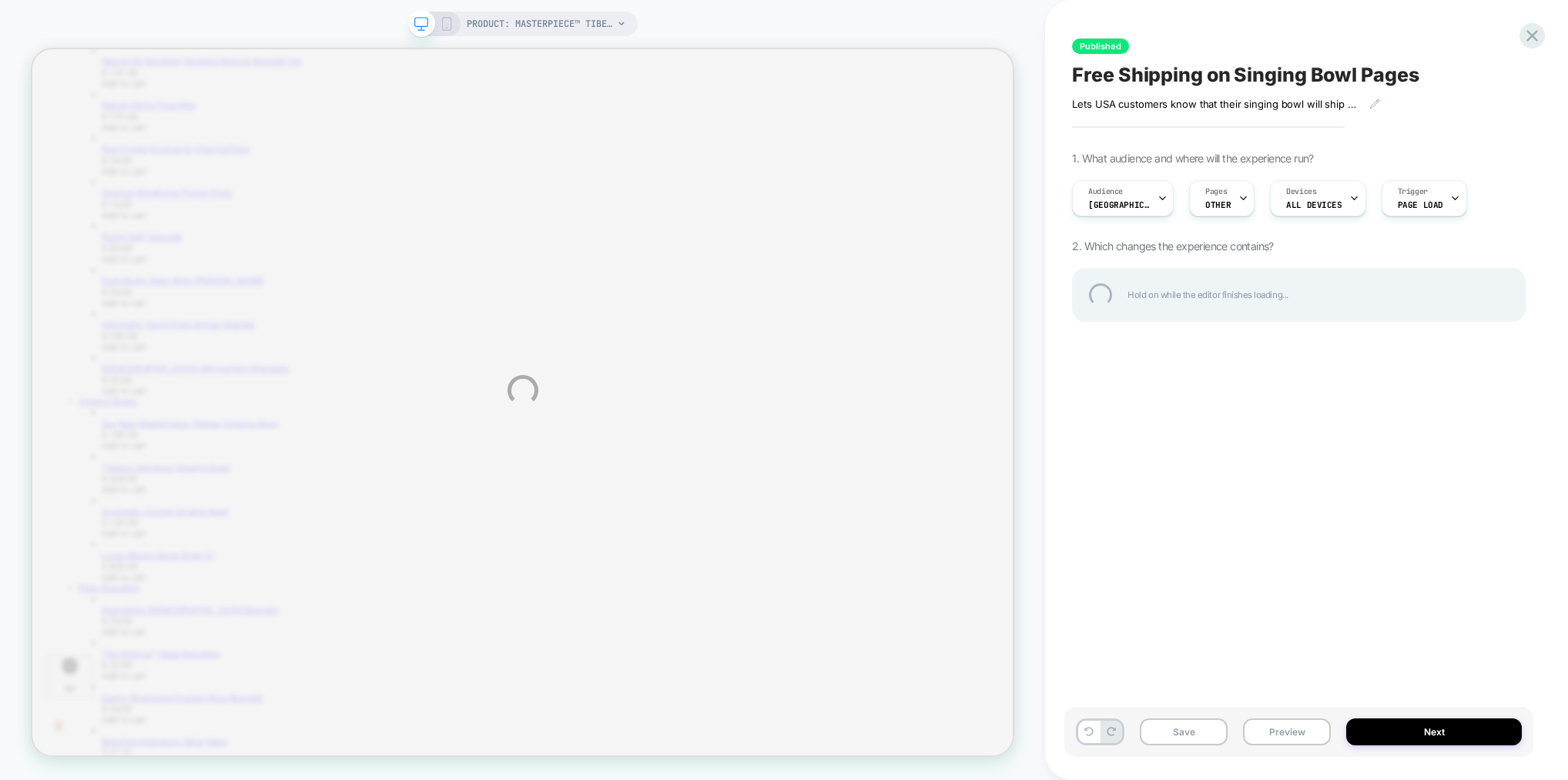
scroll to position [521, 0]
select select "**********"
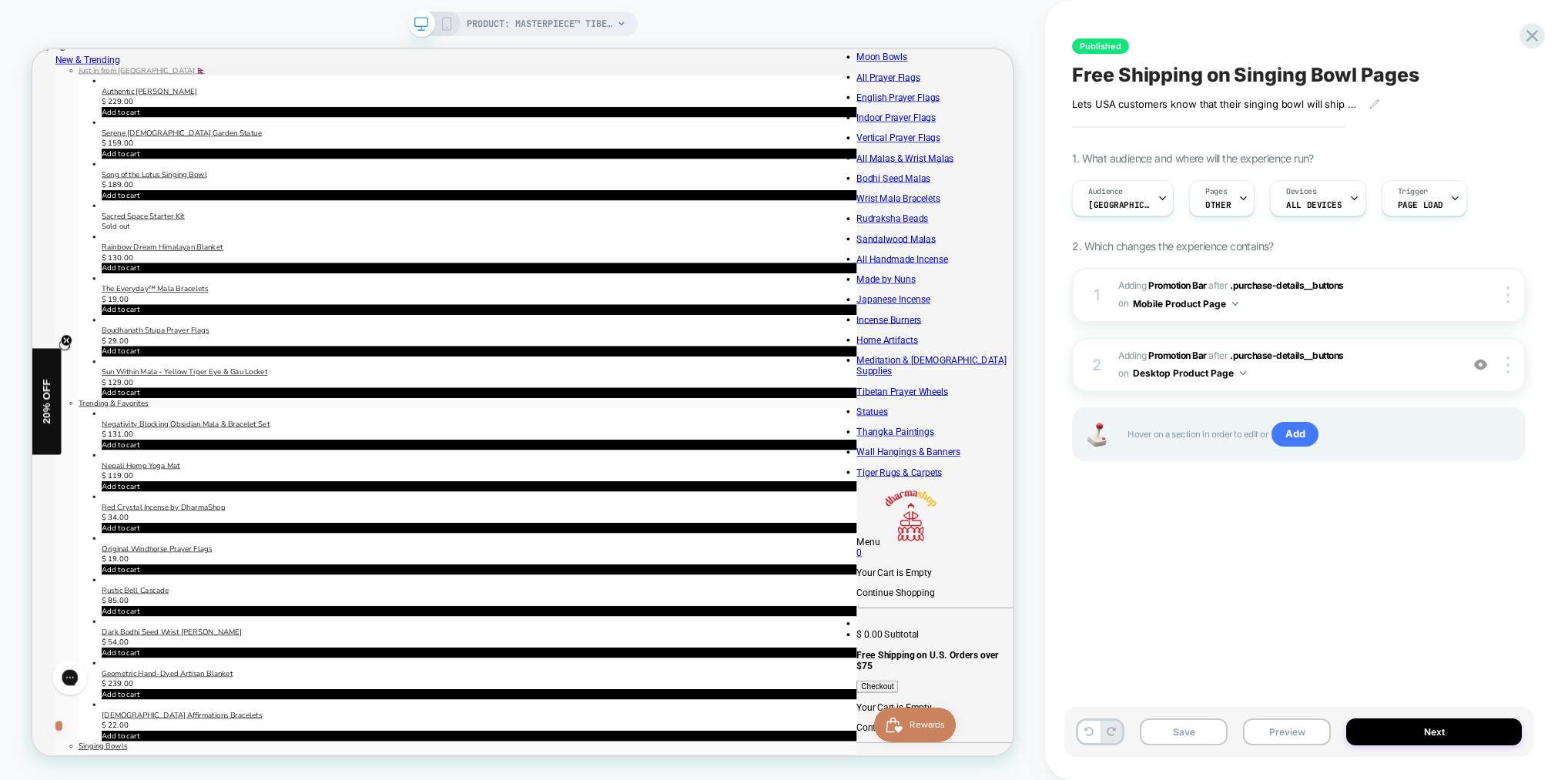
scroll to position [300, 0]
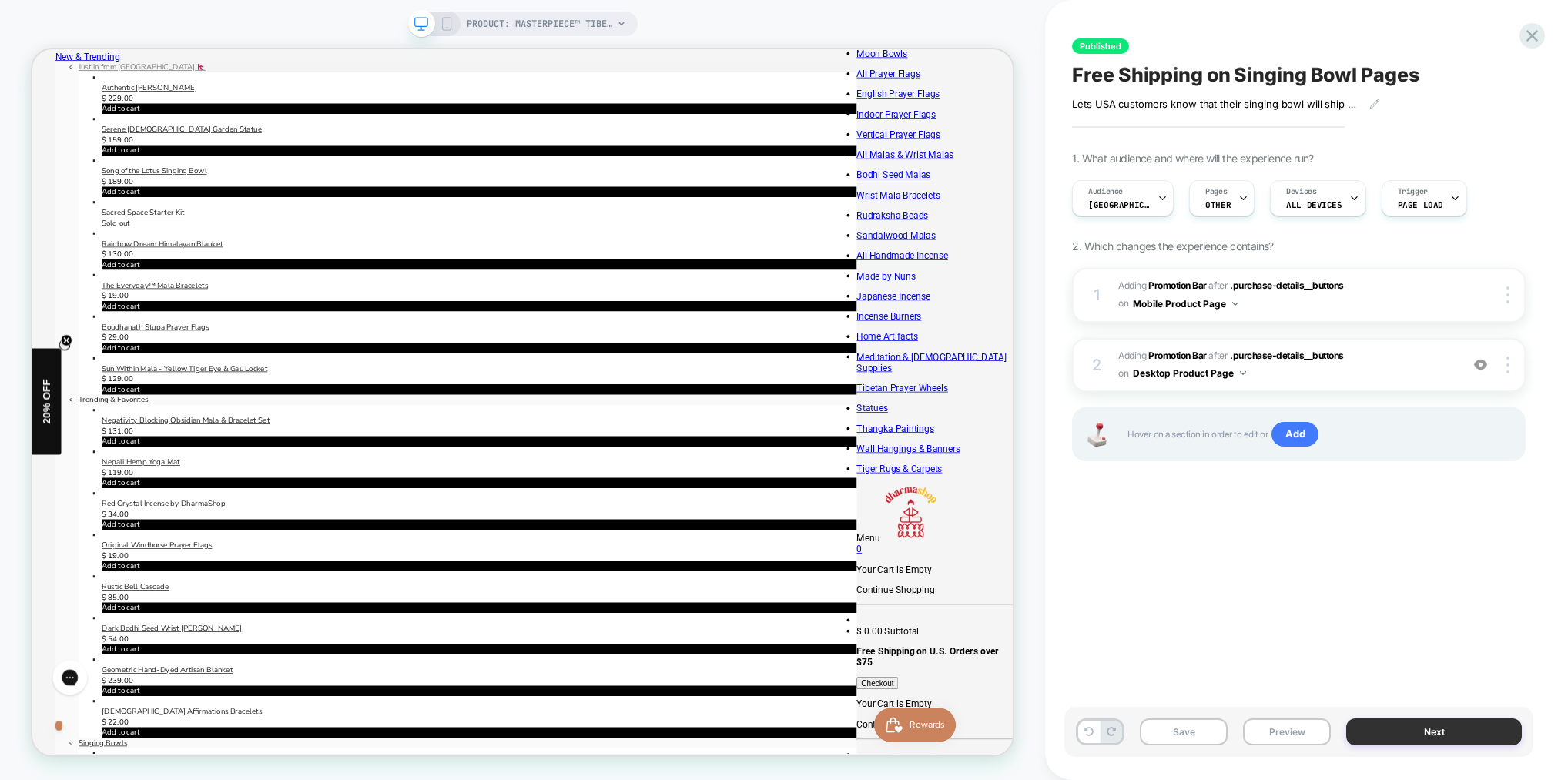
click at [1413, 723] on button "Next" at bounding box center [1433, 731] width 175 height 27
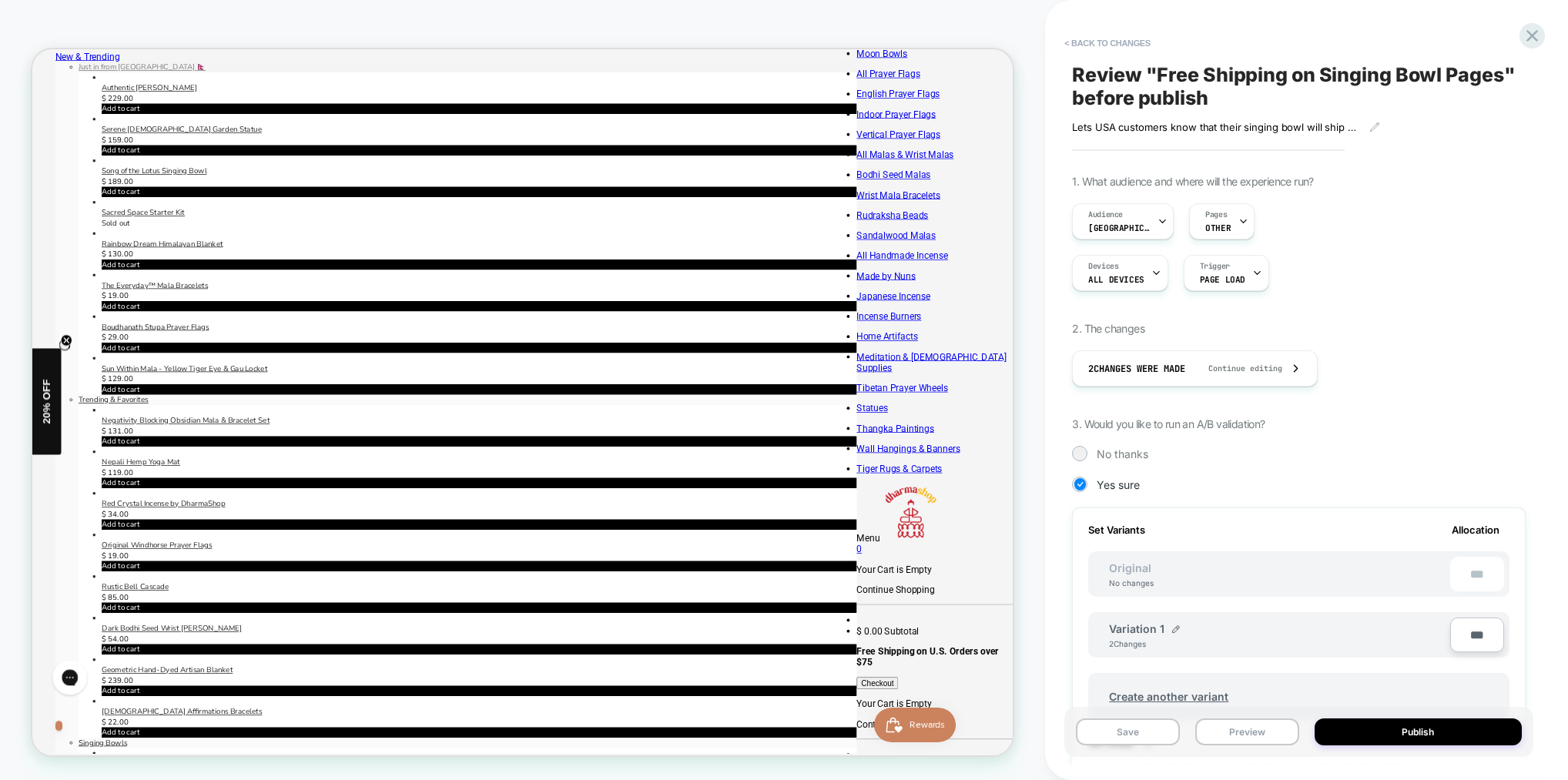
scroll to position [0, 2]
click at [1423, 737] on button "Publish" at bounding box center [1417, 731] width 207 height 27
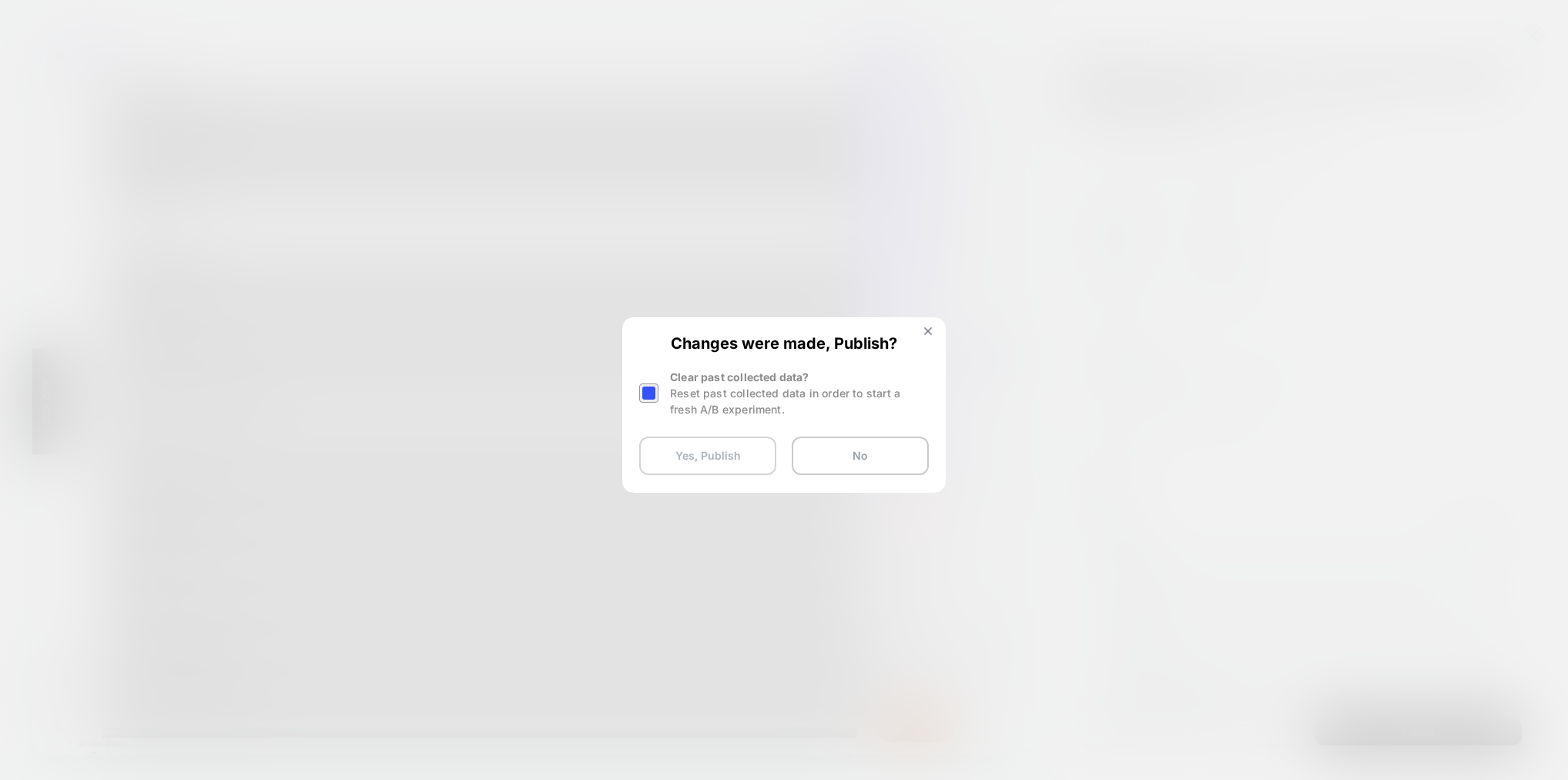
click at [738, 458] on button "Yes, Publish" at bounding box center [707, 455] width 137 height 38
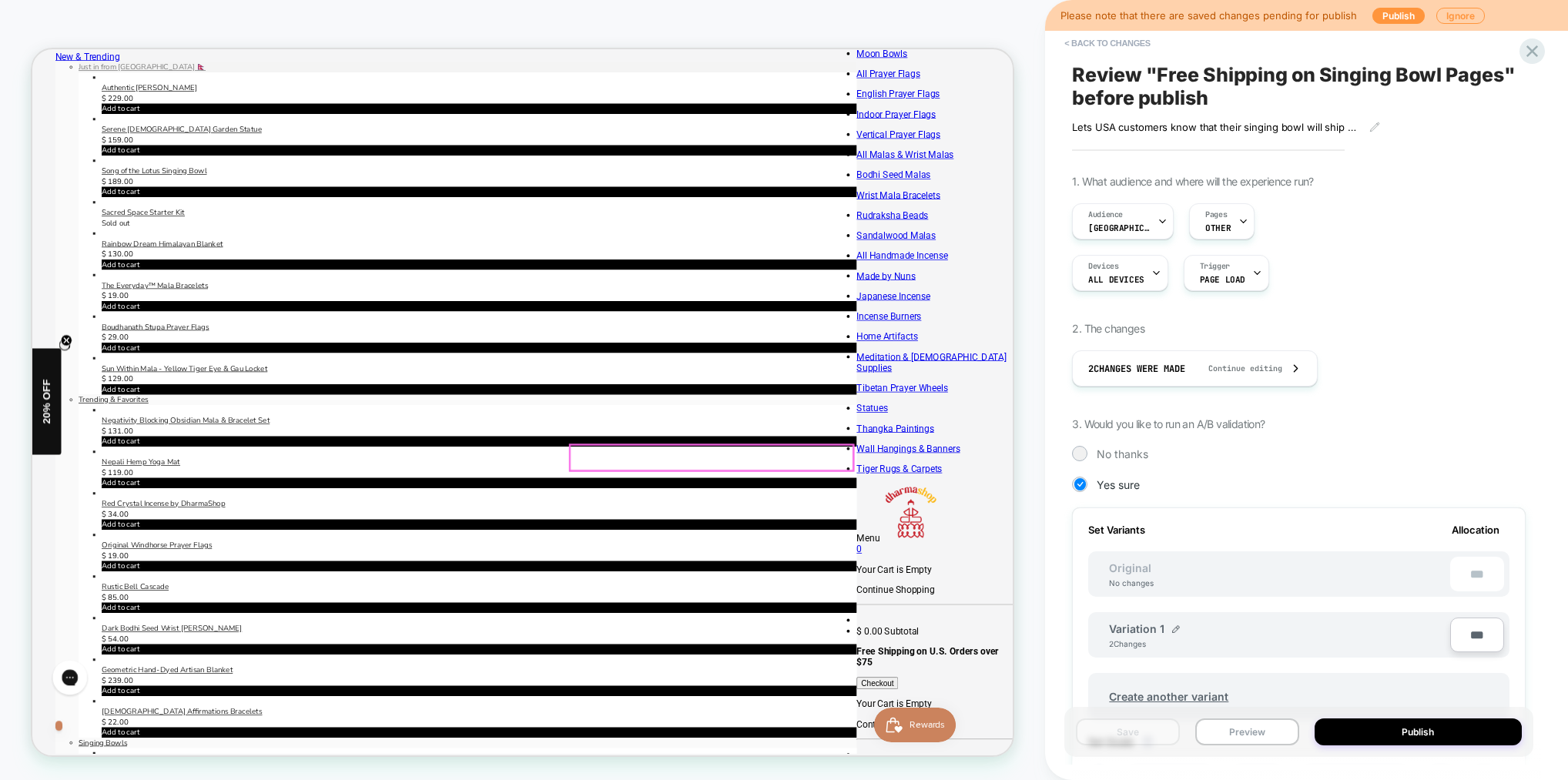
select select "*"
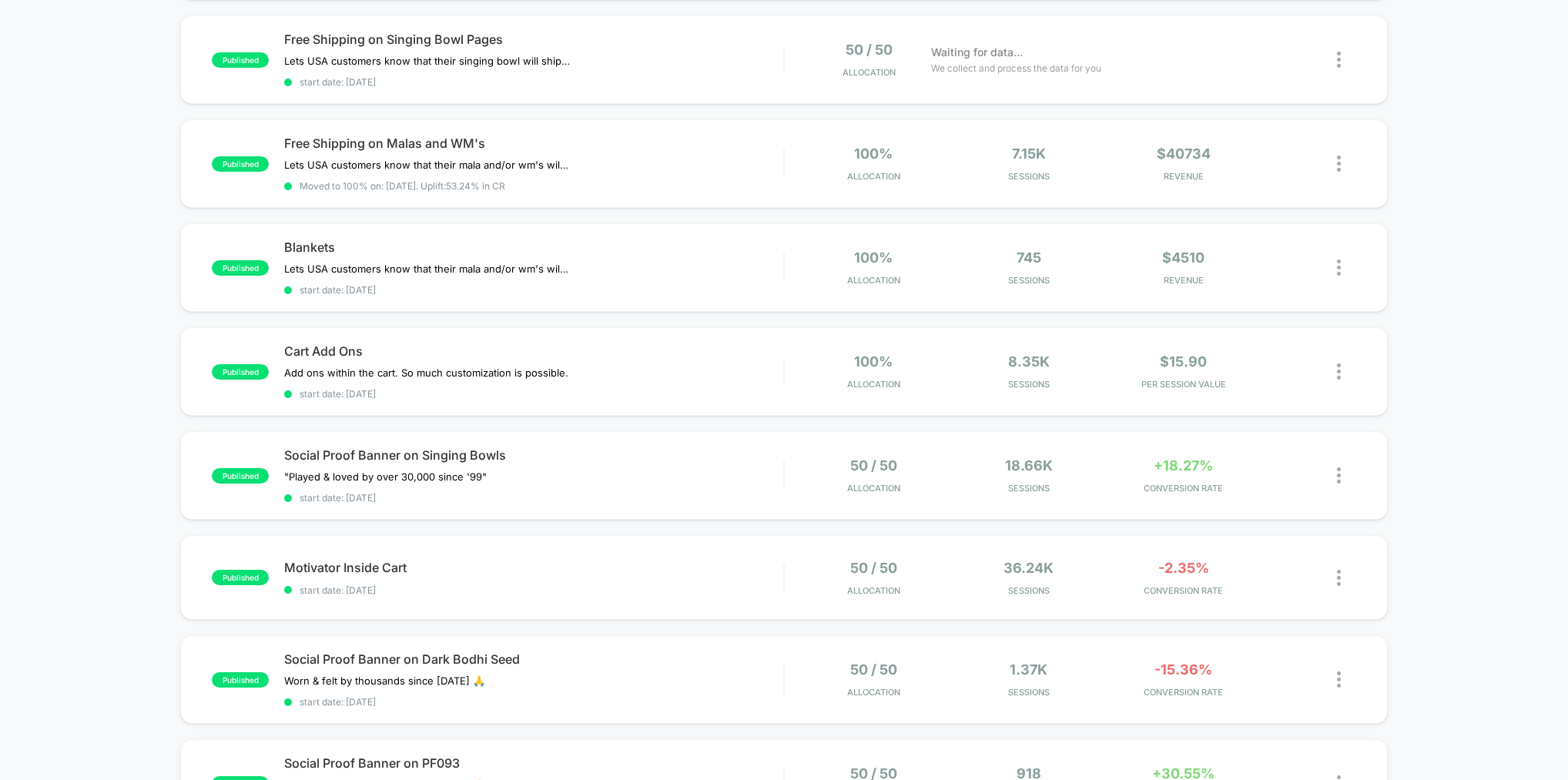
scroll to position [563, 0]
click at [1293, 471] on icon at bounding box center [1294, 476] width 12 height 12
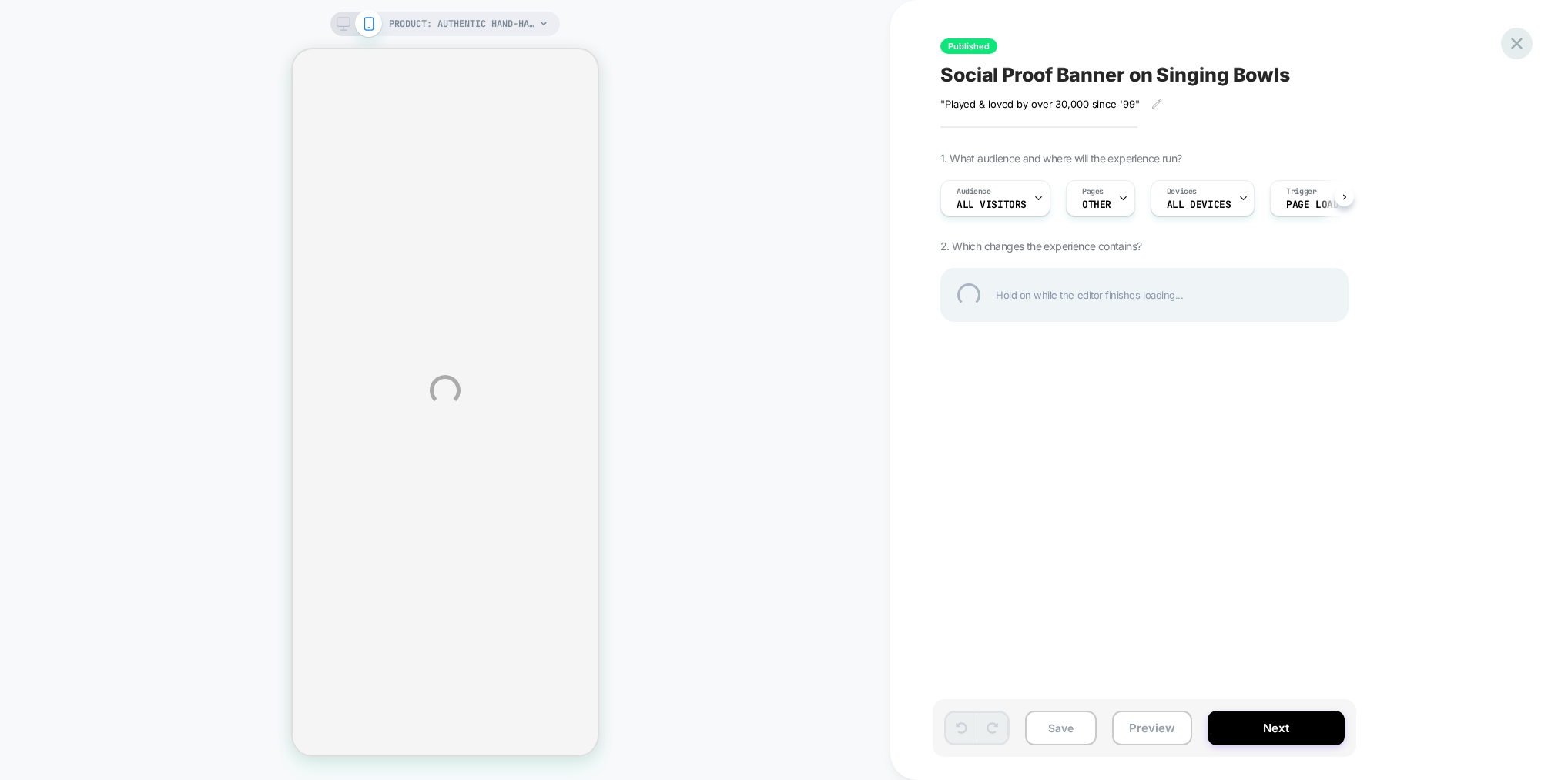
click at [1517, 44] on div at bounding box center [1517, 43] width 32 height 32
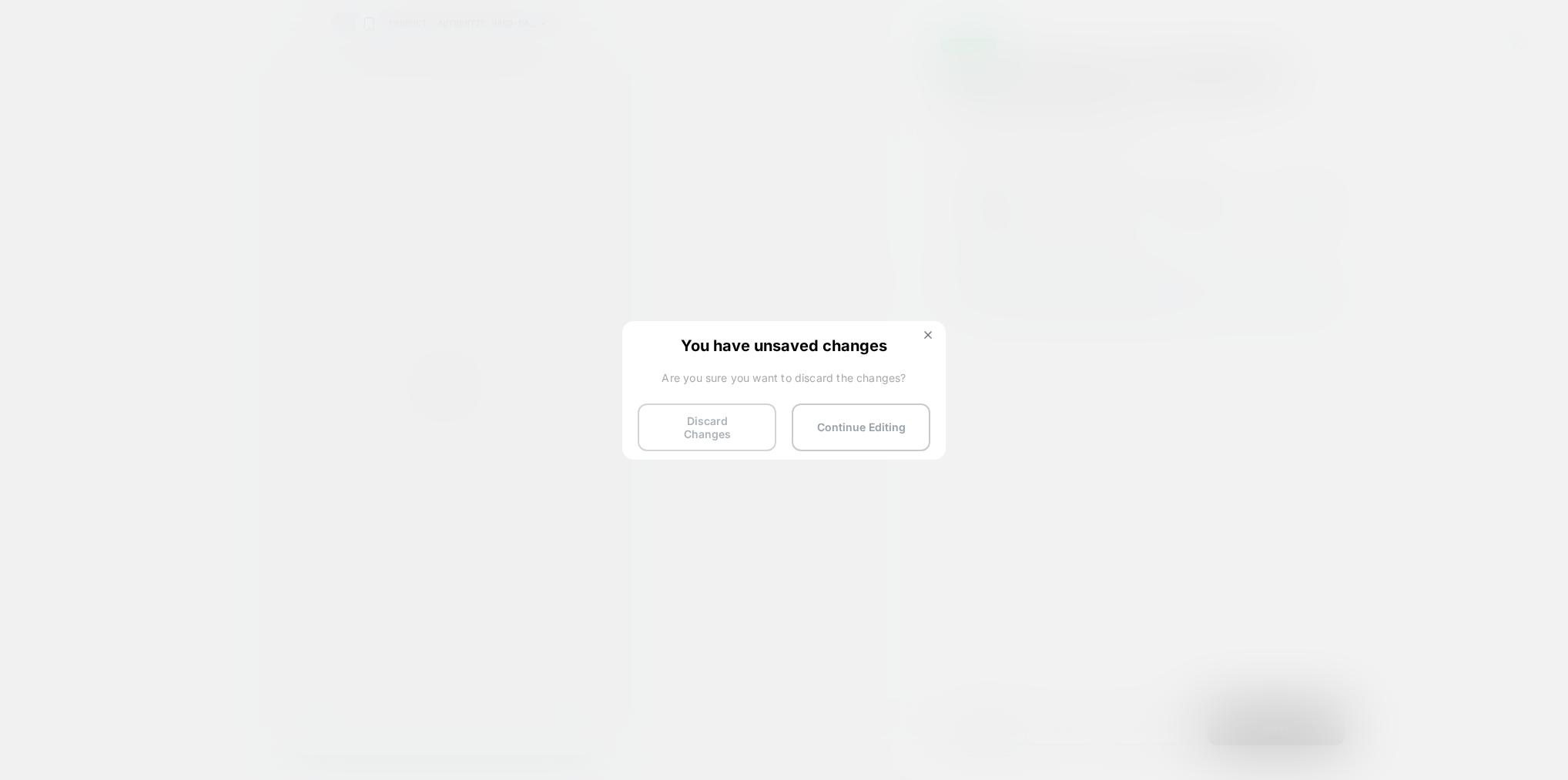
click at [723, 423] on button "Discard Changes" at bounding box center [707, 428] width 139 height 48
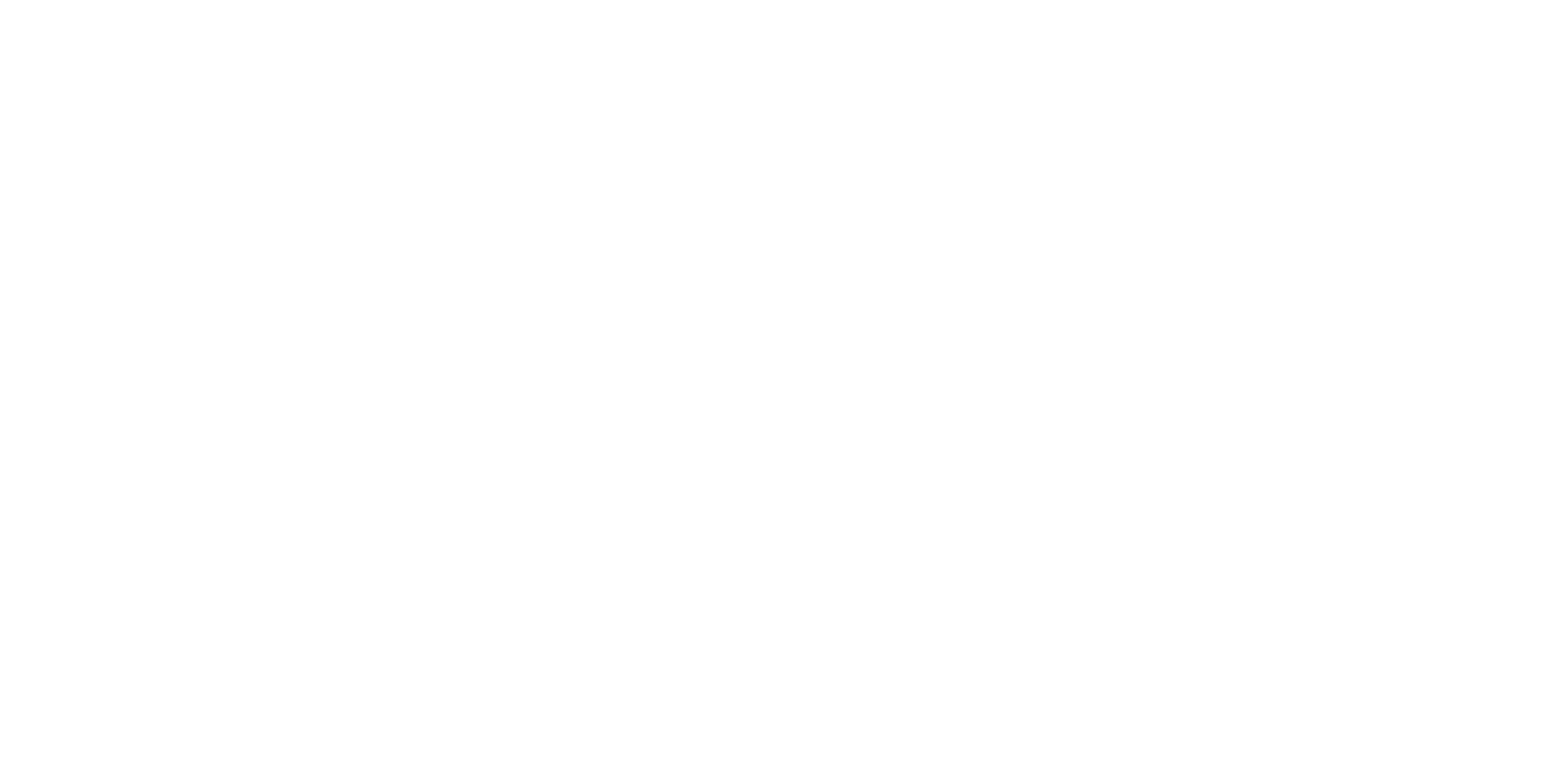
select select "*"
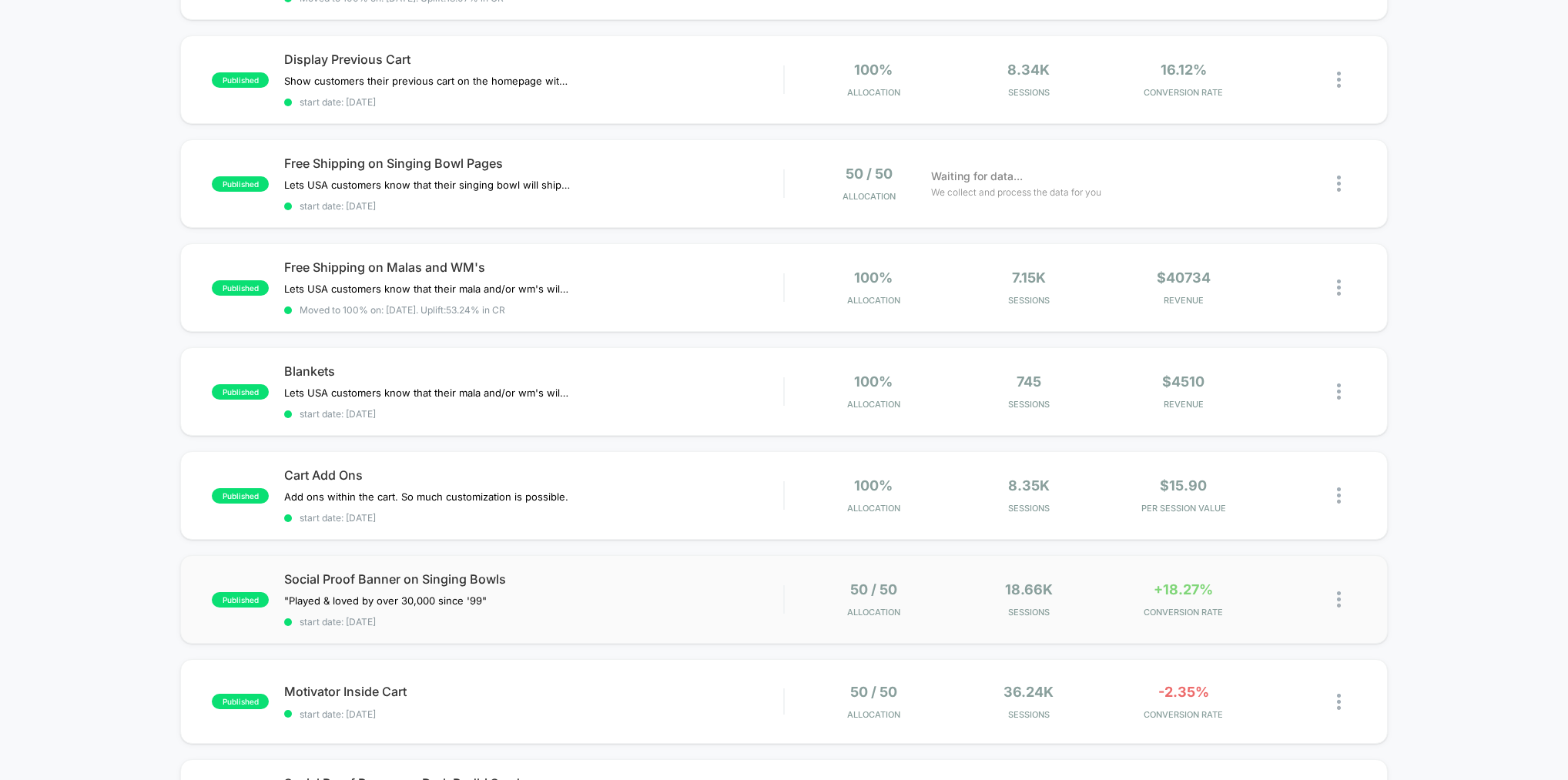
scroll to position [599, 0]
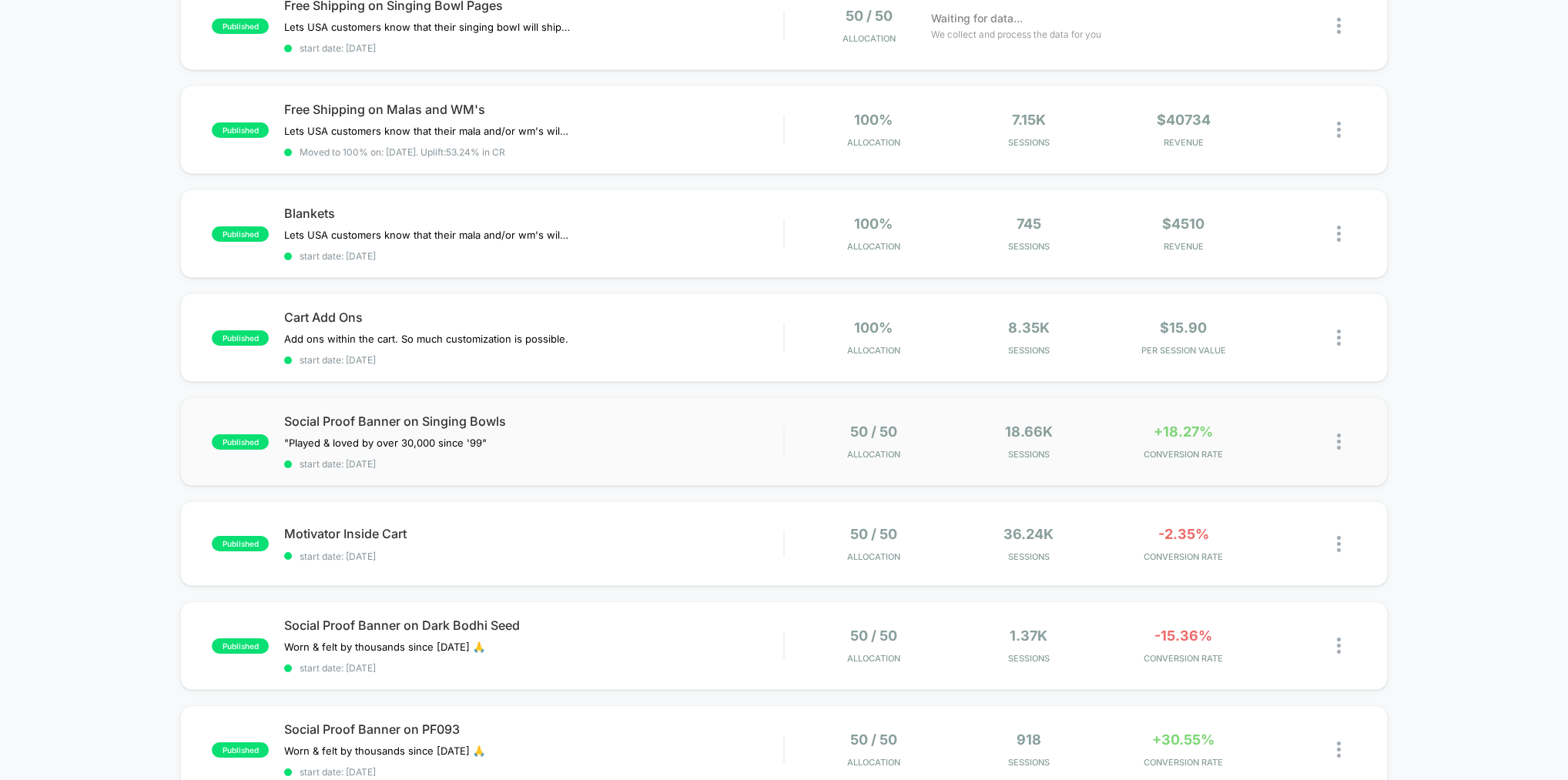
click at [813, 441] on div "50 / 50 Allocation" at bounding box center [874, 441] width 147 height 36
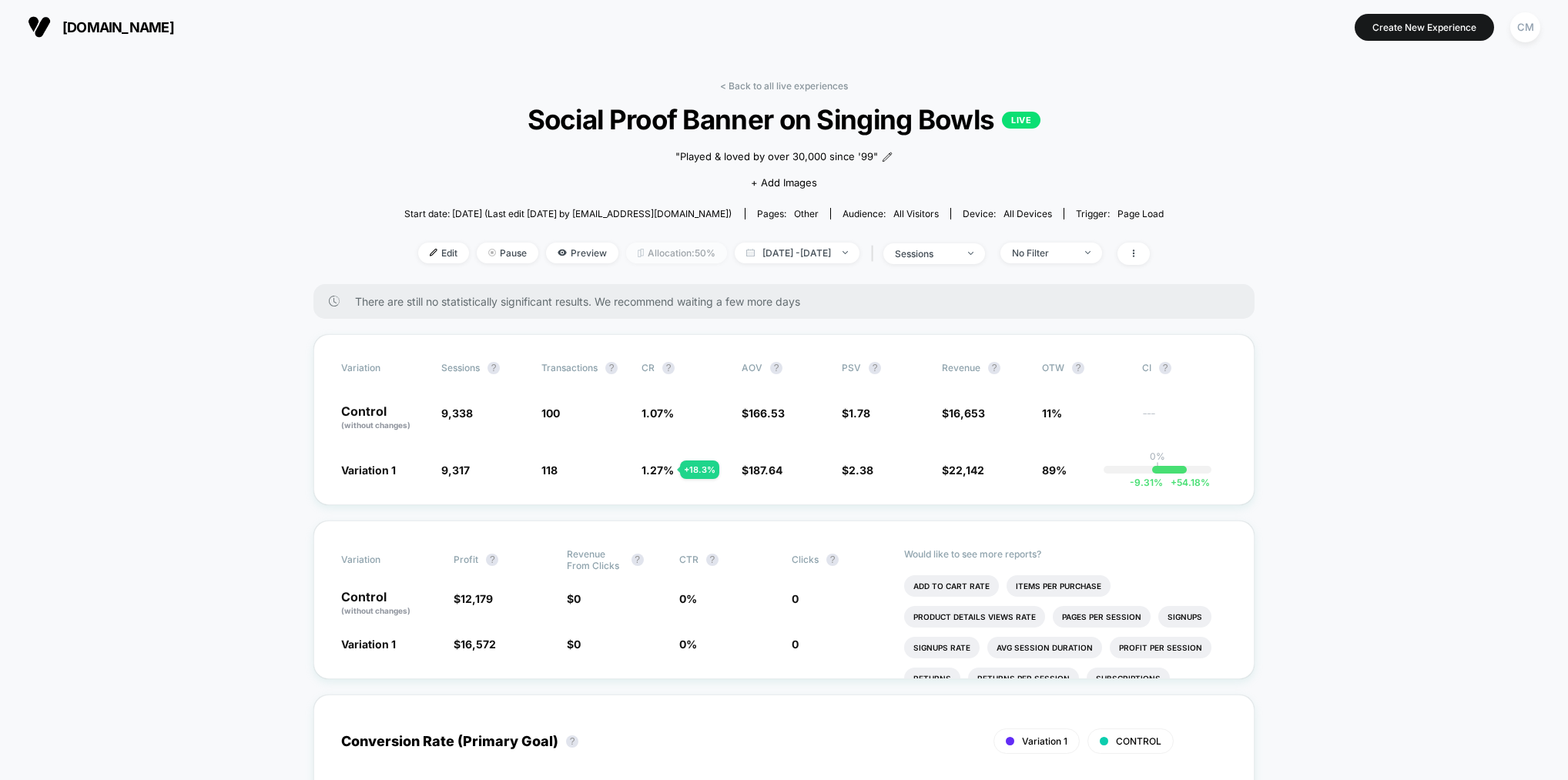
click at [632, 247] on span "Allocation: 50%" at bounding box center [676, 252] width 101 height 20
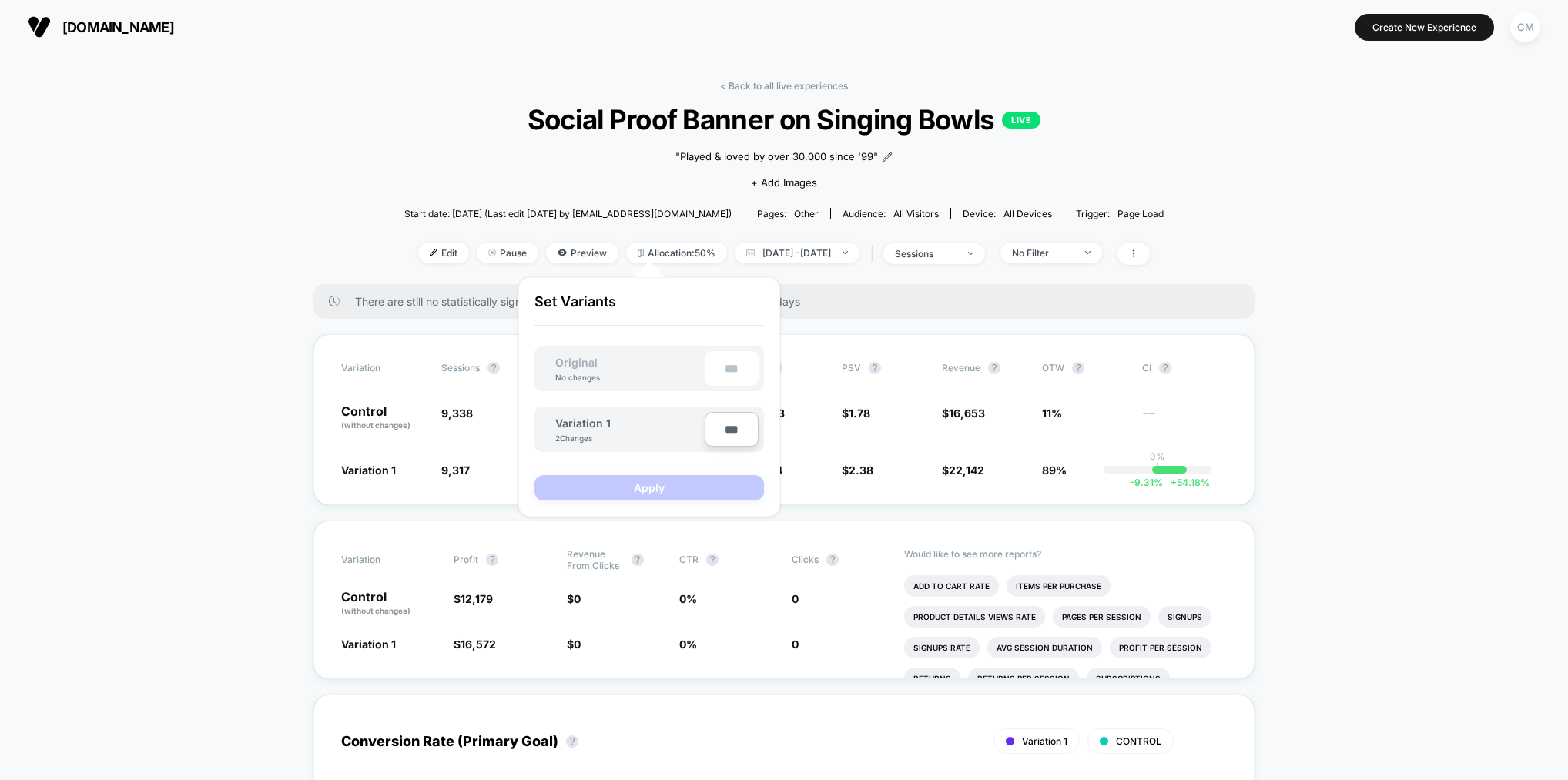
drag, startPoint x: 723, startPoint y: 429, endPoint x: 697, endPoint y: 428, distance: 26.0
click at [697, 428] on div "Variation 1 2 Changes ***" at bounding box center [649, 429] width 229 height 45
type input "**"
type input "****"
click at [677, 491] on button "Apply" at bounding box center [649, 488] width 229 height 26
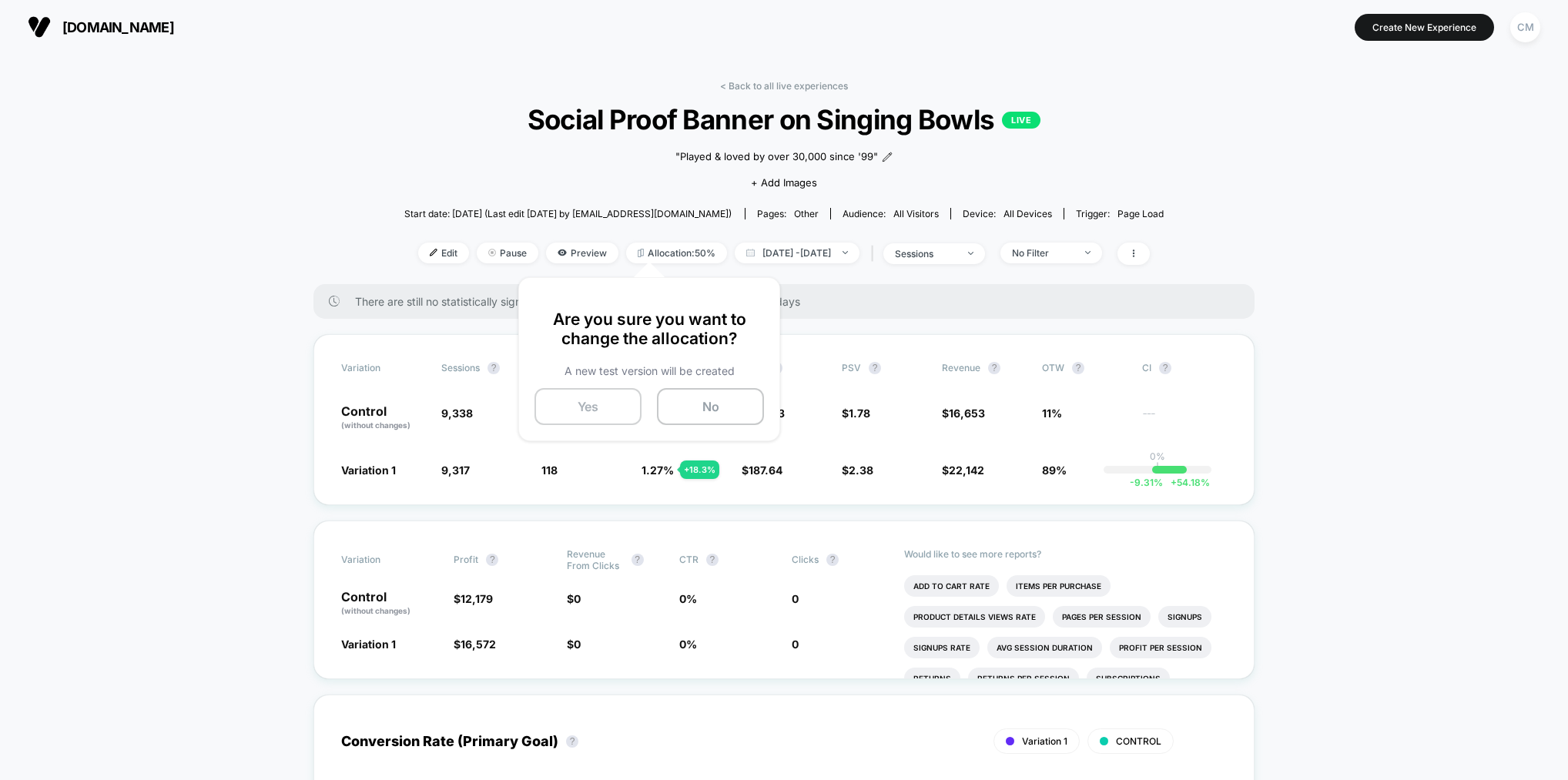
click at [599, 411] on button "Yes" at bounding box center [588, 406] width 107 height 37
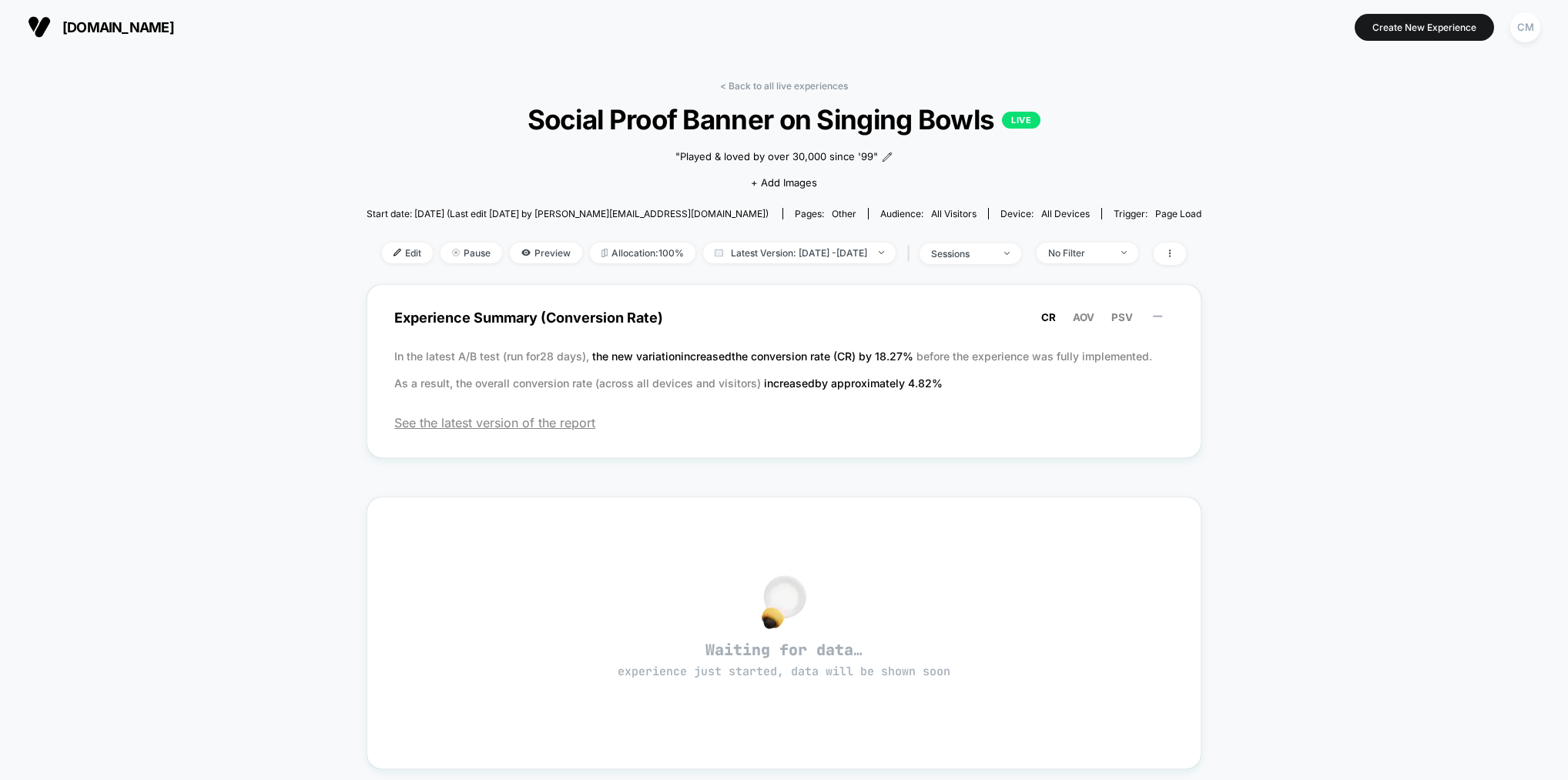
click at [738, 86] on link "< Back to all live experiences" at bounding box center [784, 85] width 127 height 12
select select "*"
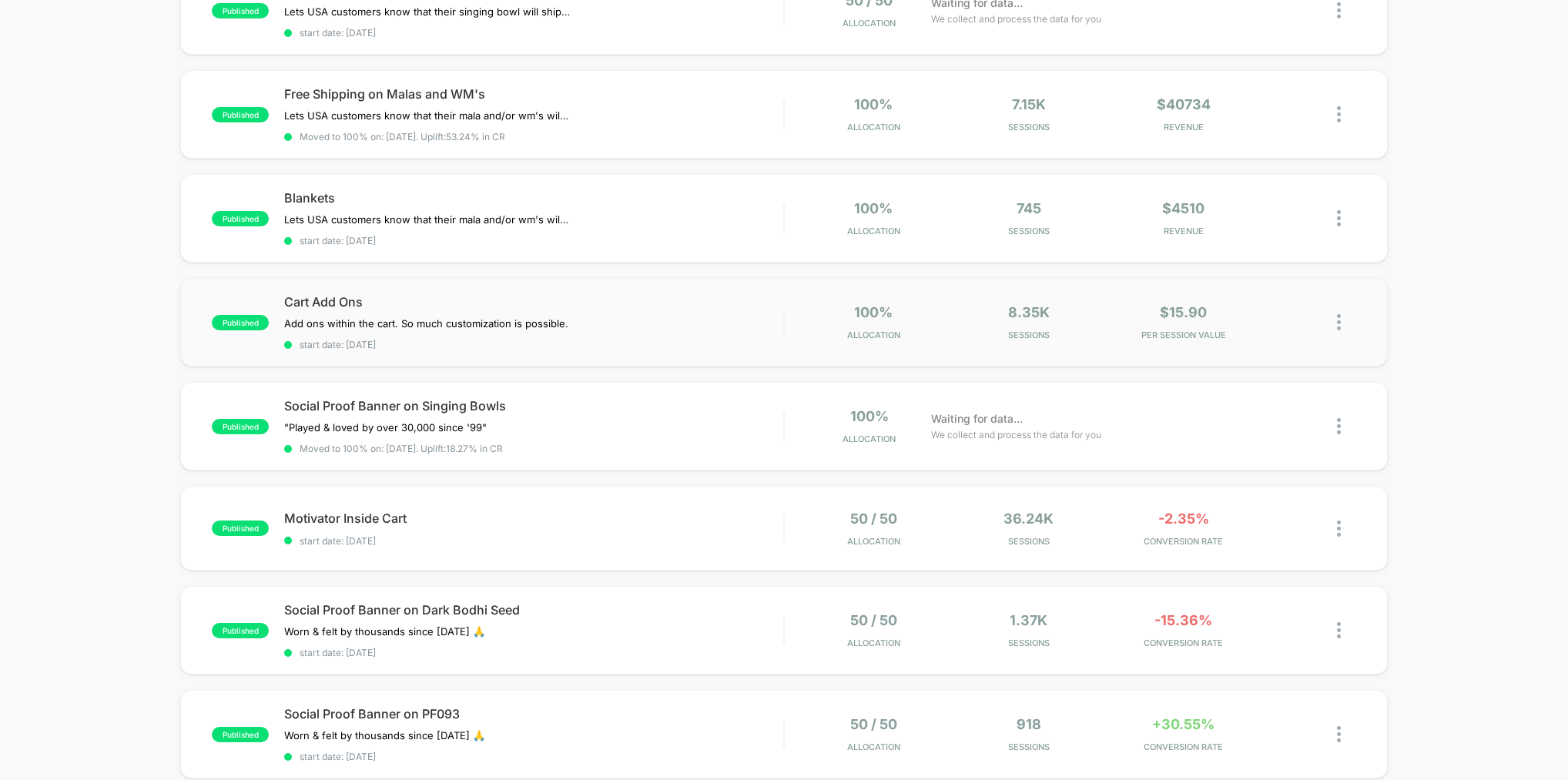
scroll to position [615, 0]
